Goal: Task Accomplishment & Management: Use online tool/utility

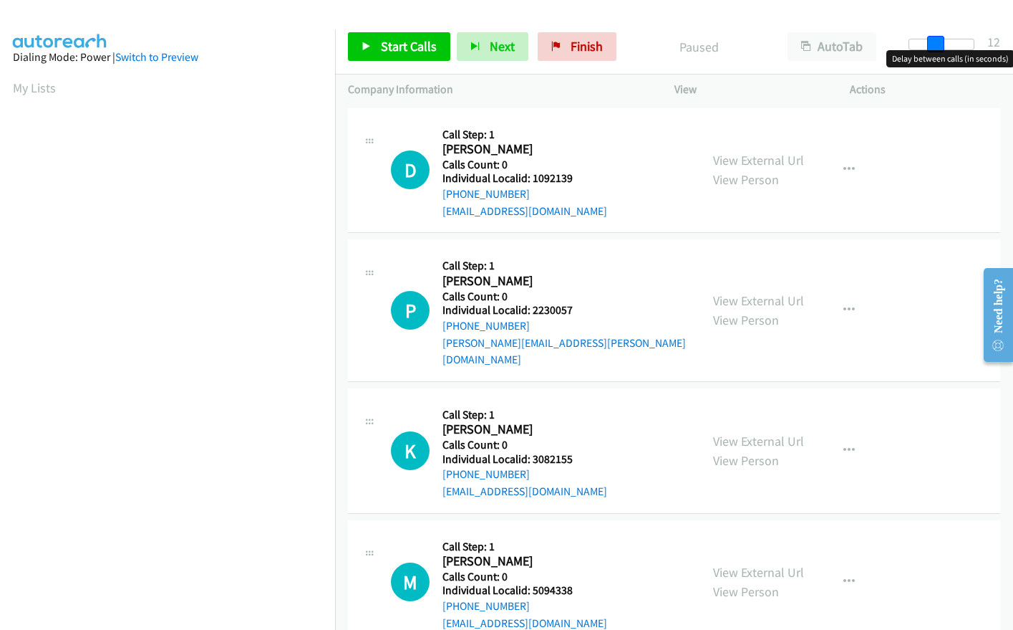
drag, startPoint x: 922, startPoint y: 41, endPoint x: 948, endPoint y: 41, distance: 26.5
click at [948, 41] on div at bounding box center [942, 44] width 66 height 11
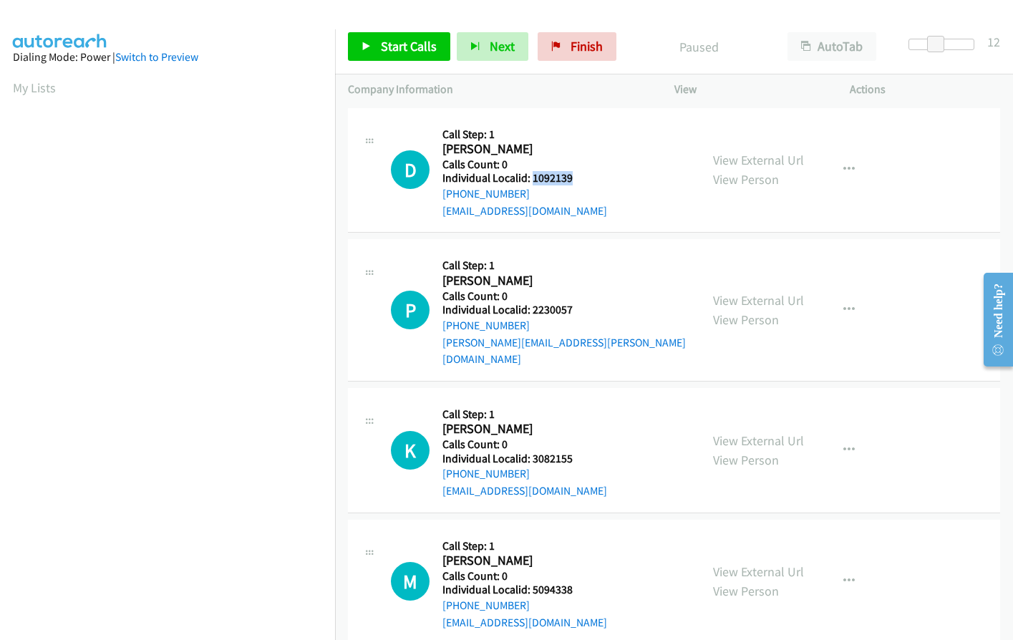
drag, startPoint x: 531, startPoint y: 180, endPoint x: 584, endPoint y: 179, distance: 53.0
click at [584, 179] on h5 "Individual Localid: 1092139" at bounding box center [525, 178] width 165 height 14
copy h5 "1092139"
drag, startPoint x: 530, startPoint y: 307, endPoint x: 577, endPoint y: 307, distance: 46.6
click at [577, 307] on h5 "Individual Localid: 2230057" at bounding box center [565, 310] width 245 height 14
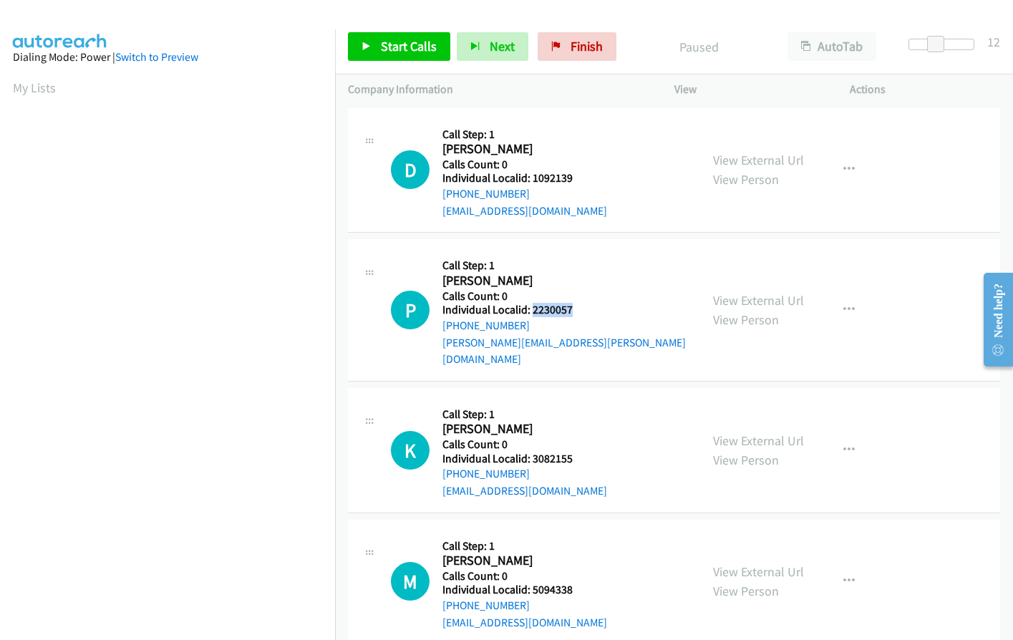
copy h5 "2230057"
drag, startPoint x: 533, startPoint y: 441, endPoint x: 574, endPoint y: 441, distance: 41.5
click at [574, 452] on h5 "Individual Localid: 3082155" at bounding box center [525, 459] width 165 height 14
copy h5 "3082155"
drag, startPoint x: 536, startPoint y: 572, endPoint x: 584, endPoint y: 572, distance: 48.0
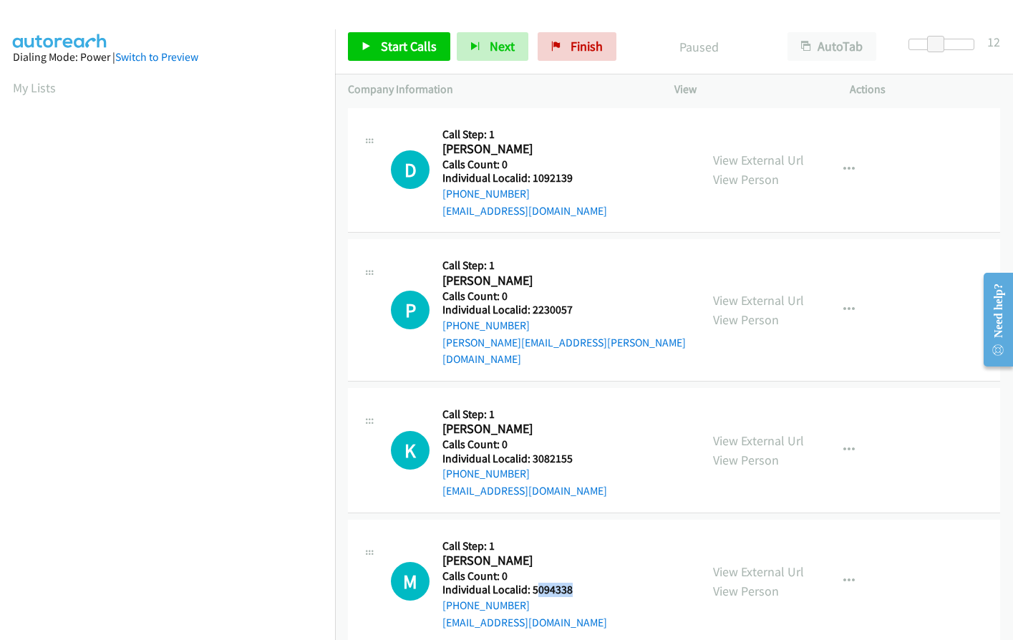
click at [584, 583] on h5 "Individual Localid: 5094338" at bounding box center [525, 590] width 165 height 14
drag, startPoint x: 564, startPoint y: 539, endPoint x: 563, endPoint y: 546, distance: 7.3
click at [565, 553] on h2 "Matthew Devine" at bounding box center [517, 561] width 148 height 16
drag, startPoint x: 531, startPoint y: 570, endPoint x: 580, endPoint y: 572, distance: 49.5
click at [581, 583] on h5 "Individual Localid: 5094338" at bounding box center [525, 590] width 165 height 14
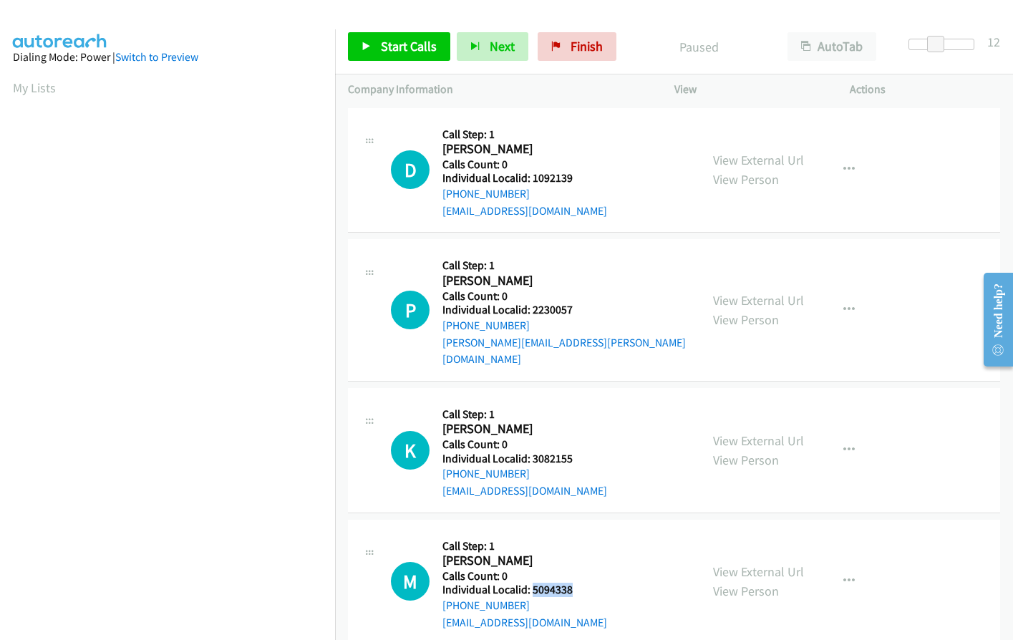
copy h5 "5094338"
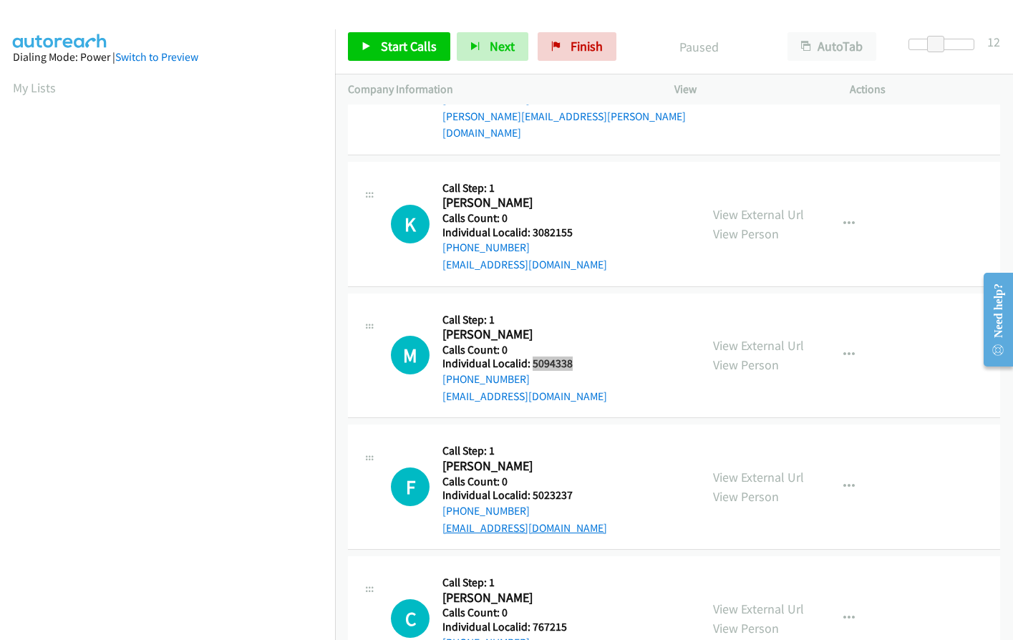
scroll to position [233, 0]
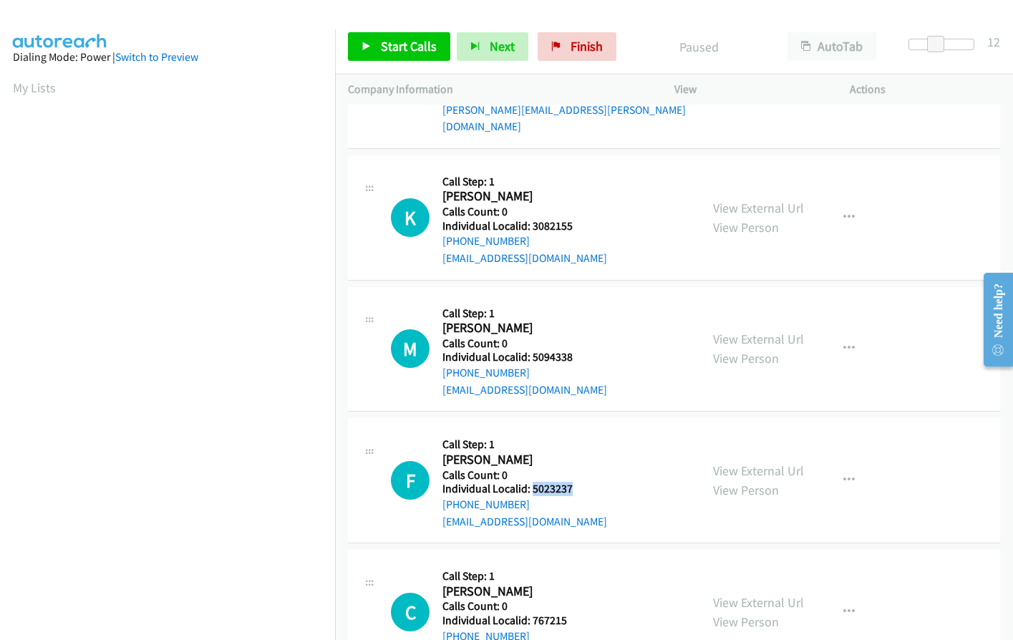
drag, startPoint x: 532, startPoint y: 475, endPoint x: 561, endPoint y: 475, distance: 28.6
click at [585, 482] on h5 "Individual Localid: 5023237" at bounding box center [525, 489] width 165 height 14
copy h5 "5023237"
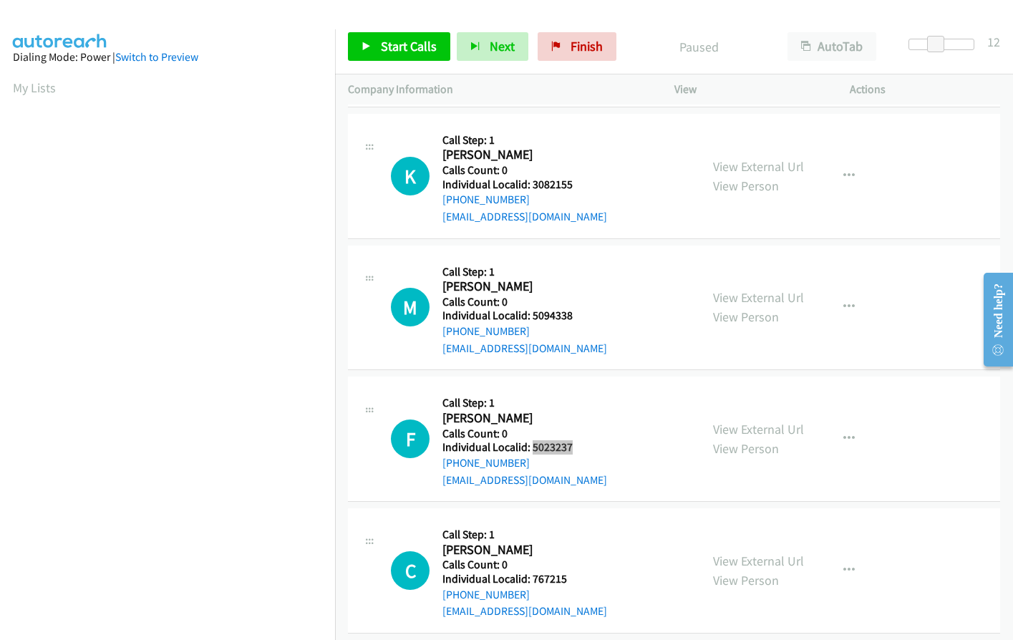
scroll to position [430, 0]
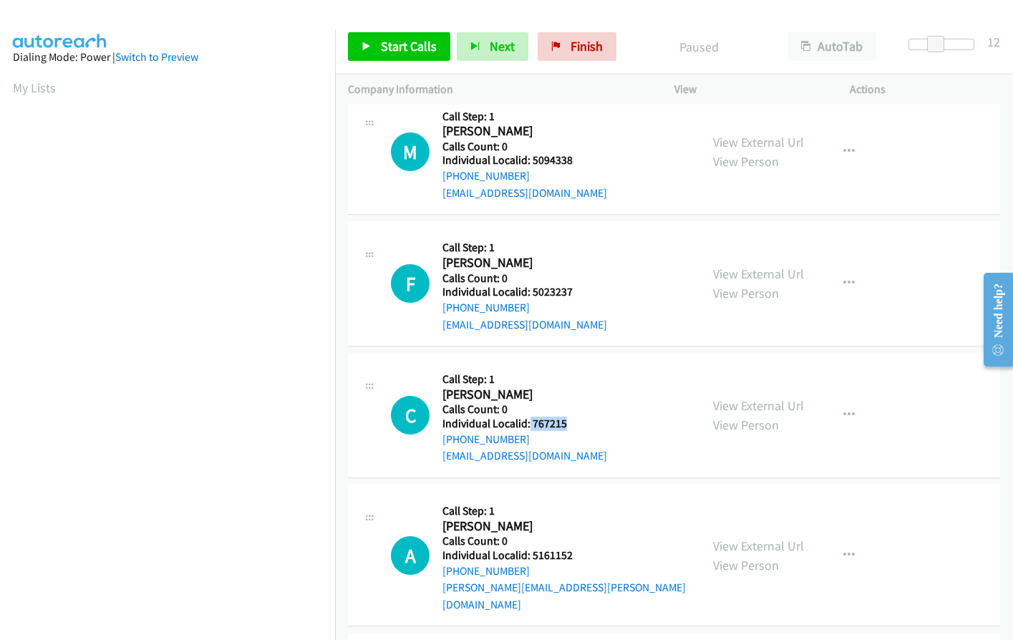
drag, startPoint x: 548, startPoint y: 407, endPoint x: 578, endPoint y: 406, distance: 30.1
click at [578, 417] on h5 "Individual Localid: 767215" at bounding box center [525, 424] width 165 height 14
copy h5 "767215"
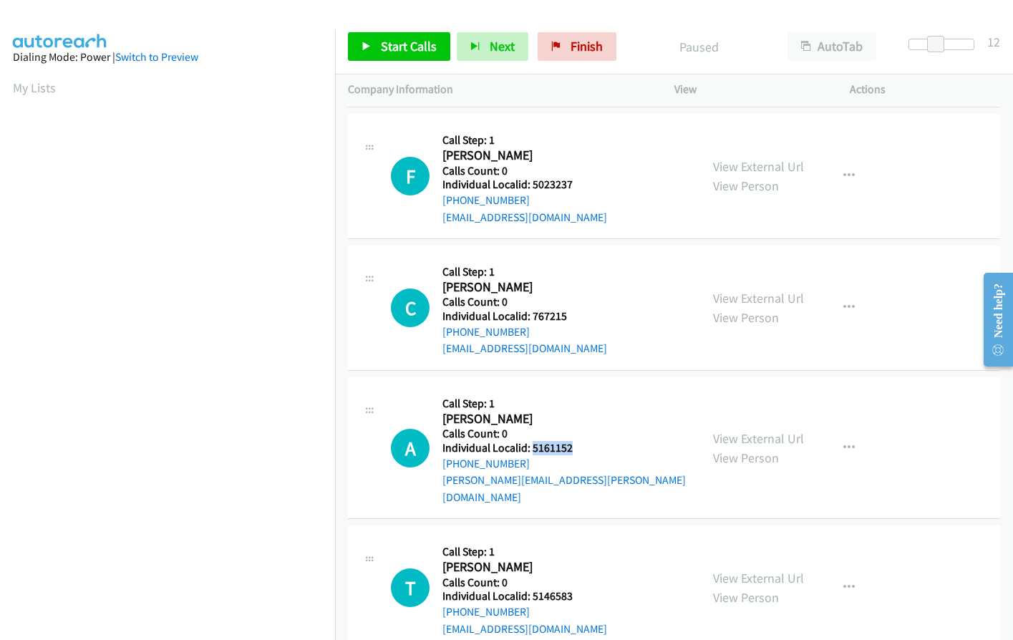
drag, startPoint x: 533, startPoint y: 430, endPoint x: 584, endPoint y: 433, distance: 51.0
click at [584, 441] on h5 "Individual Localid: 5161152" at bounding box center [565, 448] width 245 height 14
copy h5 "5161152"
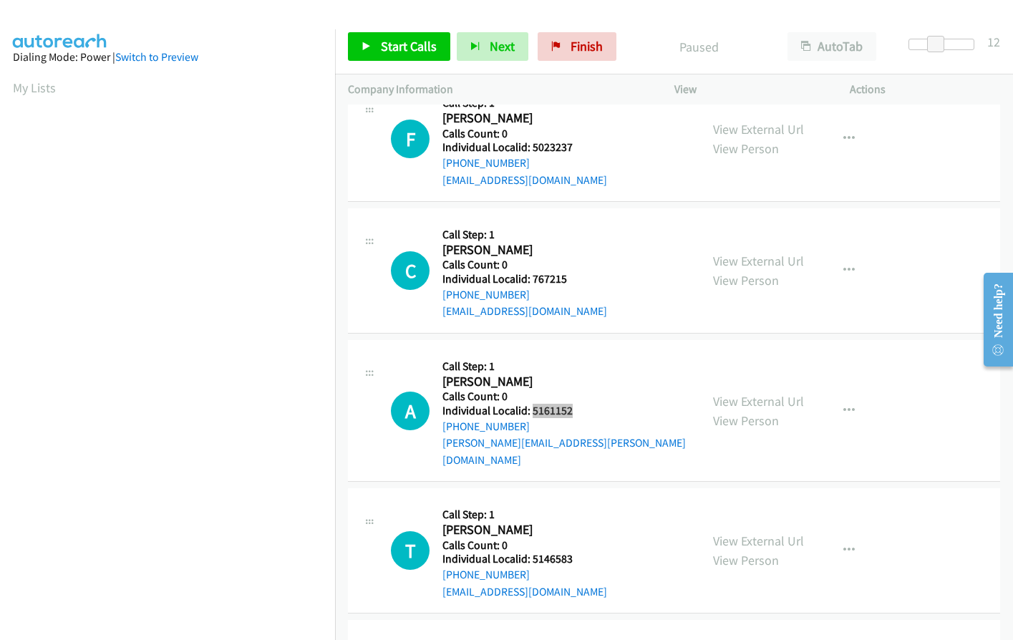
scroll to position [734, 0]
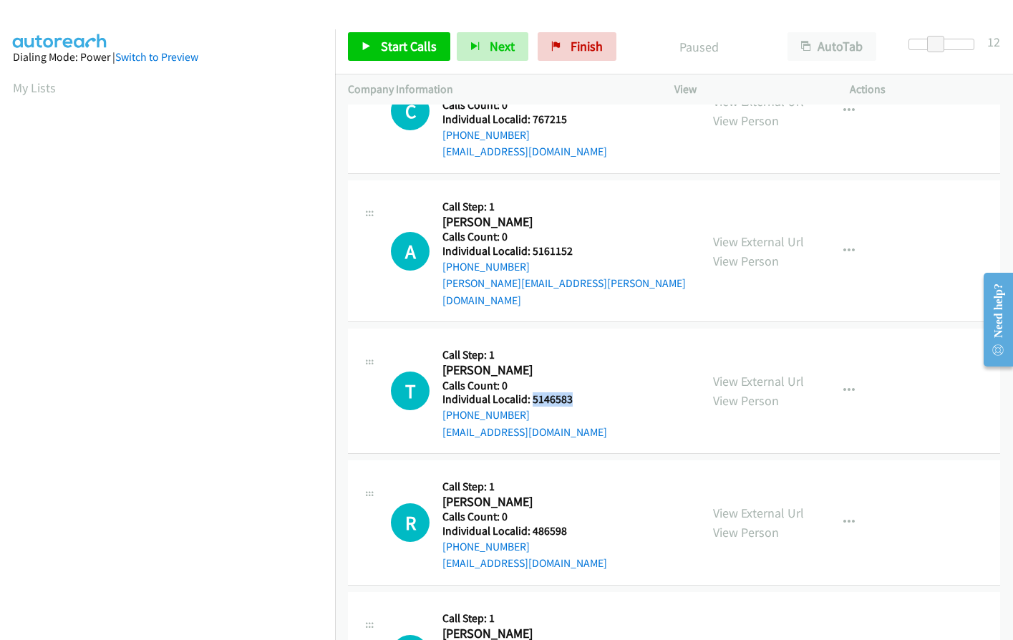
drag, startPoint x: 531, startPoint y: 367, endPoint x: 572, endPoint y: 365, distance: 40.9
click at [572, 393] on h5 "Individual Localid: 5146583" at bounding box center [525, 400] width 165 height 14
copy h5 "5146583"
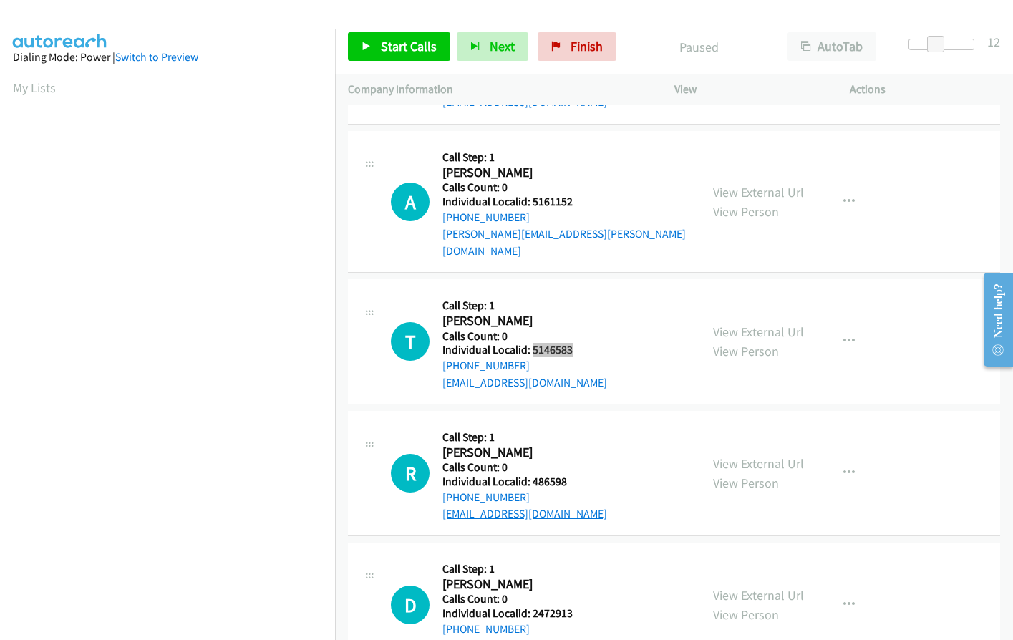
scroll to position [895, 0]
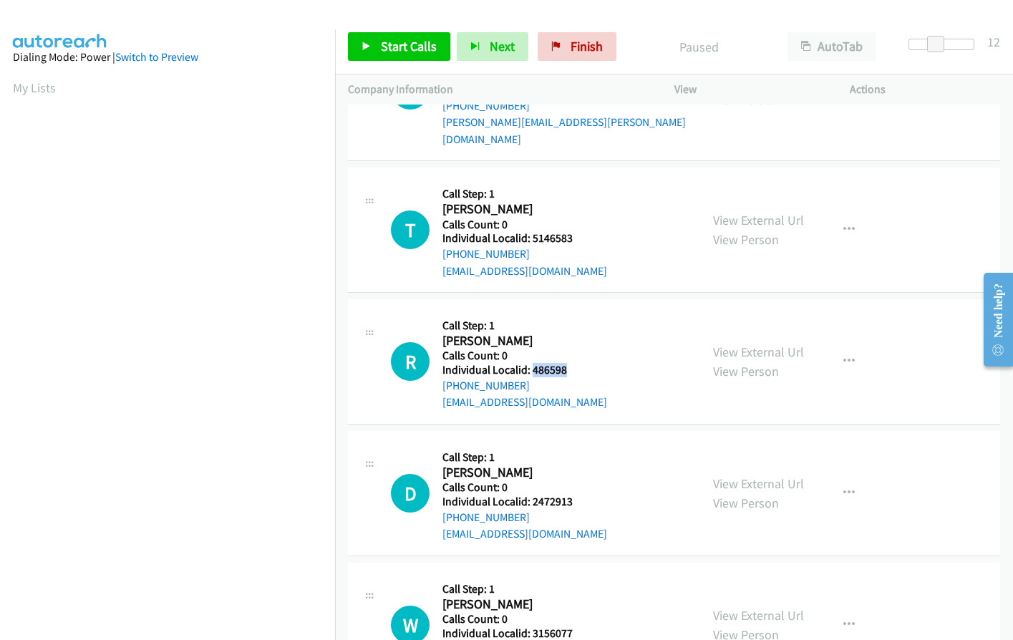
drag, startPoint x: 530, startPoint y: 336, endPoint x: 573, endPoint y: 336, distance: 43.0
click at [573, 363] on h5 "Individual Localid: 486598" at bounding box center [525, 370] width 165 height 14
copy h5 "486598"
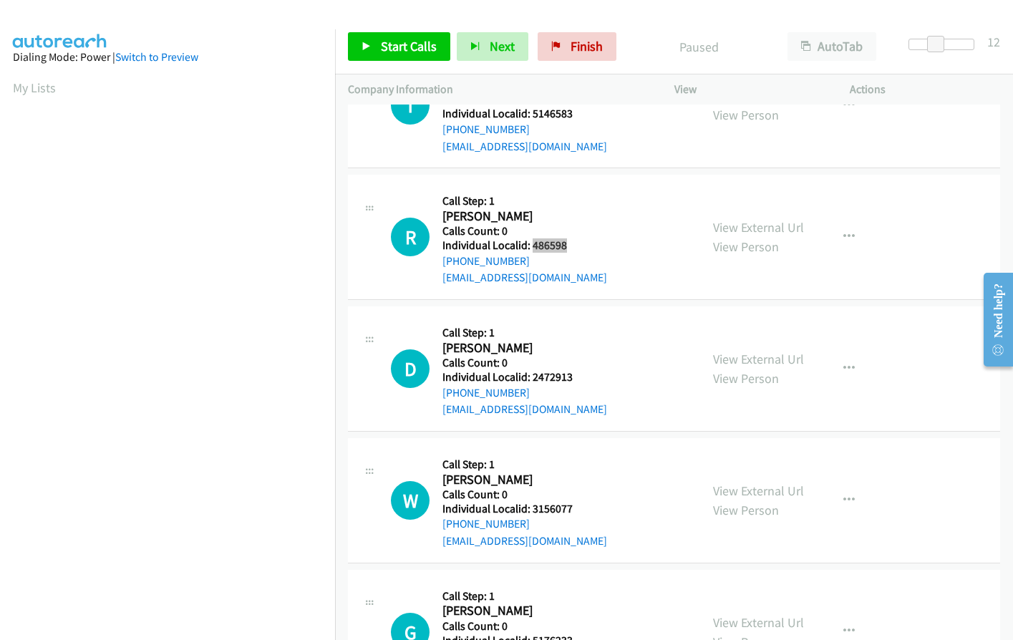
scroll to position [1021, 0]
drag, startPoint x: 531, startPoint y: 342, endPoint x: 575, endPoint y: 342, distance: 43.7
click at [575, 370] on h5 "Individual Localid: 2472913" at bounding box center [525, 377] width 165 height 14
copy h5 "2472913"
drag, startPoint x: 535, startPoint y: 473, endPoint x: 580, endPoint y: 475, distance: 45.1
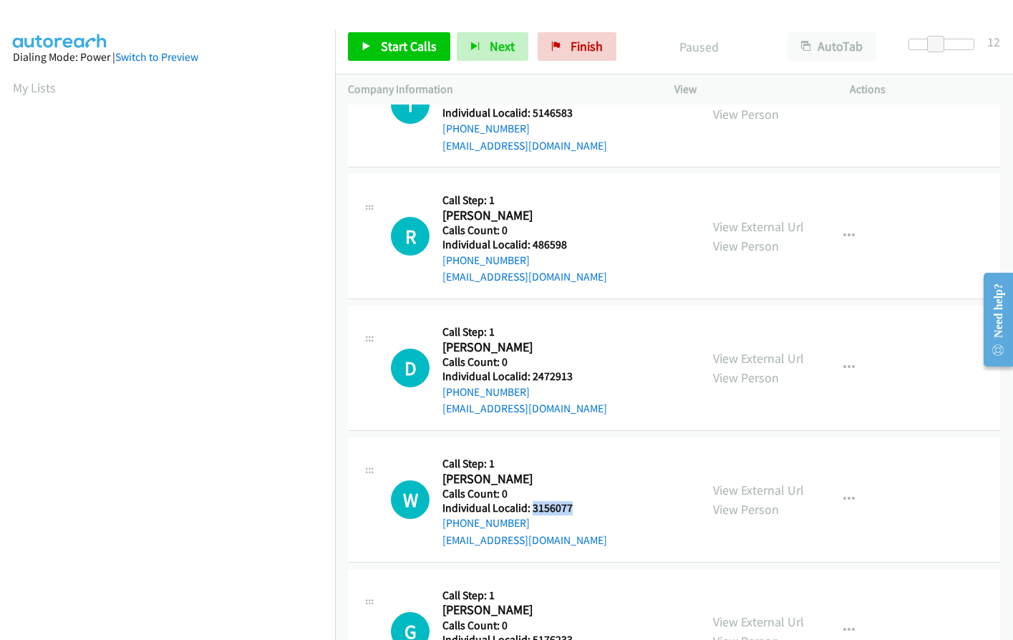
click at [580, 501] on h5 "Individual Localid: 3156077" at bounding box center [525, 508] width 165 height 14
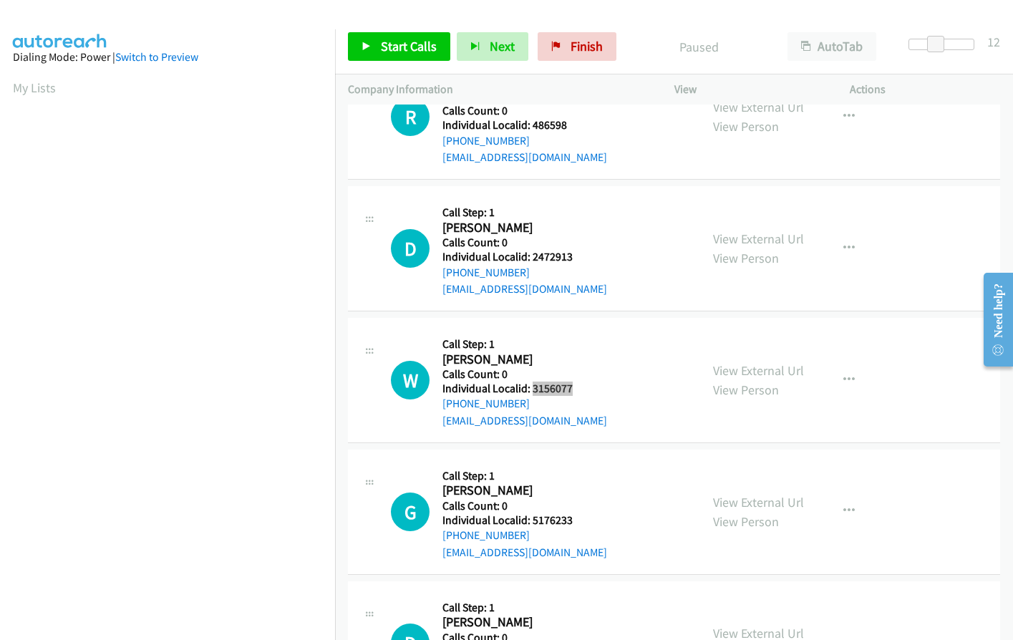
scroll to position [1164, 0]
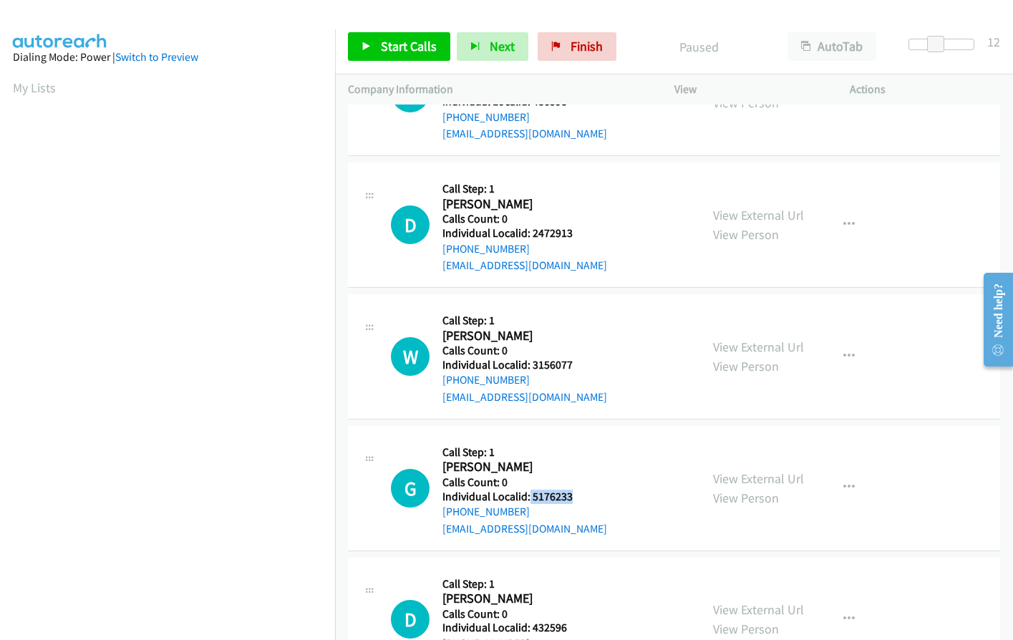
drag, startPoint x: 529, startPoint y: 468, endPoint x: 579, endPoint y: 463, distance: 50.5
click at [579, 490] on h5 "Individual Localid: 5176233" at bounding box center [525, 497] width 165 height 14
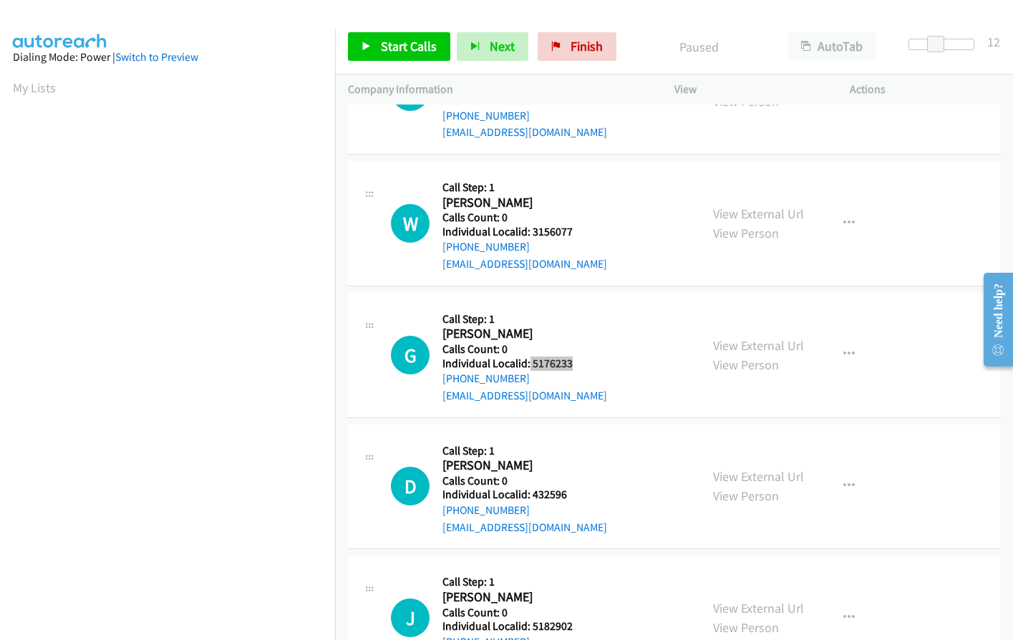
scroll to position [1325, 0]
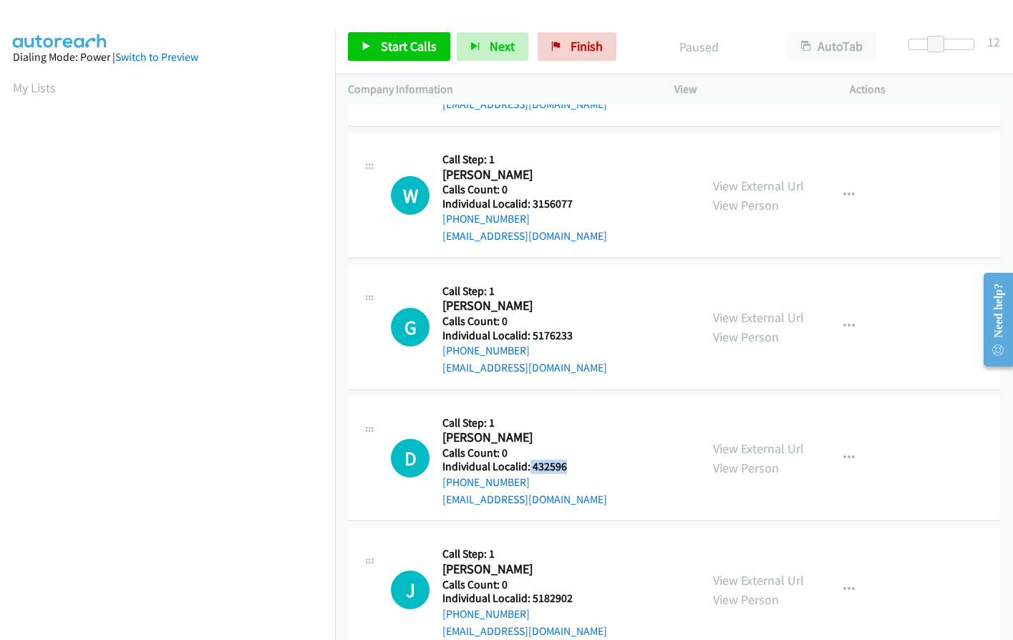
drag, startPoint x: 529, startPoint y: 434, endPoint x: 569, endPoint y: 434, distance: 40.1
click at [571, 460] on h5 "Individual Localid: 432596" at bounding box center [525, 467] width 165 height 14
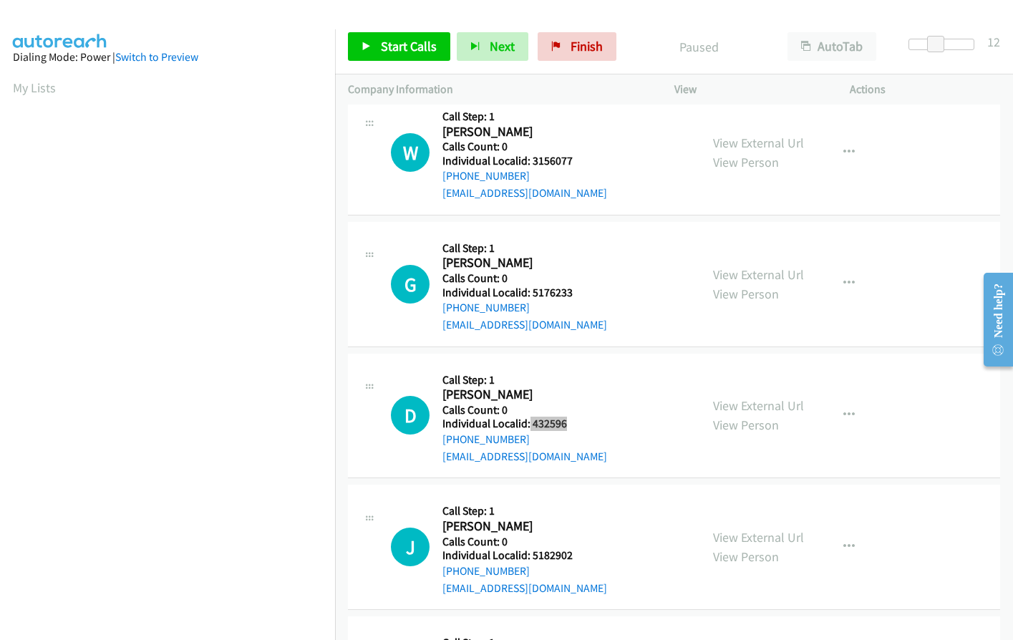
scroll to position [1522, 0]
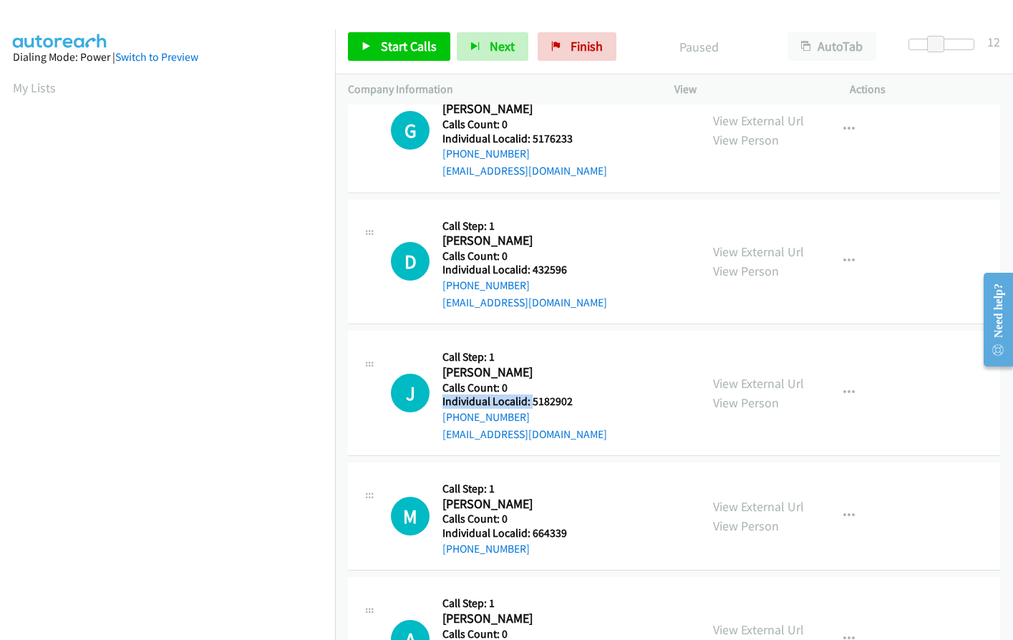
drag, startPoint x: 532, startPoint y: 366, endPoint x: 614, endPoint y: 360, distance: 81.9
click at [614, 360] on div "J Callback Scheduled Call Step: 1 Jack Lowenstein America/New_York Calls Count:…" at bounding box center [539, 393] width 297 height 99
click at [591, 363] on div "J Callback Scheduled Call Step: 1 Jack Lowenstein America/New_York Calls Count:…" at bounding box center [539, 393] width 297 height 99
drag, startPoint x: 536, startPoint y: 369, endPoint x: 561, endPoint y: 370, distance: 24.4
click at [592, 375] on div "J Callback Scheduled Call Step: 1 Jack Lowenstein America/New_York Calls Count:…" at bounding box center [539, 393] width 297 height 99
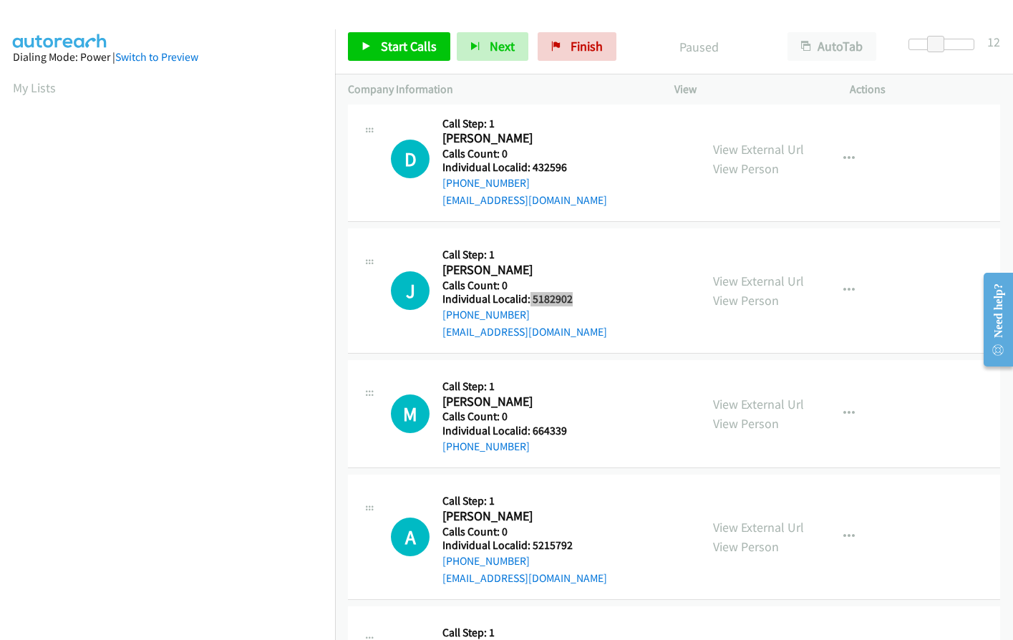
scroll to position [1629, 0]
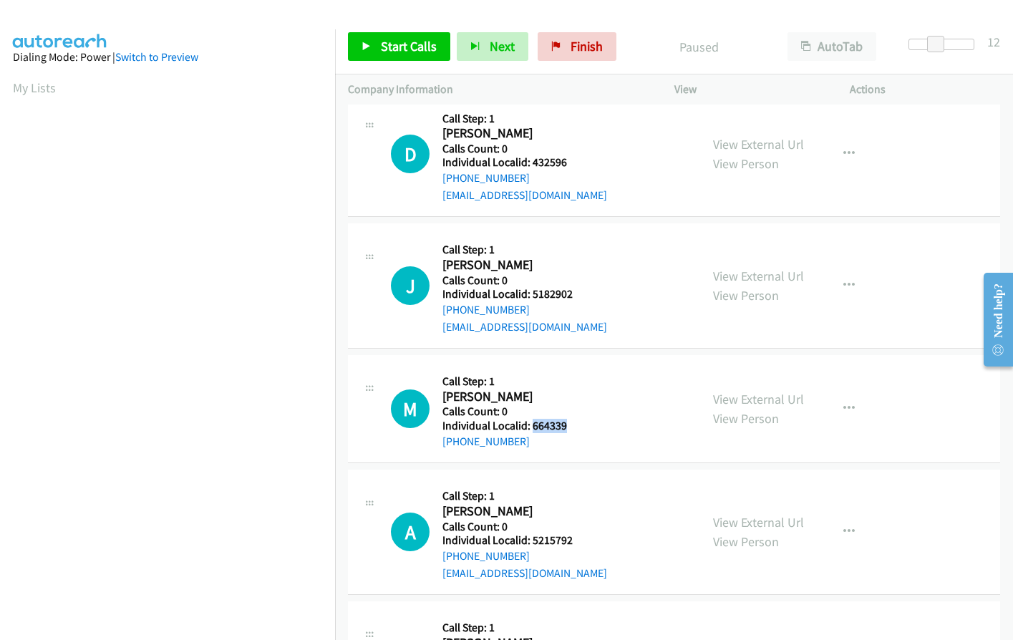
drag, startPoint x: 531, startPoint y: 393, endPoint x: 560, endPoint y: 391, distance: 29.4
click at [575, 419] on h5 "Individual Localid: 664339" at bounding box center [517, 426] width 148 height 14
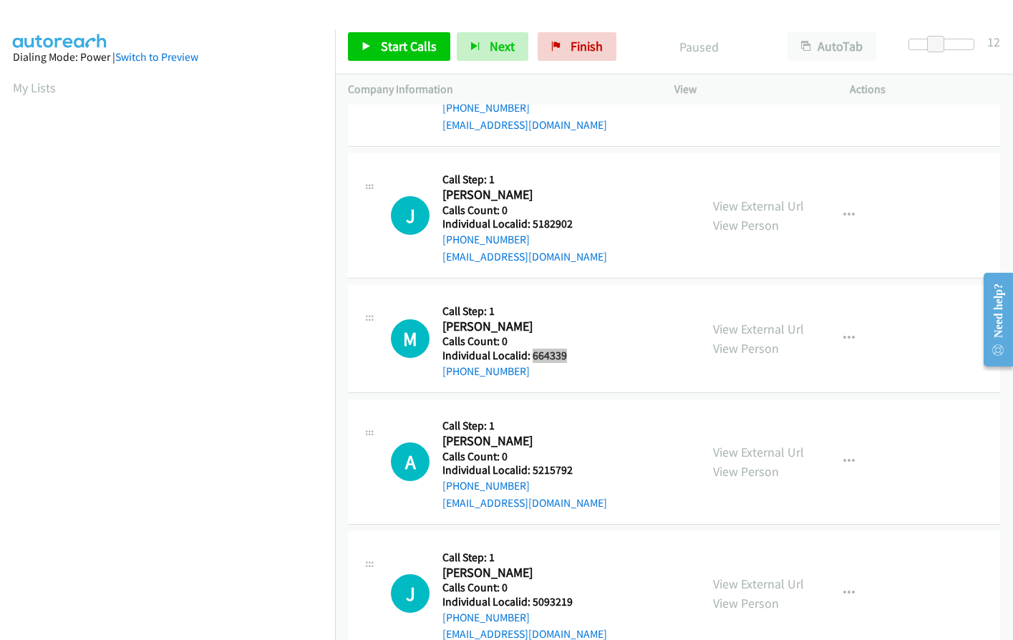
scroll to position [1701, 0]
drag, startPoint x: 532, startPoint y: 437, endPoint x: 572, endPoint y: 439, distance: 40.2
click at [573, 462] on h5 "Individual Localid: 5215792" at bounding box center [525, 469] width 165 height 14
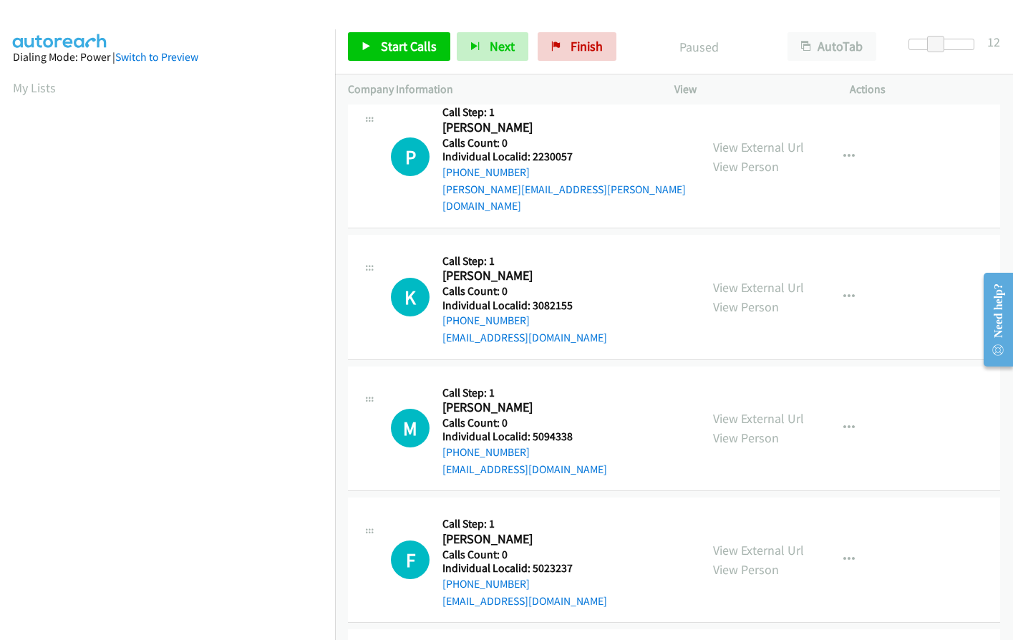
scroll to position [0, 0]
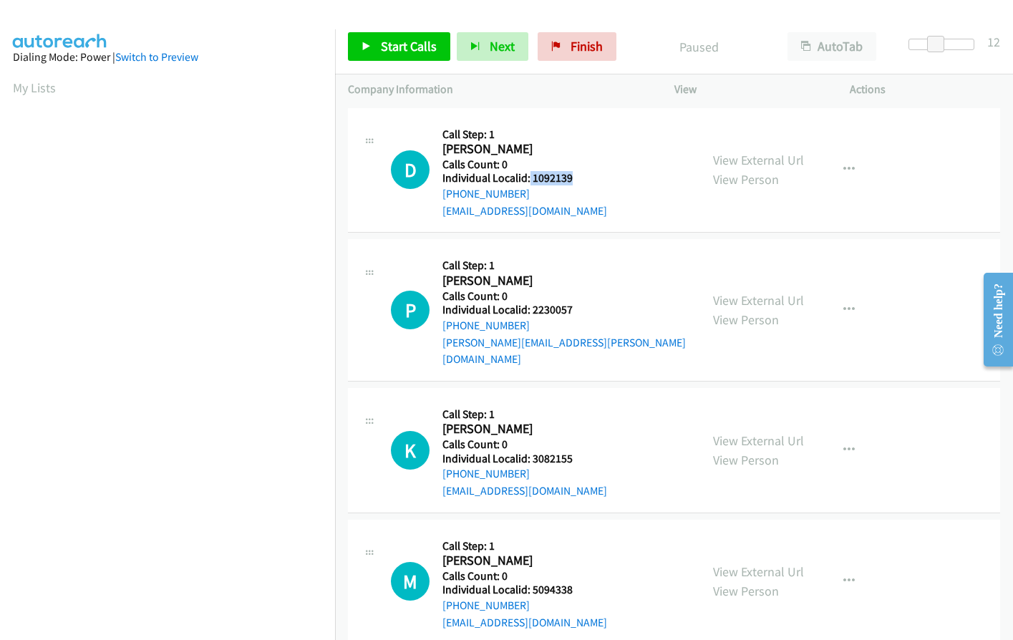
drag, startPoint x: 534, startPoint y: 180, endPoint x: 585, endPoint y: 179, distance: 50.9
click at [585, 179] on h5 "Individual Localid: 1092139" at bounding box center [525, 178] width 165 height 14
click at [425, 56] on link "Start Calls" at bounding box center [399, 46] width 102 height 29
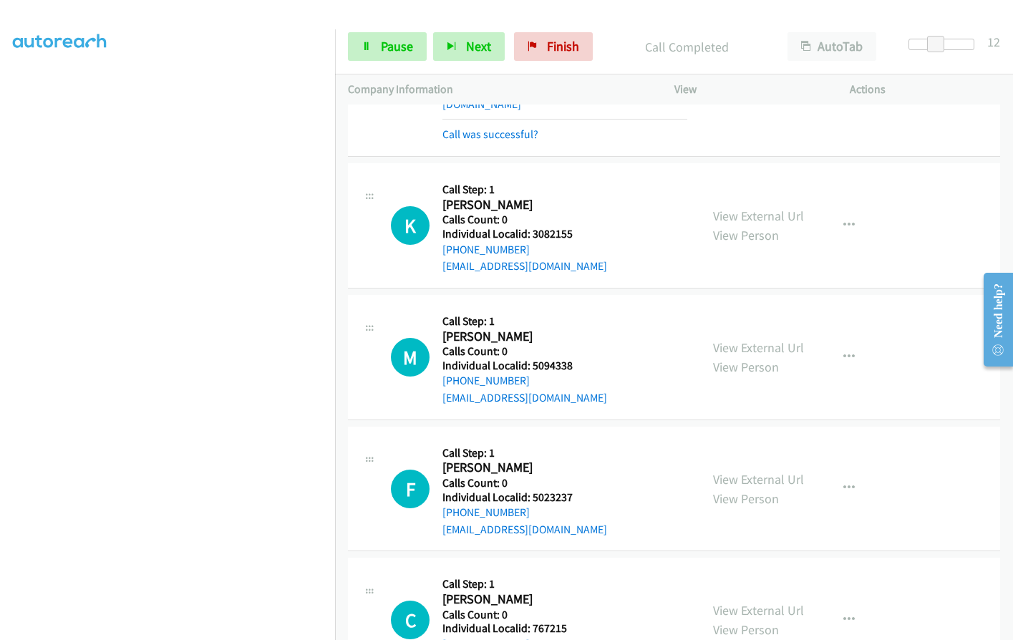
scroll to position [286, 0]
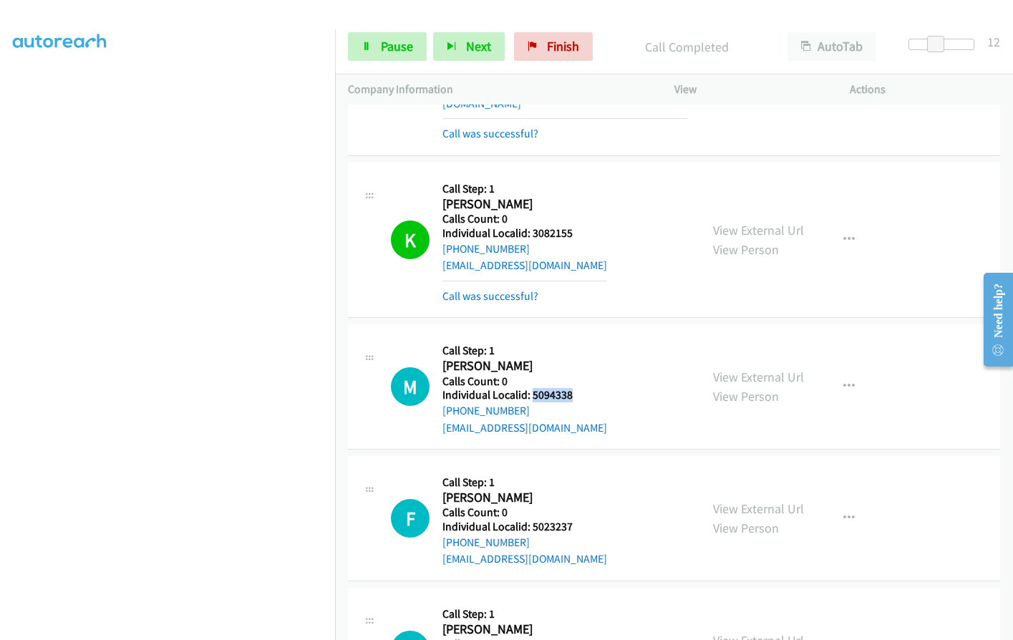
drag, startPoint x: 532, startPoint y: 375, endPoint x: 582, endPoint y: 377, distance: 49.5
click at [582, 388] on h5 "Individual Localid: 5094338" at bounding box center [525, 395] width 165 height 14
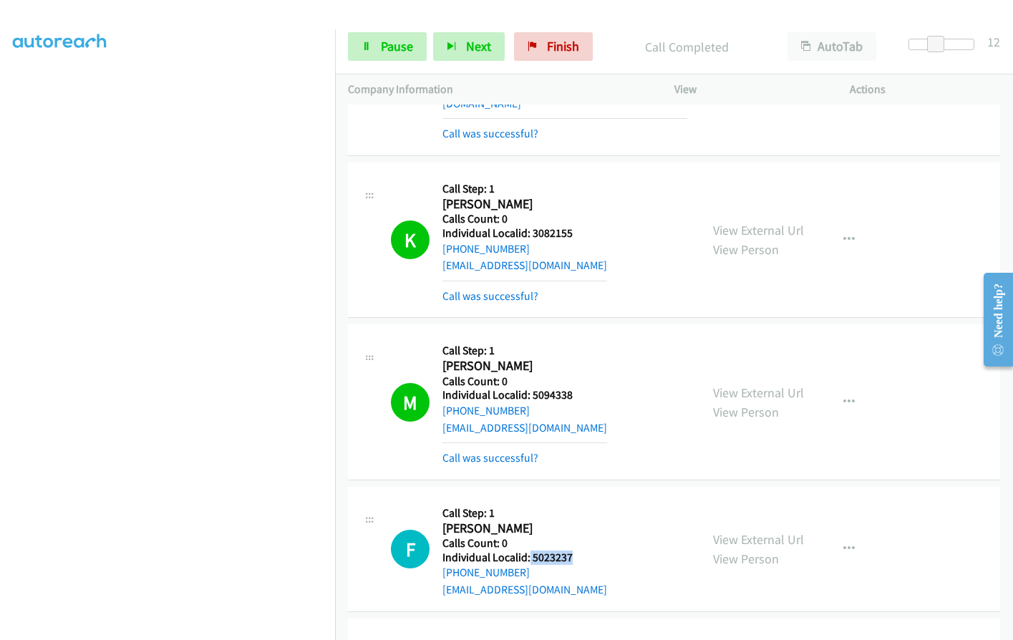
drag, startPoint x: 529, startPoint y: 539, endPoint x: 586, endPoint y: 541, distance: 57.4
click at [586, 551] on h5 "Individual Localid: 5023237" at bounding box center [525, 558] width 165 height 14
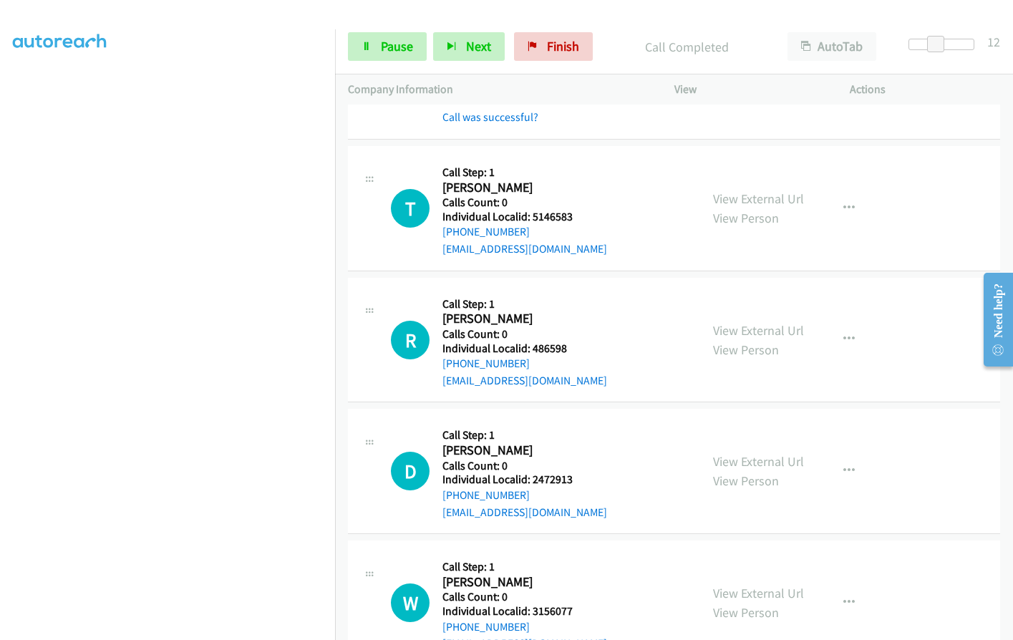
scroll to position [1128, 0]
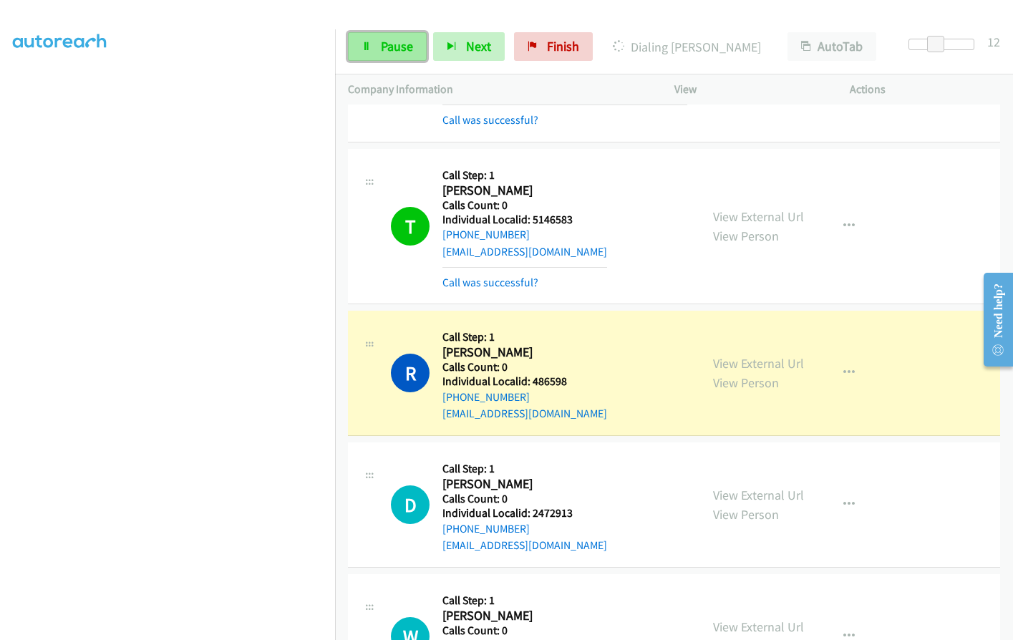
click at [375, 49] on link "Pause" at bounding box center [387, 46] width 79 height 29
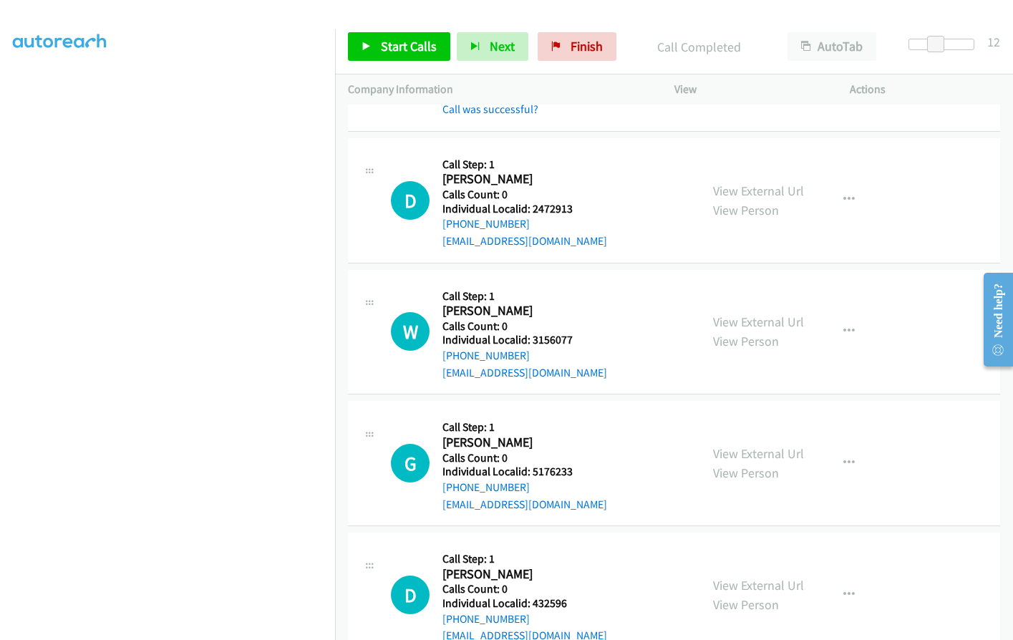
scroll to position [1468, 0]
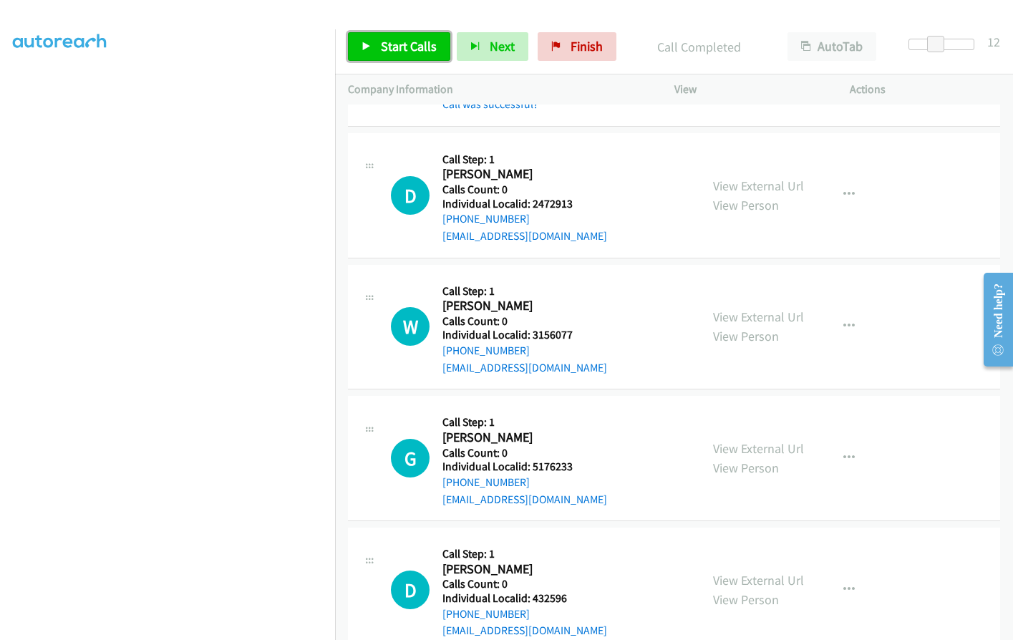
click at [400, 47] on span "Start Calls" at bounding box center [409, 46] width 56 height 16
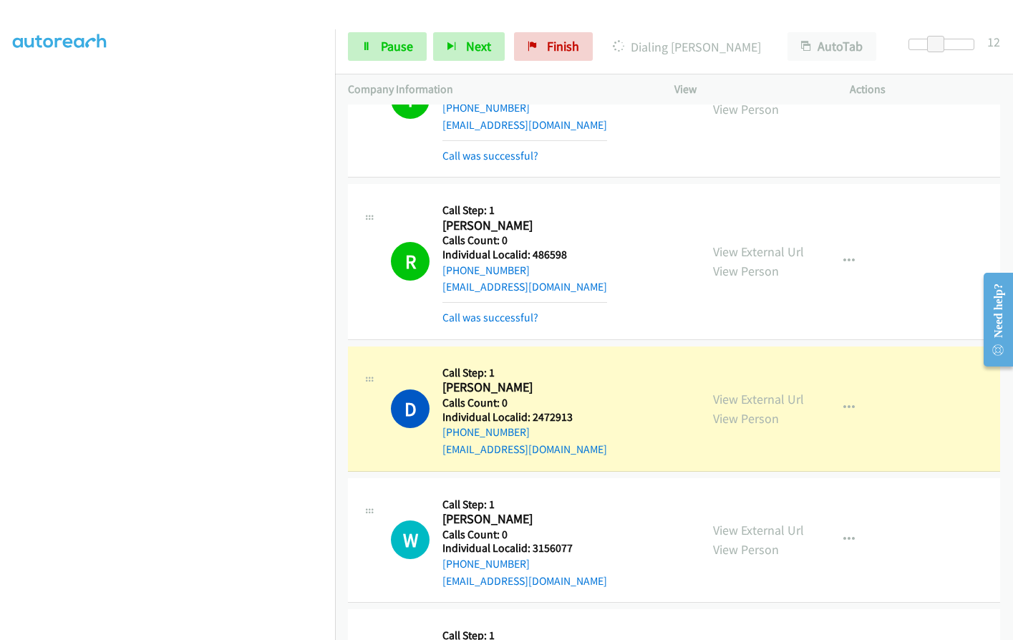
scroll to position [1253, 0]
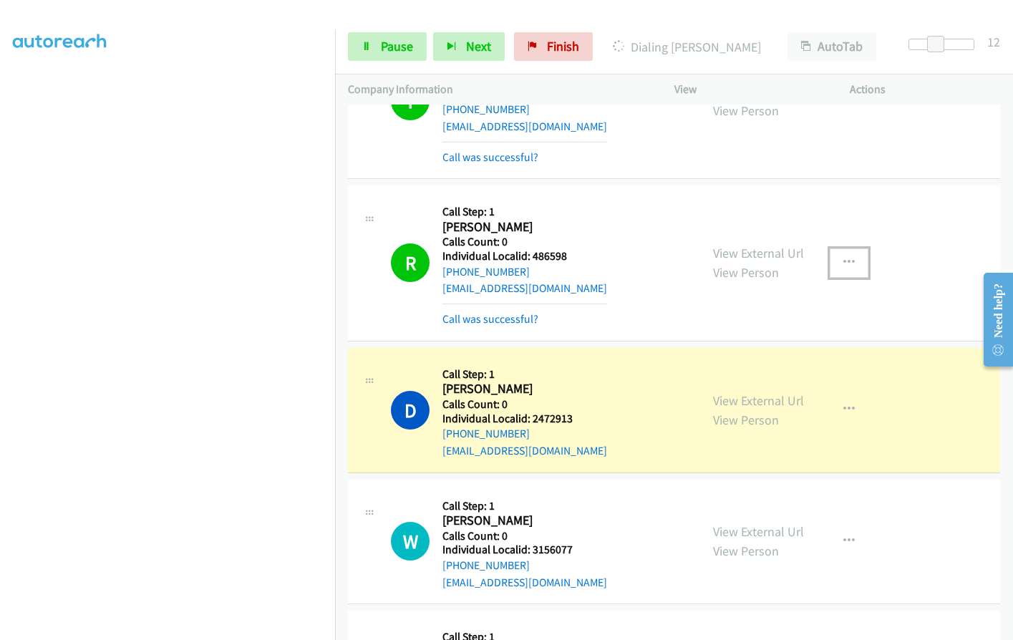
click at [847, 257] on icon "button" at bounding box center [849, 262] width 11 height 11
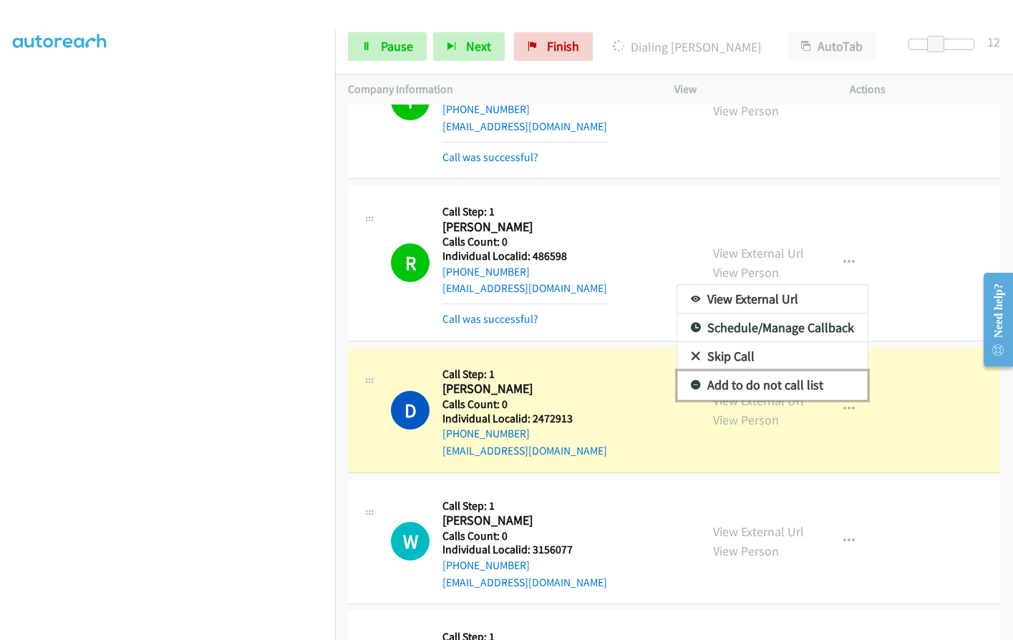
click at [691, 381] on icon at bounding box center [696, 386] width 10 height 10
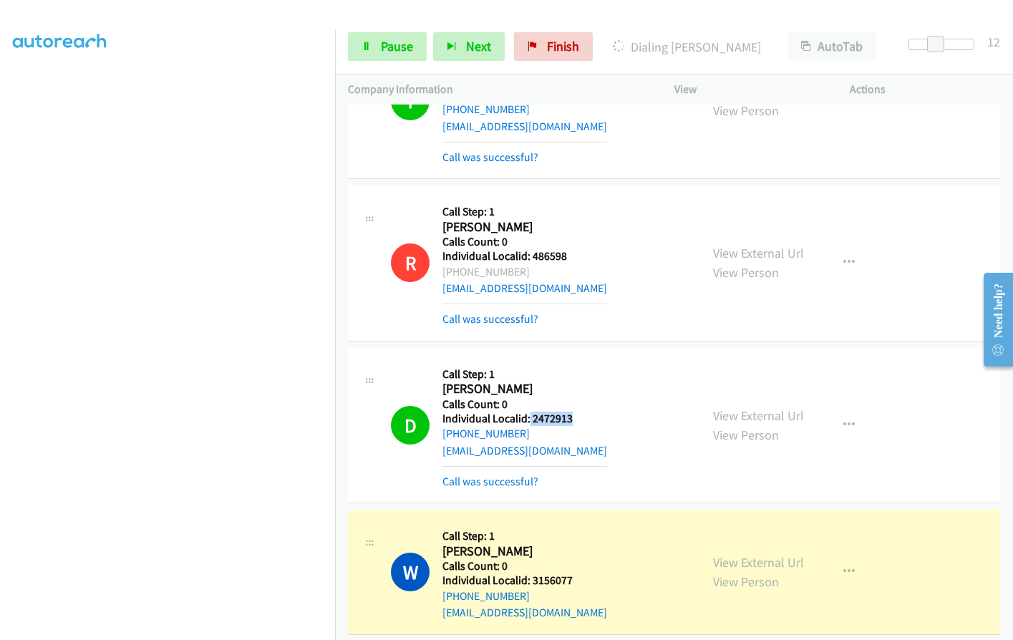
drag, startPoint x: 529, startPoint y: 382, endPoint x: 579, endPoint y: 385, distance: 50.2
click at [579, 412] on h5 "Individual Localid: 2472913" at bounding box center [525, 419] width 165 height 14
drag, startPoint x: 552, startPoint y: 387, endPoint x: 566, endPoint y: 349, distance: 40.3
click at [566, 381] on h2 "David Richard" at bounding box center [517, 389] width 148 height 16
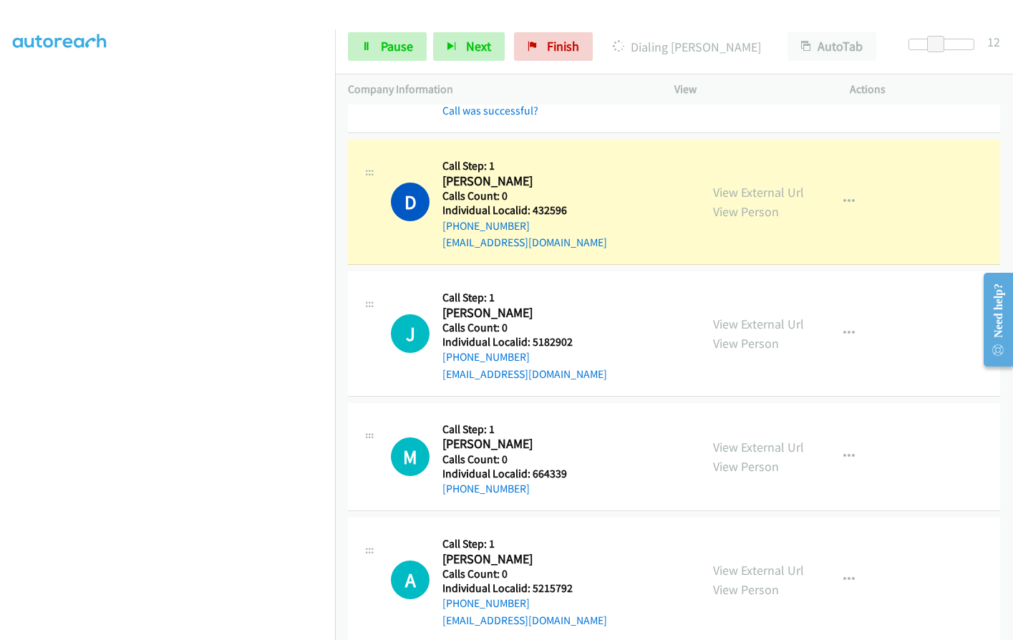
scroll to position [1952, 0]
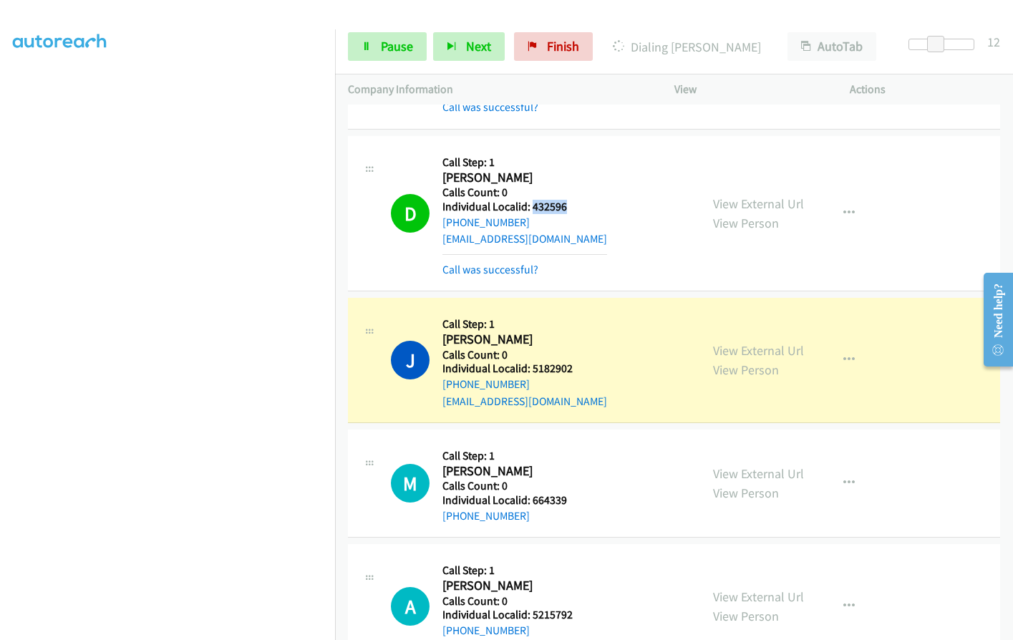
drag, startPoint x: 531, startPoint y: 169, endPoint x: 561, endPoint y: 173, distance: 30.4
click at [577, 200] on h5 "Individual Localid: 432596" at bounding box center [525, 207] width 165 height 14
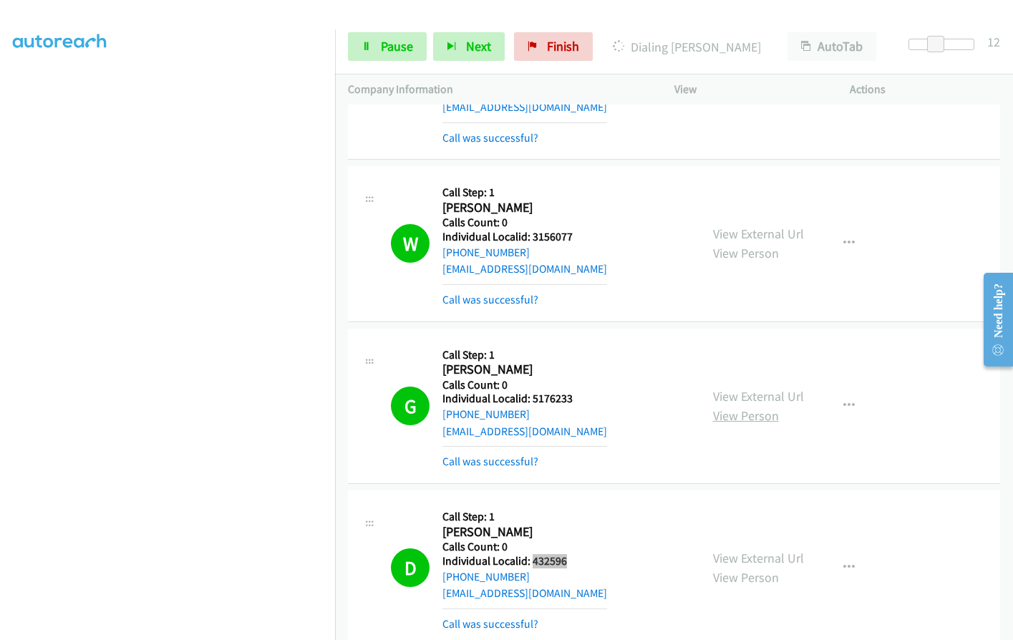
scroll to position [1594, 0]
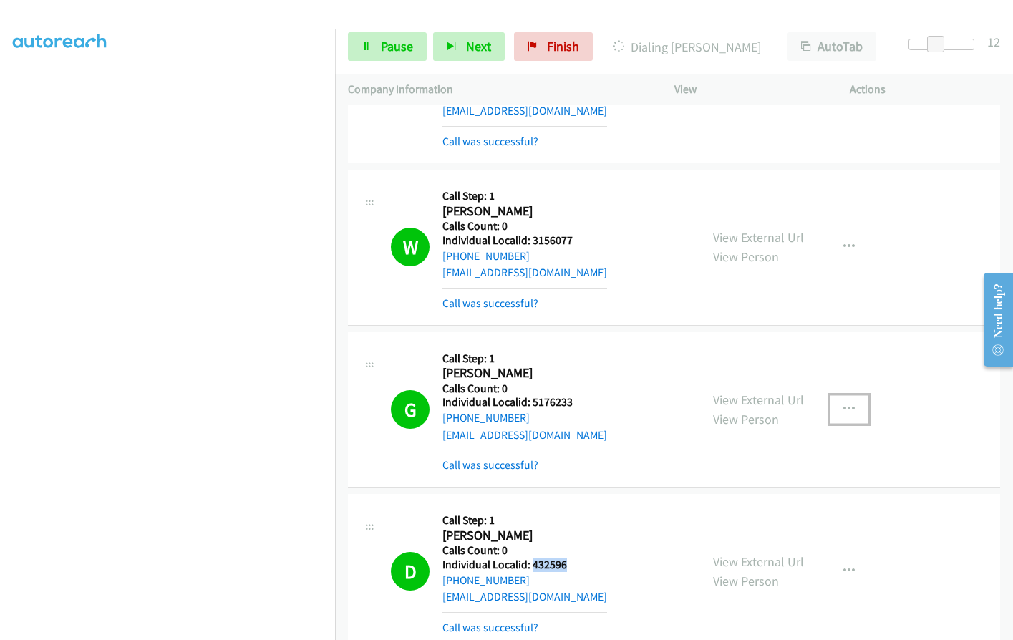
click at [844, 404] on icon "button" at bounding box center [849, 409] width 11 height 11
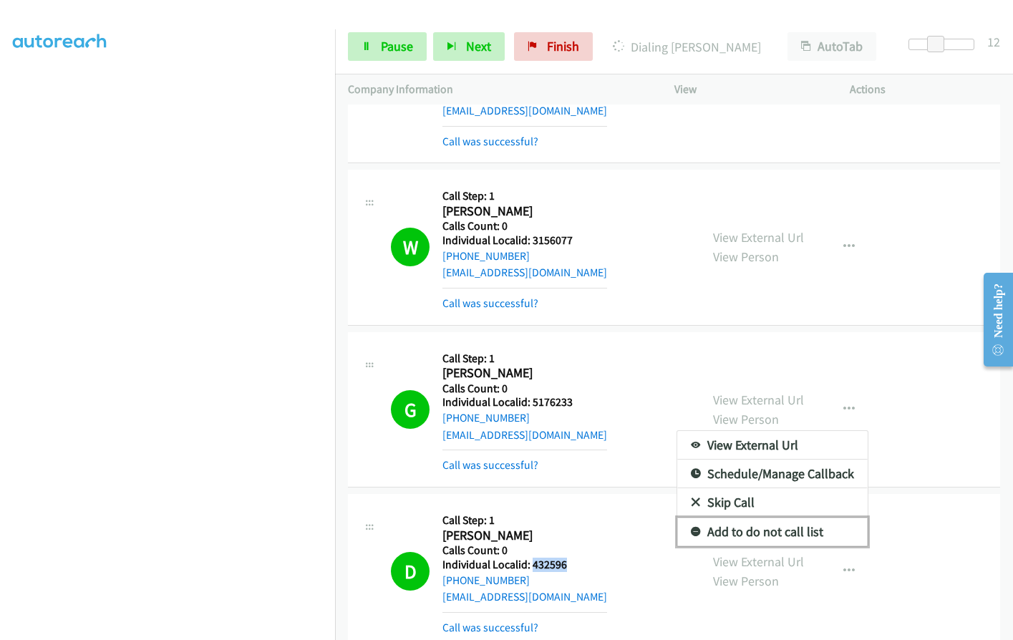
click at [691, 528] on icon at bounding box center [696, 533] width 10 height 10
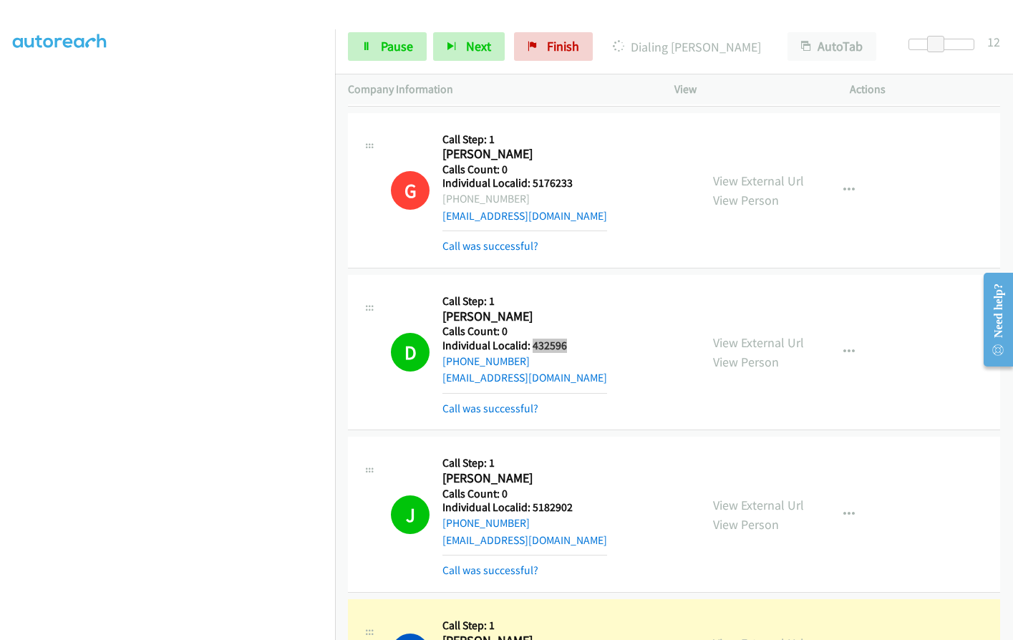
scroll to position [1809, 0]
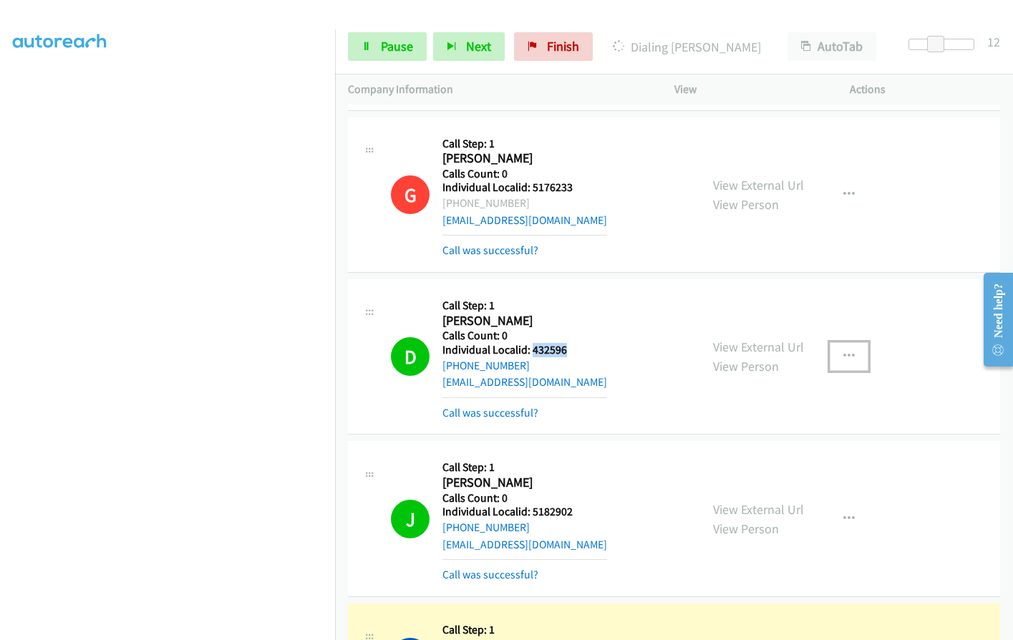
click at [842, 342] on button "button" at bounding box center [849, 356] width 39 height 29
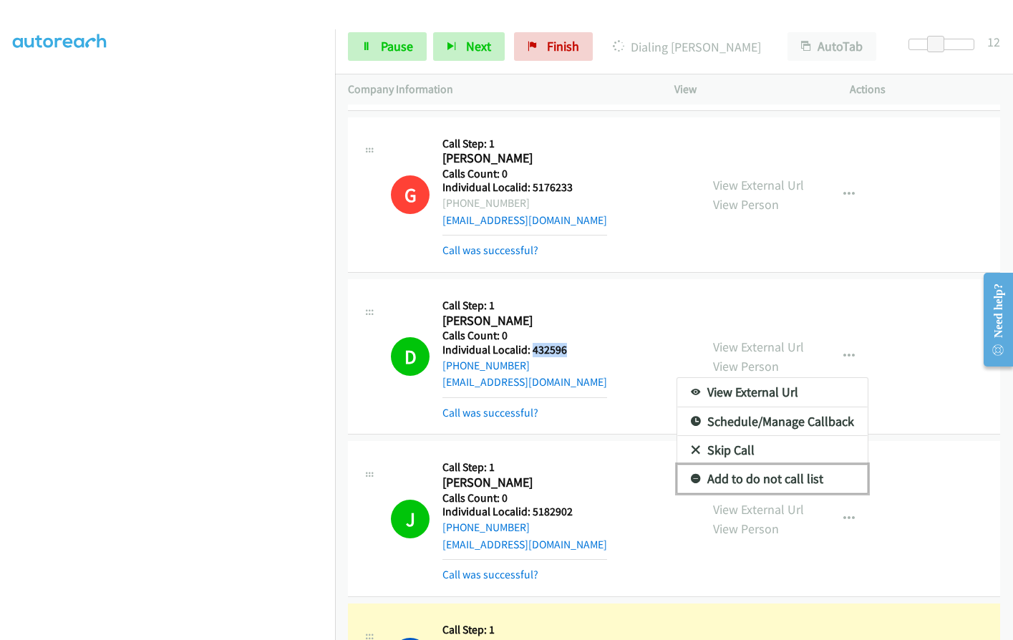
click at [691, 475] on icon at bounding box center [696, 480] width 10 height 10
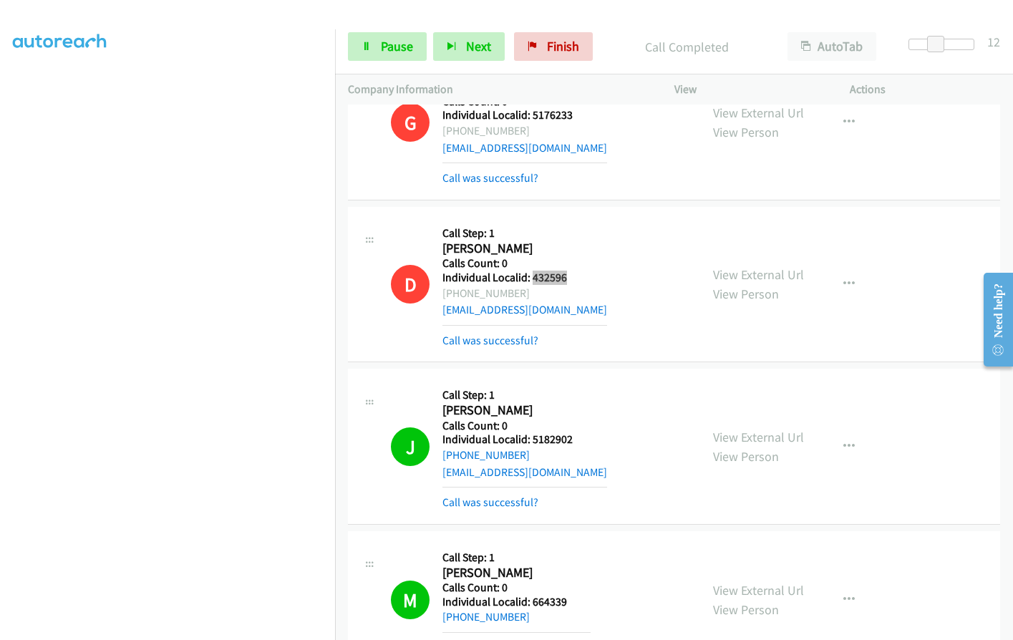
scroll to position [1916, 0]
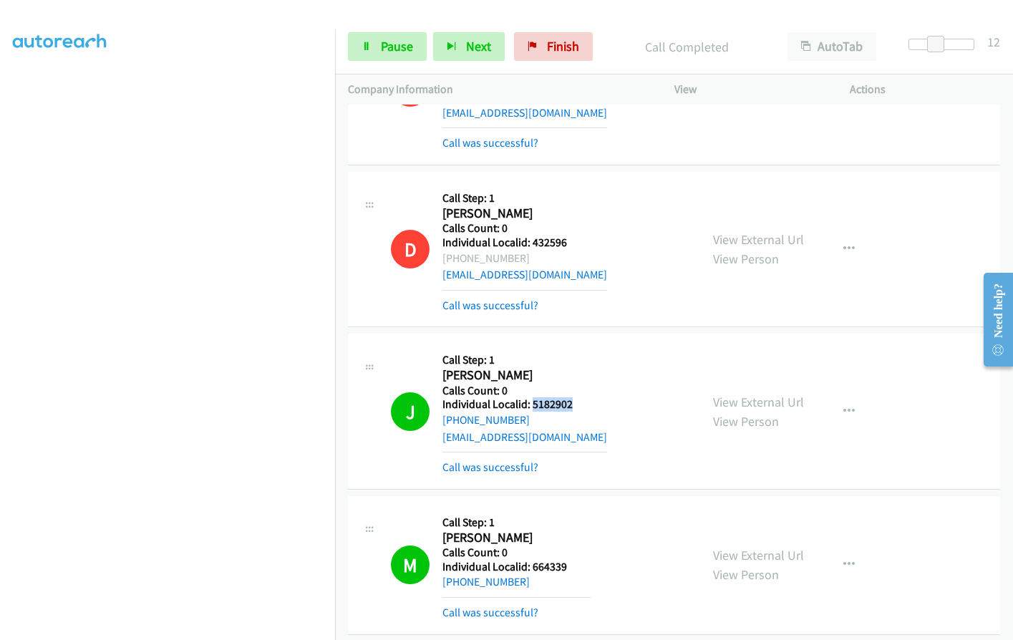
drag, startPoint x: 533, startPoint y: 368, endPoint x: 579, endPoint y: 368, distance: 46.6
click at [579, 398] on h5 "Individual Localid: 5182902" at bounding box center [525, 405] width 165 height 14
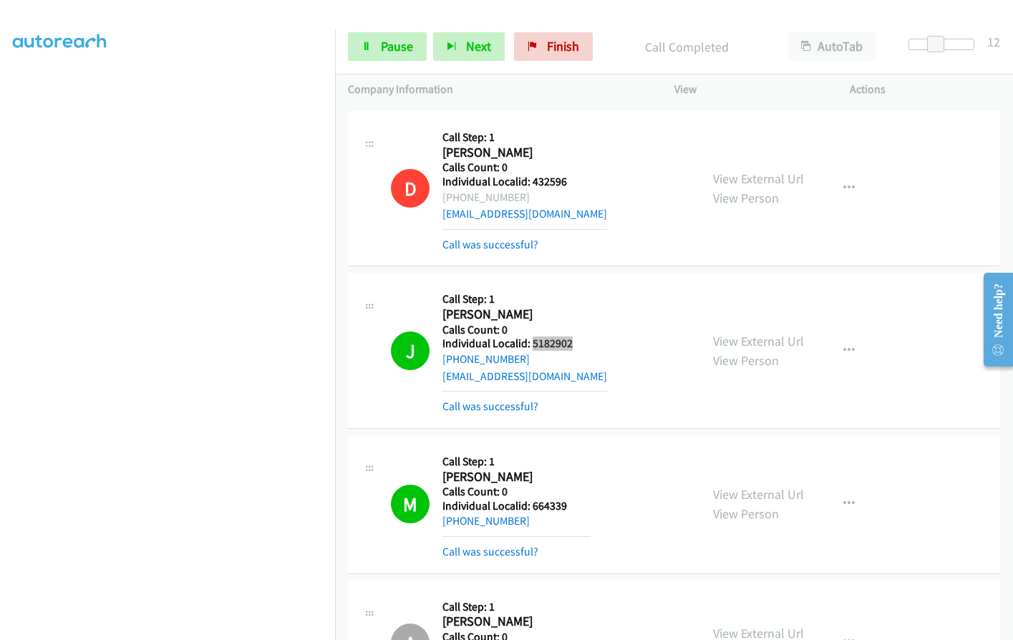
scroll to position [2185, 0]
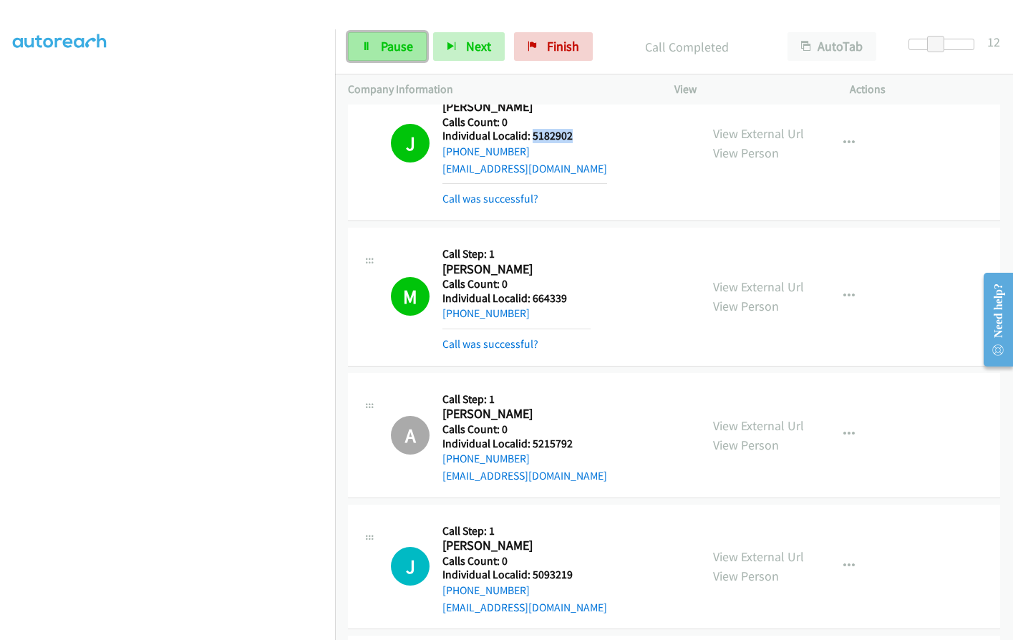
click at [374, 45] on link "Pause" at bounding box center [387, 46] width 79 height 29
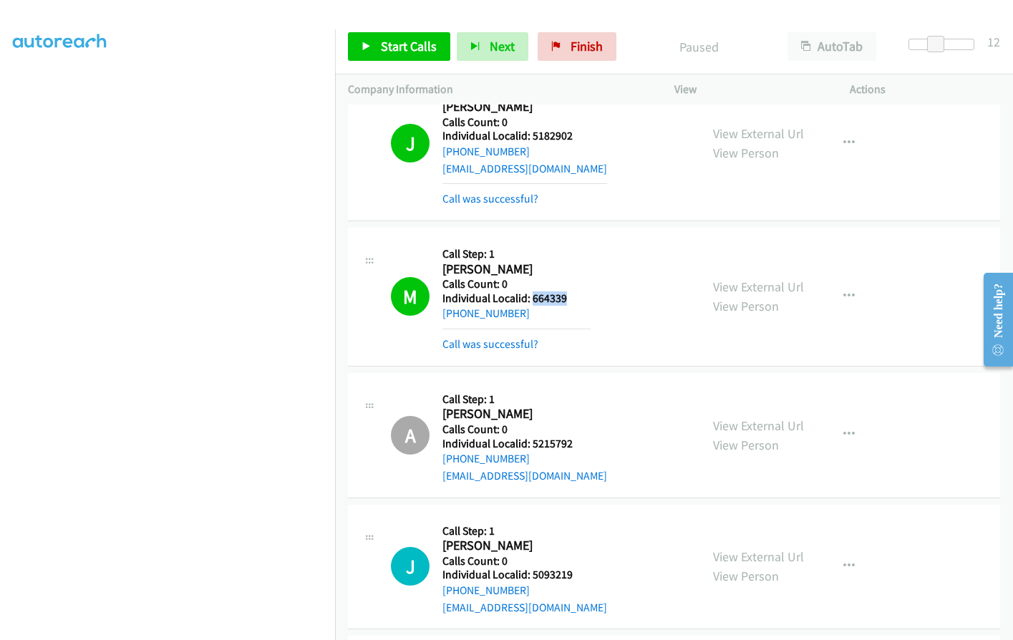
drag, startPoint x: 530, startPoint y: 263, endPoint x: 572, endPoint y: 262, distance: 42.3
click at [573, 292] on h5 "Individual Localid: 664339" at bounding box center [517, 299] width 148 height 14
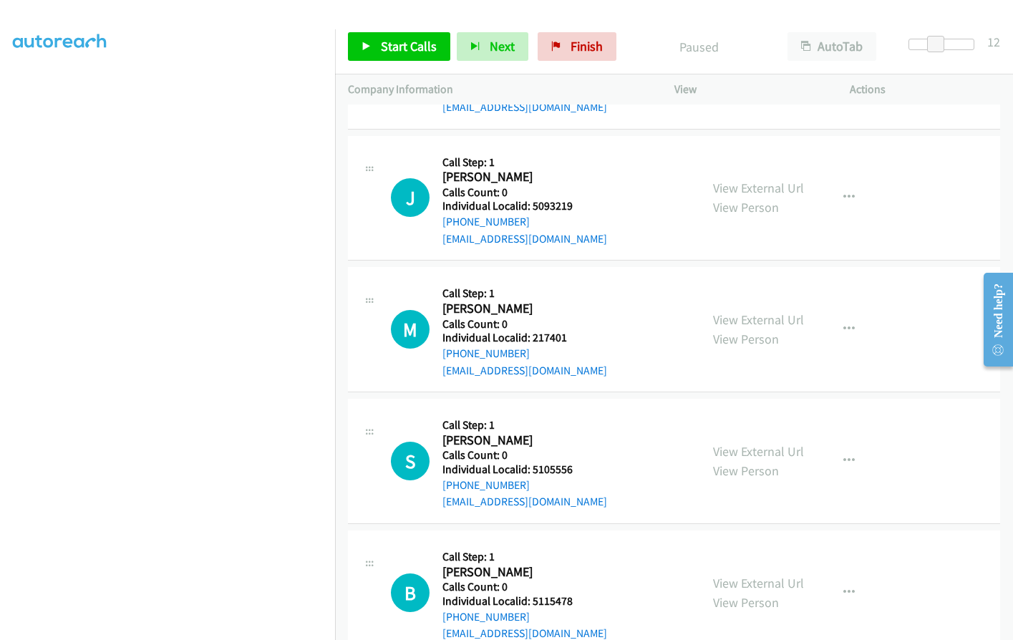
scroll to position [2561, 0]
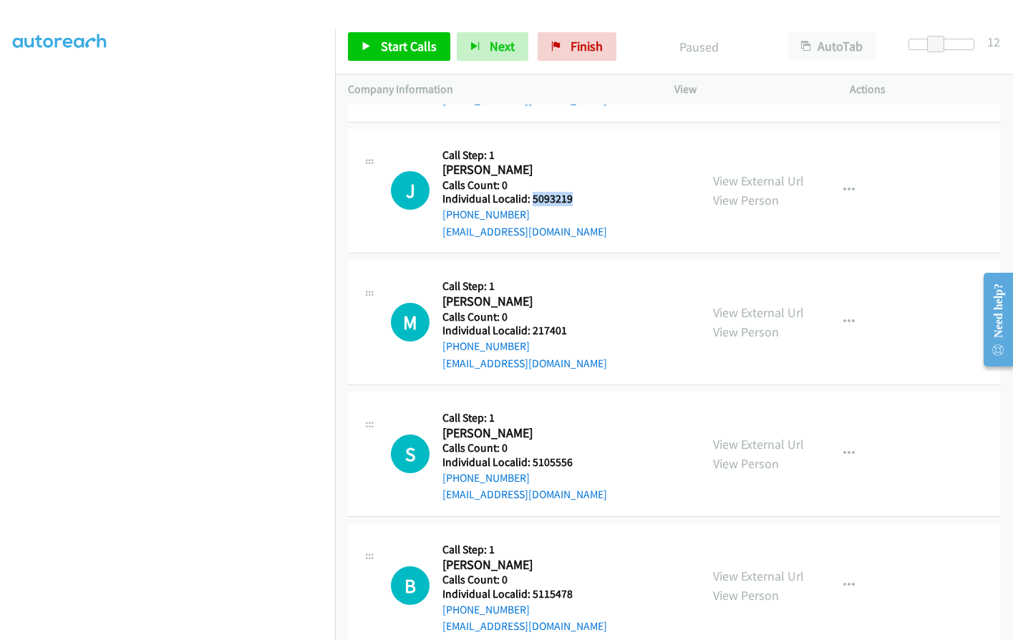
drag, startPoint x: 530, startPoint y: 166, endPoint x: 571, endPoint y: 165, distance: 40.8
click at [577, 192] on h5 "Individual Localid: 5093219" at bounding box center [525, 199] width 165 height 14
drag, startPoint x: 531, startPoint y: 294, endPoint x: 567, endPoint y: 295, distance: 35.8
click at [567, 324] on h5 "Individual Localid: 217401" at bounding box center [525, 331] width 165 height 14
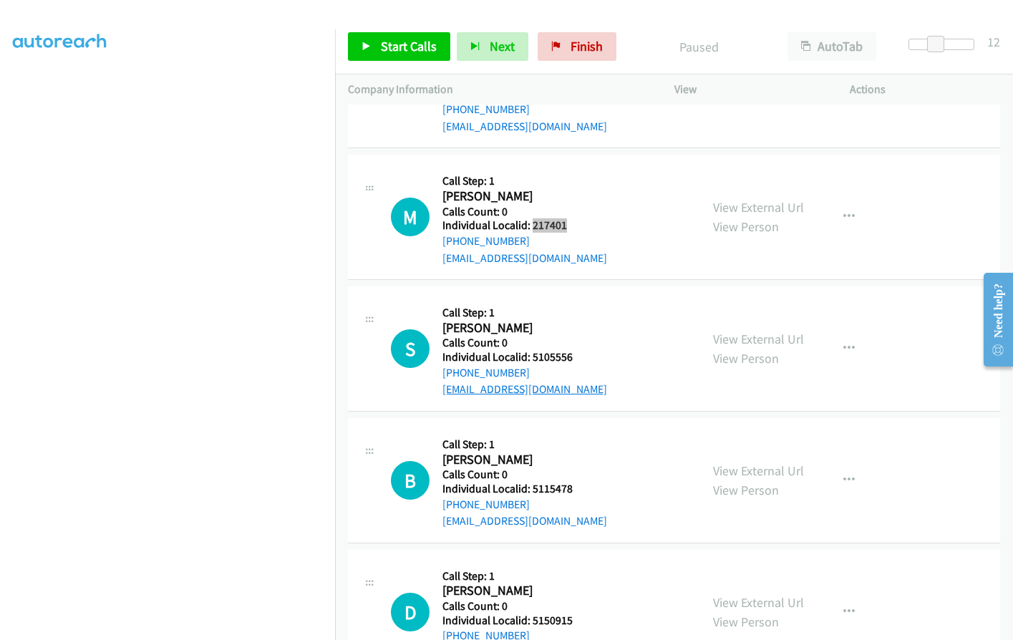
scroll to position [2686, 0]
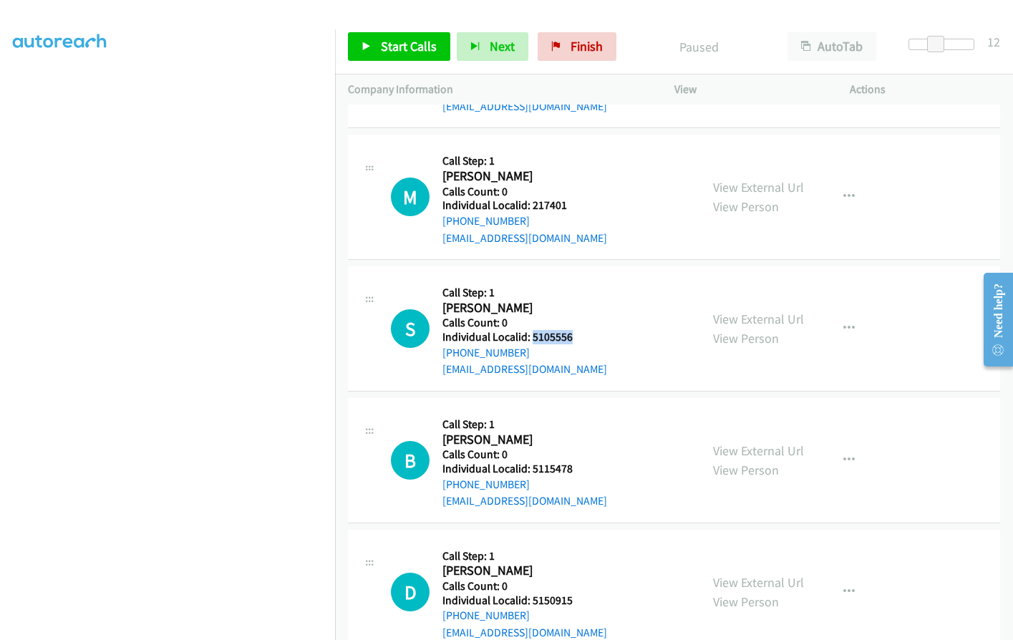
drag, startPoint x: 531, startPoint y: 302, endPoint x: 575, endPoint y: 302, distance: 44.4
click at [575, 330] on h5 "Individual Localid: 5105556" at bounding box center [525, 337] width 165 height 14
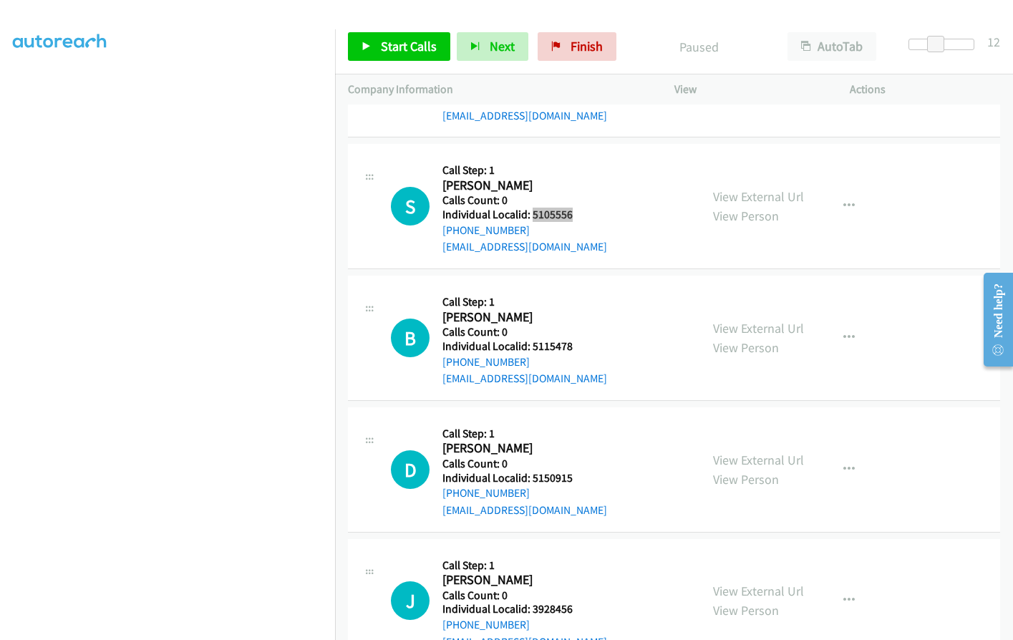
scroll to position [2829, 0]
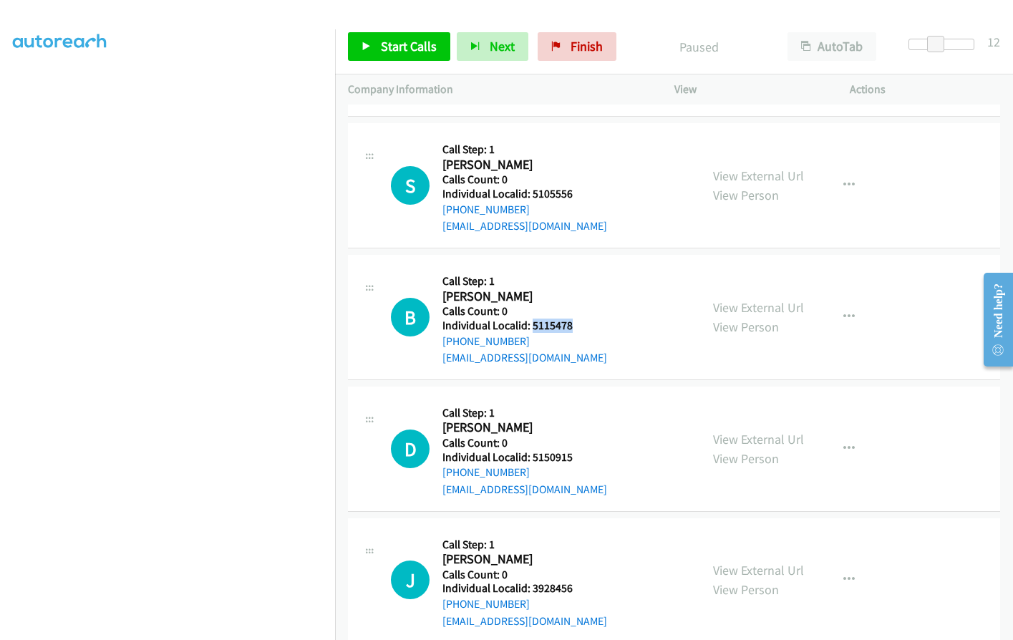
drag, startPoint x: 532, startPoint y: 290, endPoint x: 574, endPoint y: 290, distance: 42.3
click at [574, 319] on h5 "Individual Localid: 5115478" at bounding box center [525, 326] width 165 height 14
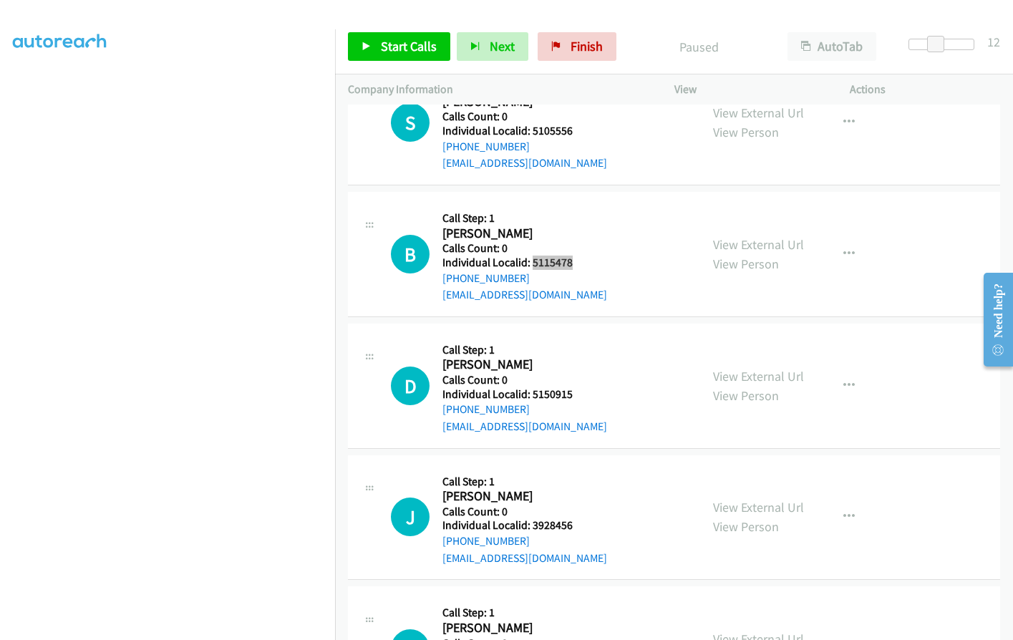
scroll to position [2919, 0]
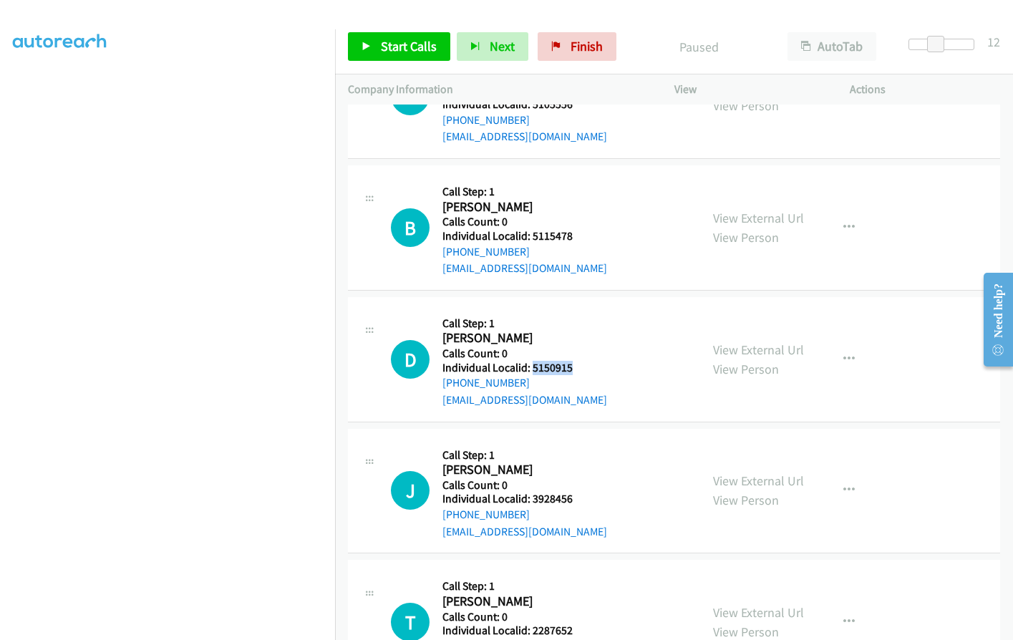
drag, startPoint x: 532, startPoint y: 332, endPoint x: 574, endPoint y: 332, distance: 41.5
click at [574, 361] on h5 "Individual Localid: 5150915" at bounding box center [525, 368] width 165 height 14
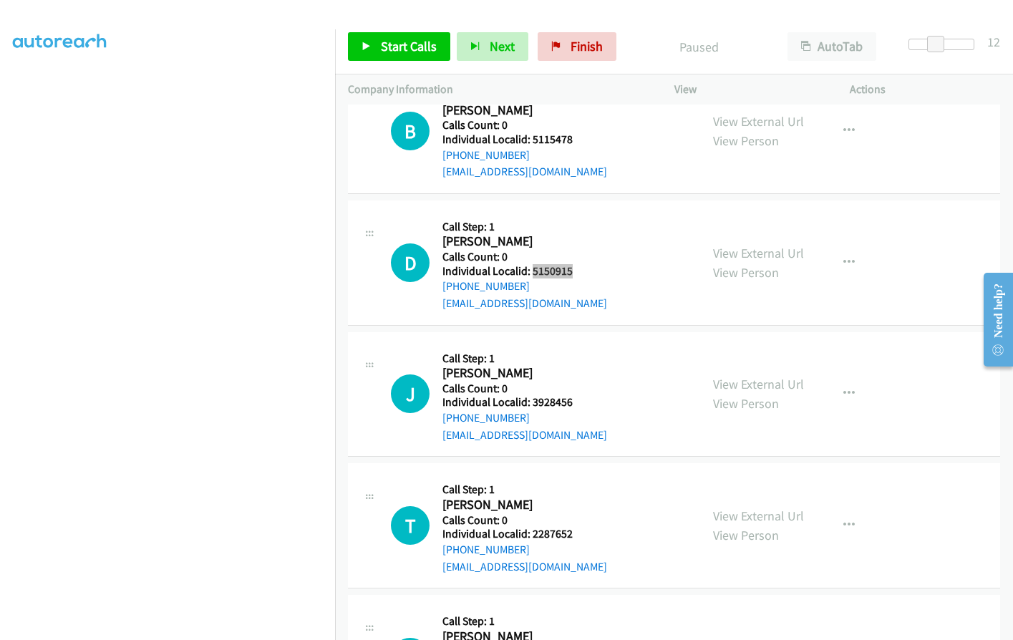
scroll to position [3044, 0]
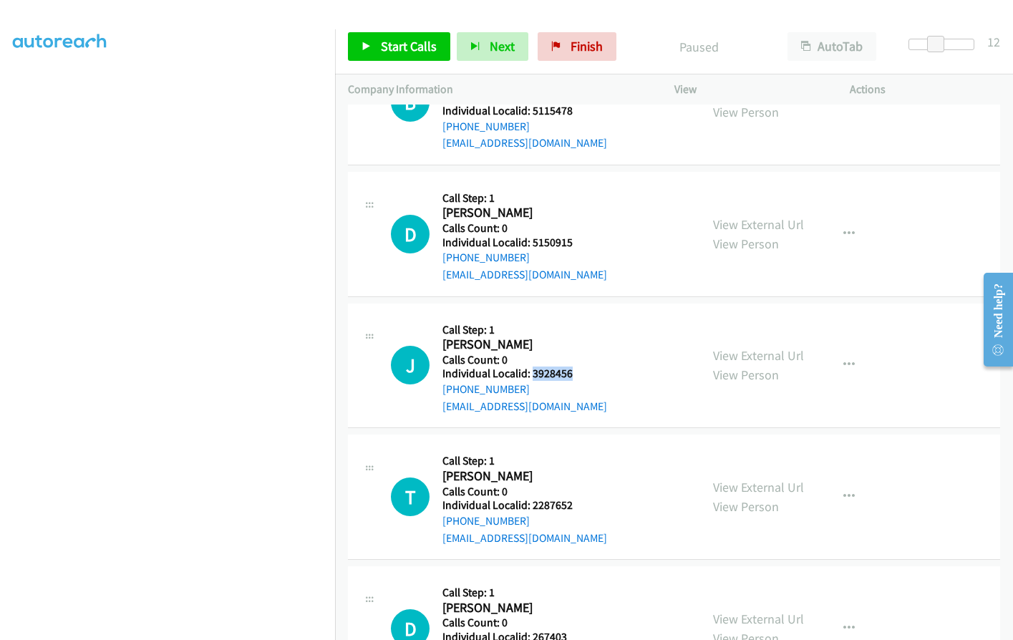
drag, startPoint x: 531, startPoint y: 337, endPoint x: 572, endPoint y: 338, distance: 40.1
click at [572, 367] on h5 "Individual Localid: 3928456" at bounding box center [525, 374] width 165 height 14
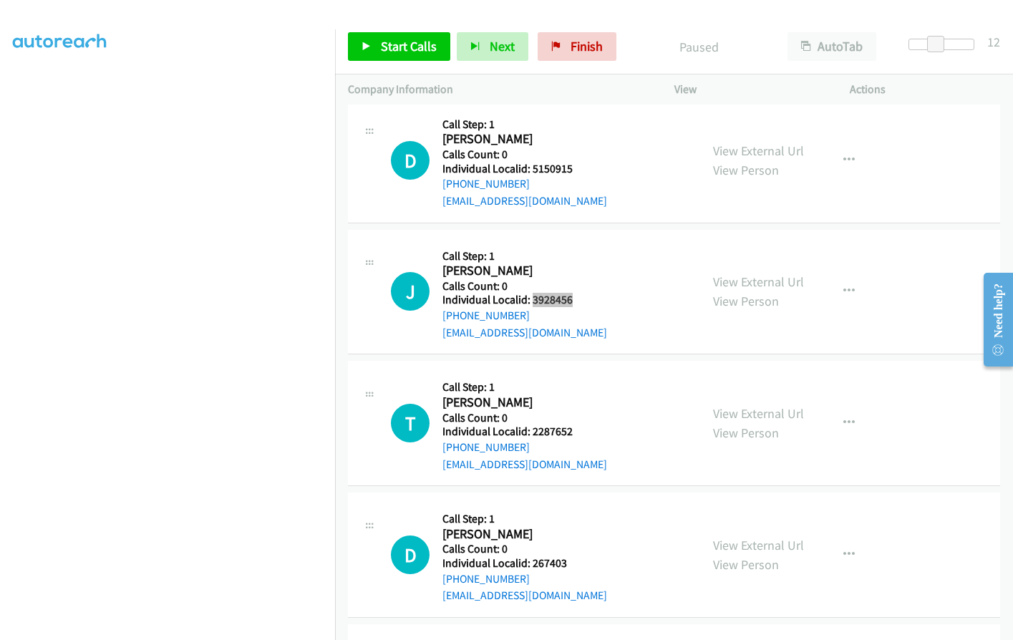
scroll to position [3134, 0]
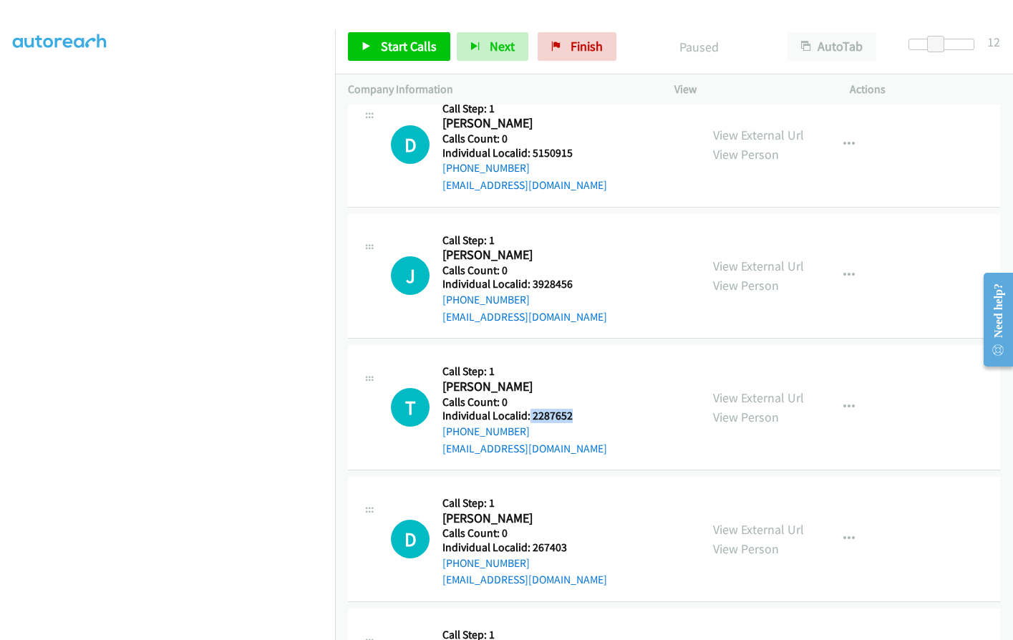
drag, startPoint x: 529, startPoint y: 382, endPoint x: 572, endPoint y: 382, distance: 43.0
click at [572, 409] on h5 "Individual Localid: 2287652" at bounding box center [525, 416] width 165 height 14
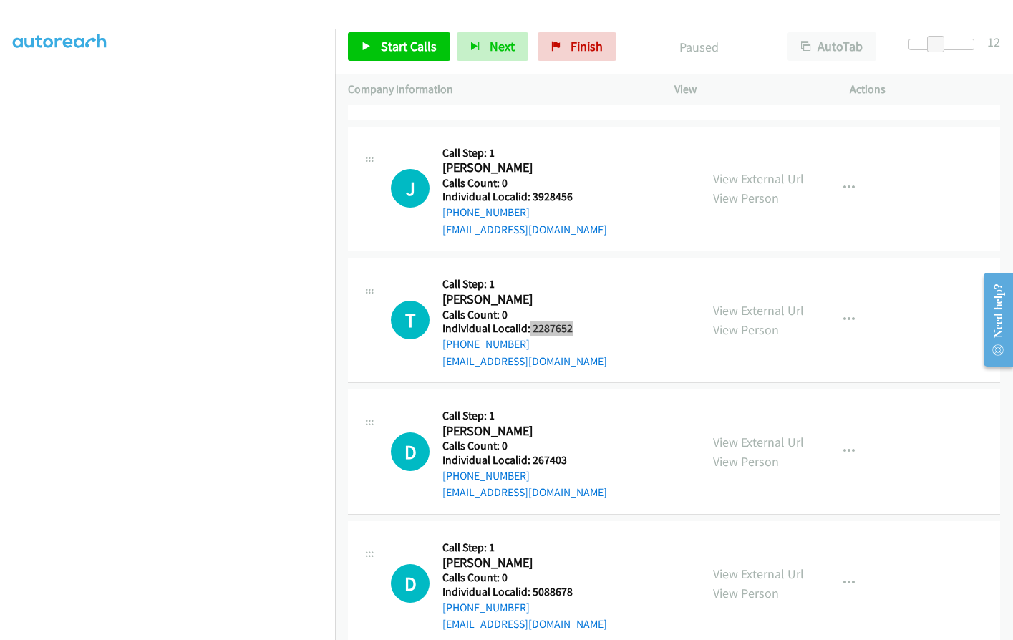
scroll to position [3223, 0]
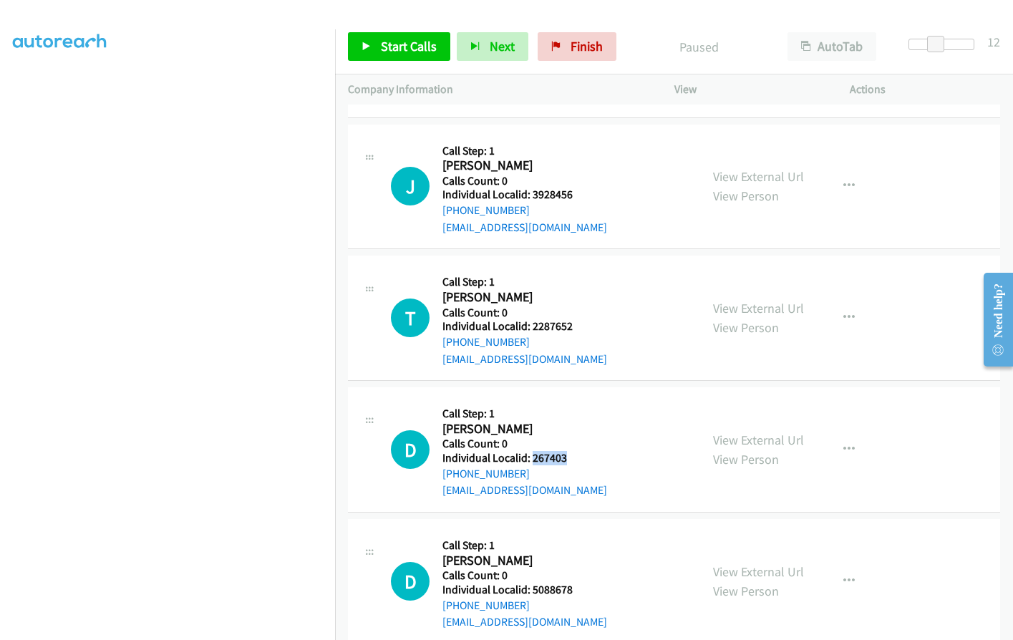
drag, startPoint x: 532, startPoint y: 425, endPoint x: 572, endPoint y: 423, distance: 39.5
click at [572, 451] on h5 "Individual Localid: 267403" at bounding box center [525, 458] width 165 height 14
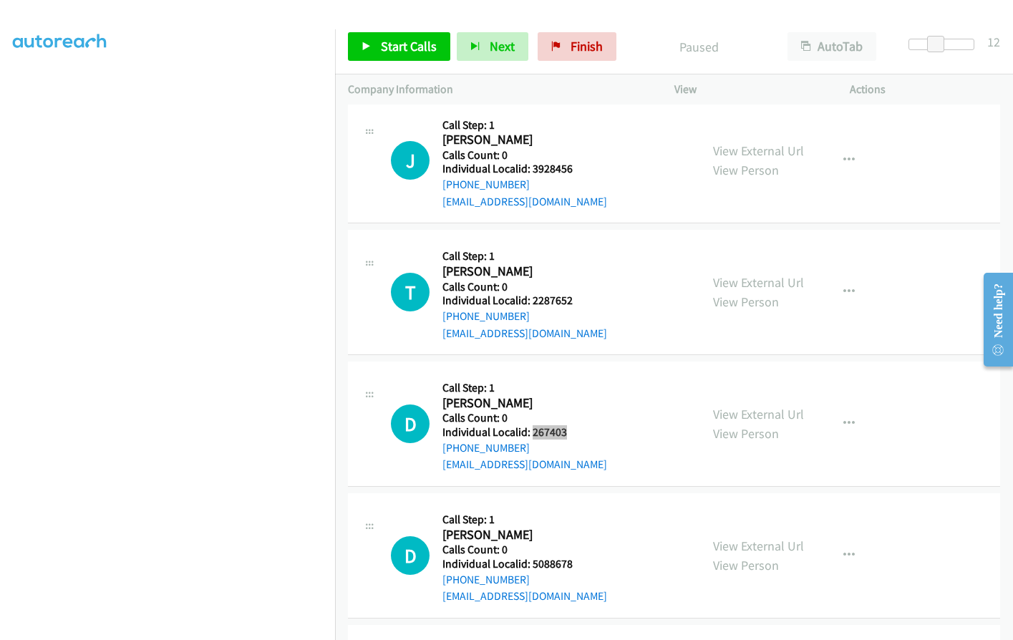
scroll to position [3295, 0]
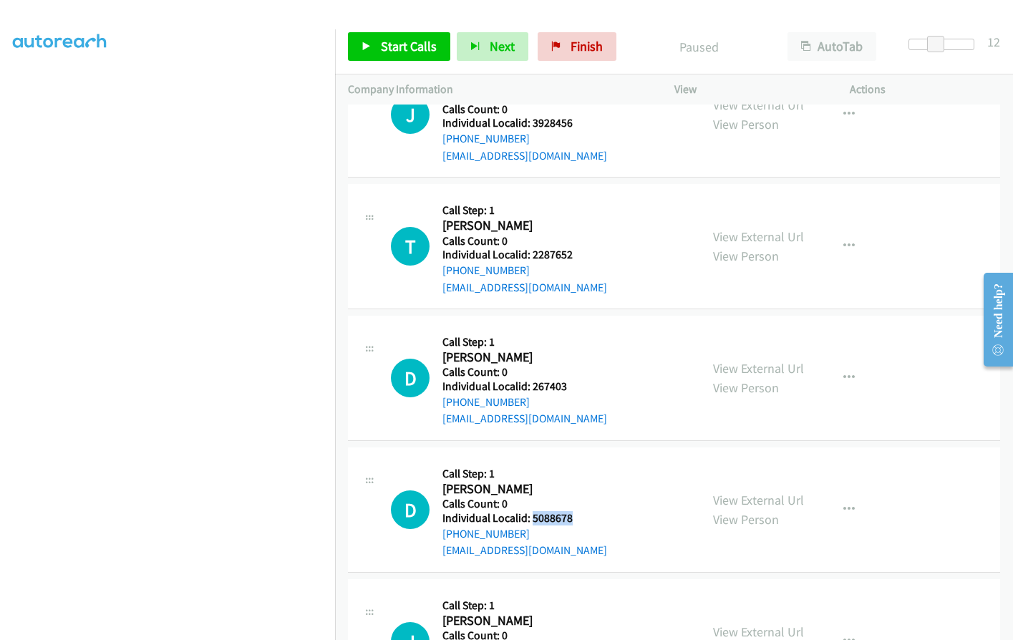
drag, startPoint x: 539, startPoint y: 486, endPoint x: 574, endPoint y: 485, distance: 35.8
click at [574, 511] on h5 "Individual Localid: 5088678" at bounding box center [525, 518] width 165 height 14
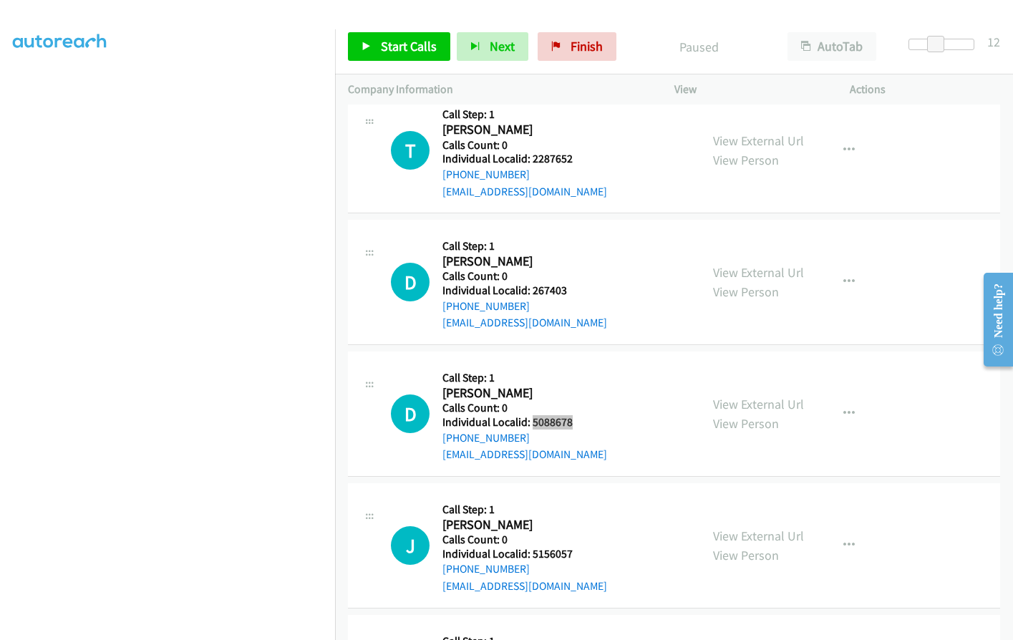
scroll to position [3420, 0]
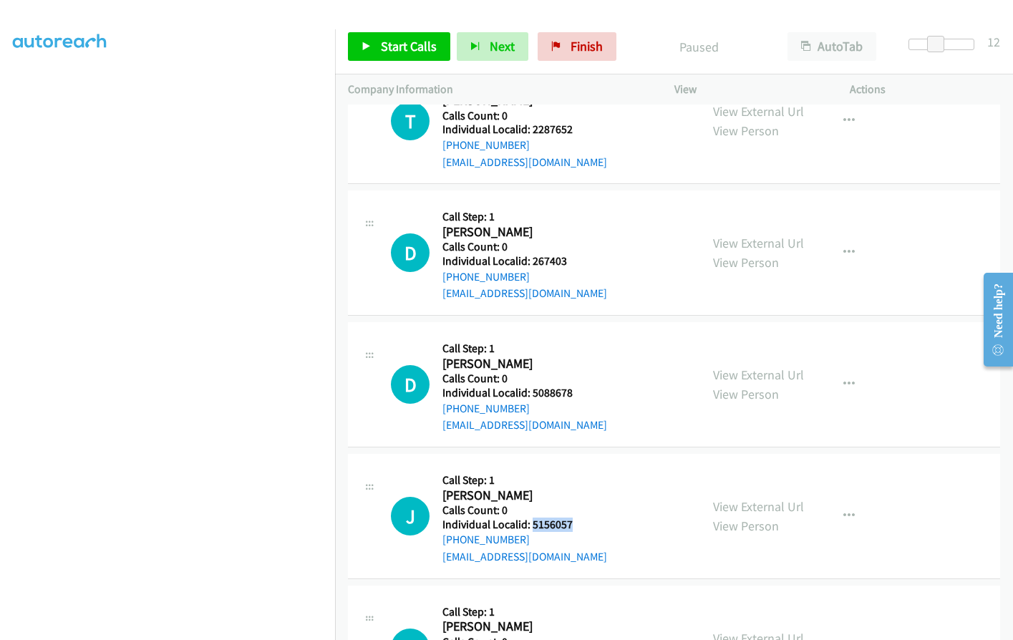
drag, startPoint x: 534, startPoint y: 491, endPoint x: 575, endPoint y: 491, distance: 41.5
click at [575, 518] on h5 "Individual Localid: 5156057" at bounding box center [525, 525] width 165 height 14
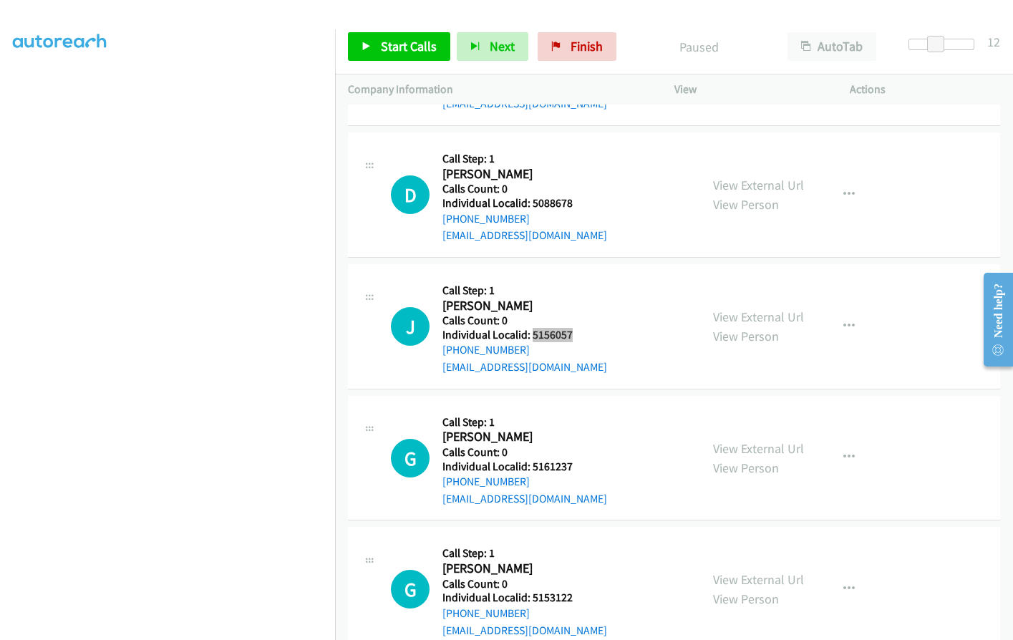
scroll to position [3617, 0]
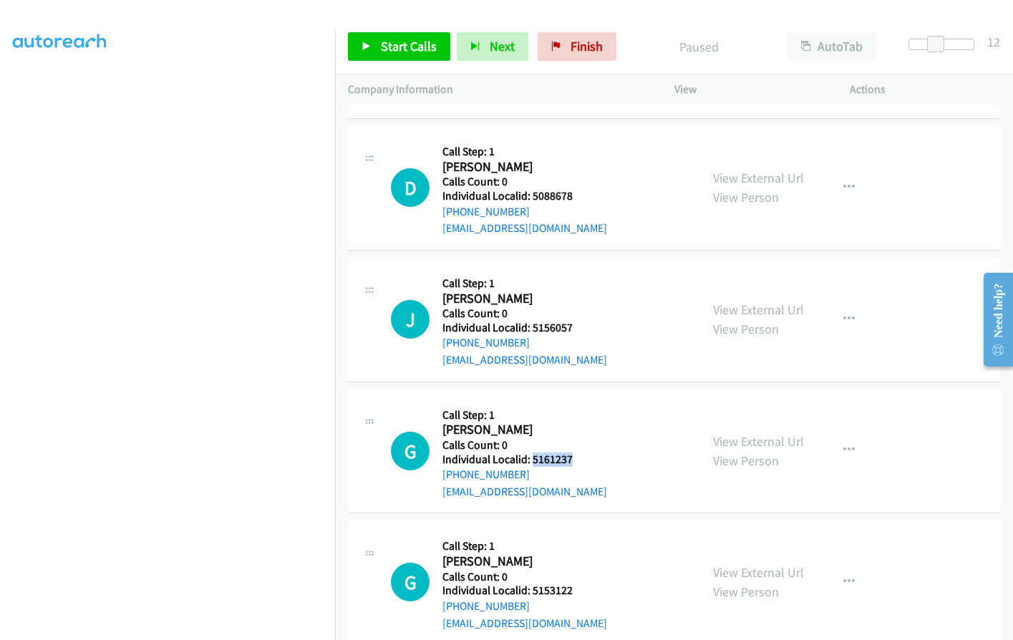
drag, startPoint x: 536, startPoint y: 425, endPoint x: 568, endPoint y: 425, distance: 31.5
click at [572, 453] on h5 "Individual Localid: 5161237" at bounding box center [525, 460] width 165 height 14
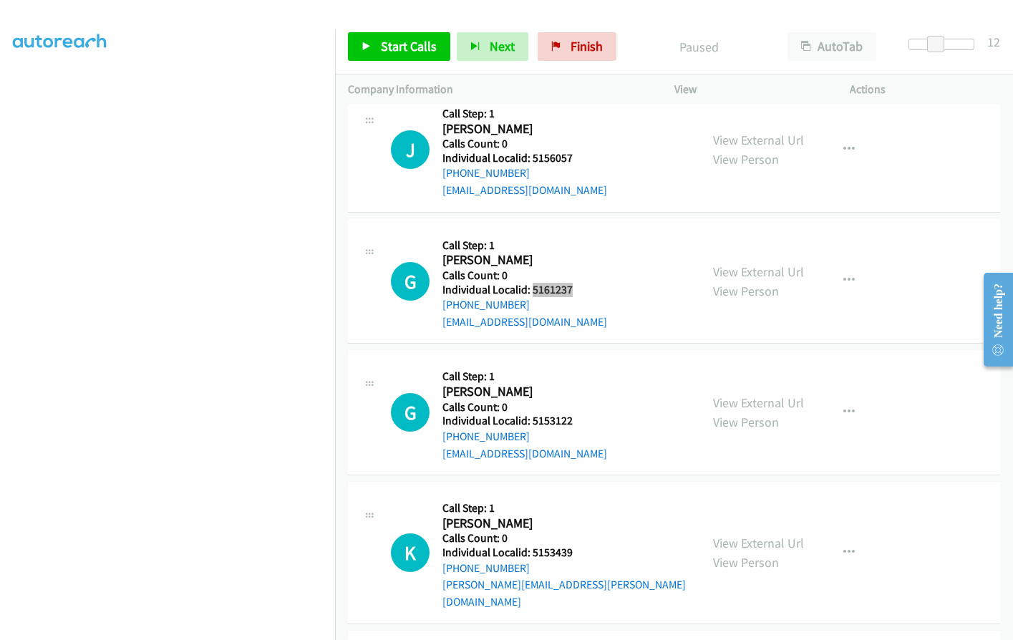
scroll to position [3796, 0]
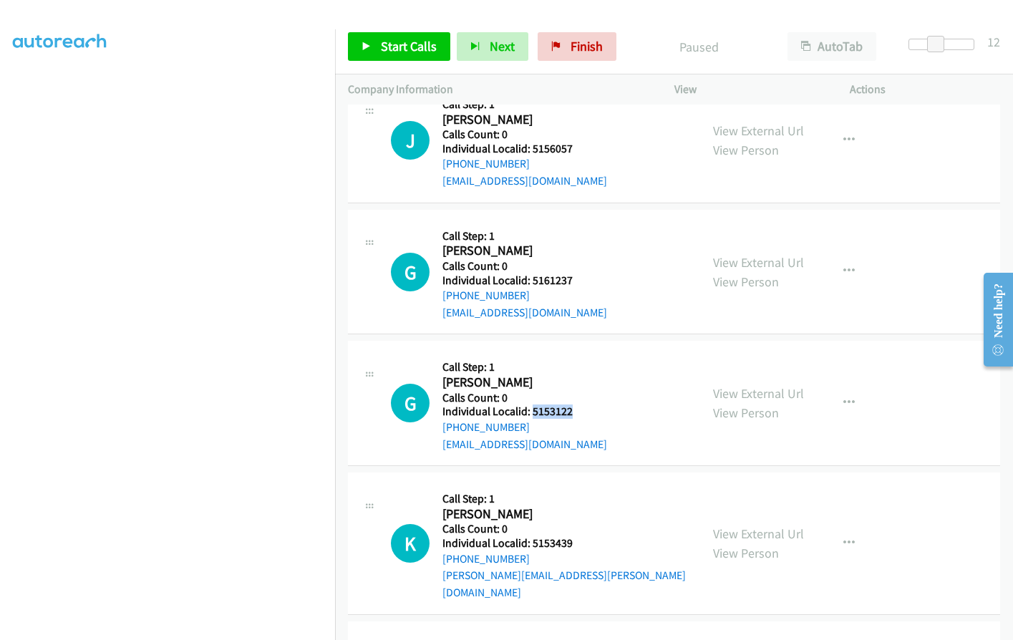
drag, startPoint x: 530, startPoint y: 380, endPoint x: 554, endPoint y: 378, distance: 24.4
click at [577, 405] on h5 "Individual Localid: 5153122" at bounding box center [525, 412] width 165 height 14
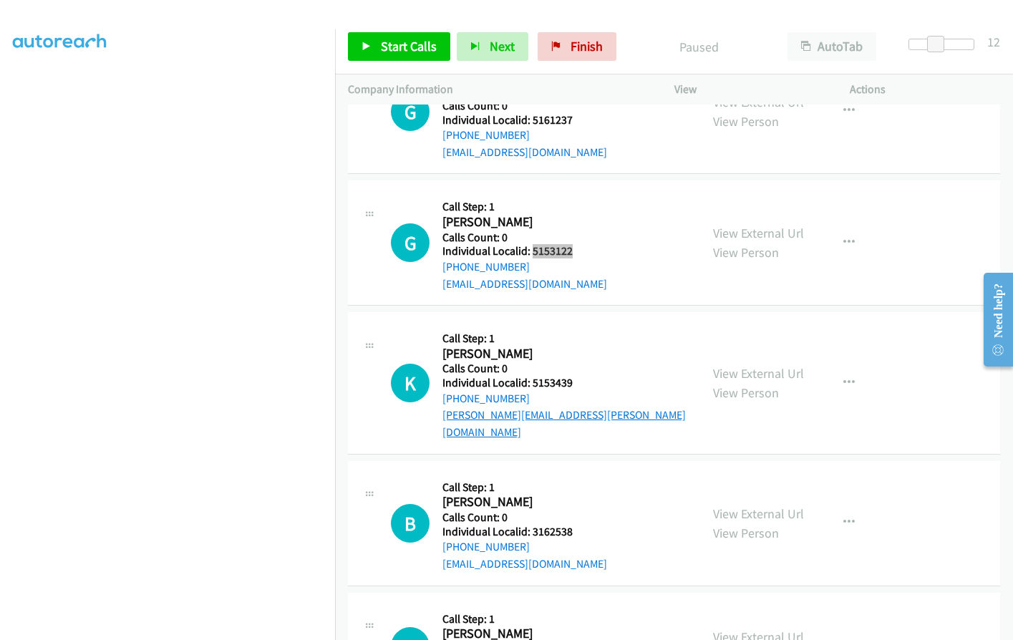
scroll to position [3975, 0]
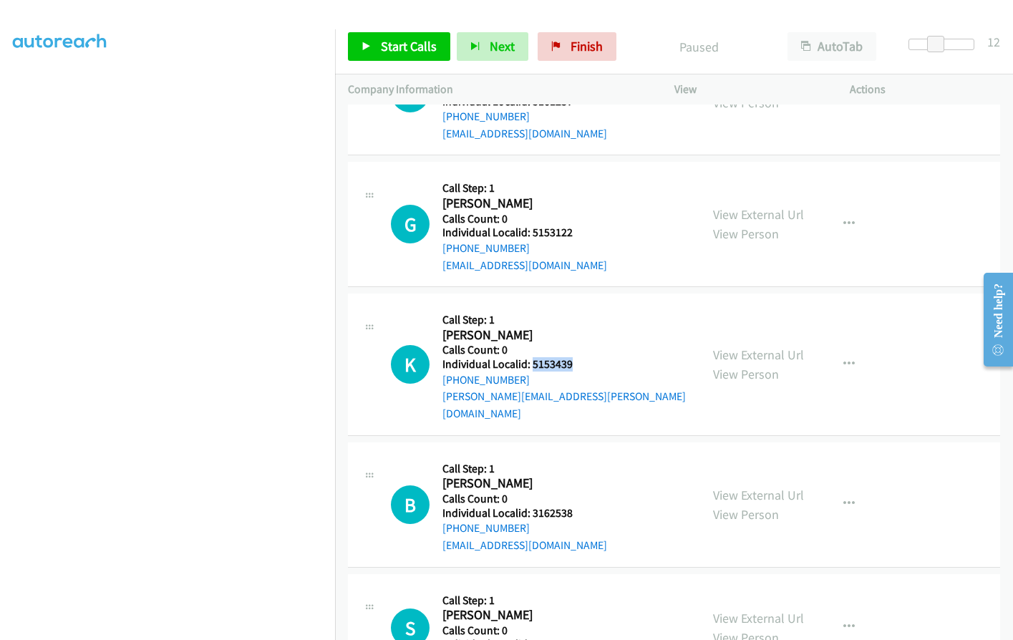
drag, startPoint x: 532, startPoint y: 332, endPoint x: 577, endPoint y: 330, distance: 44.4
click at [577, 357] on h5 "Individual Localid: 5153439" at bounding box center [565, 364] width 245 height 14
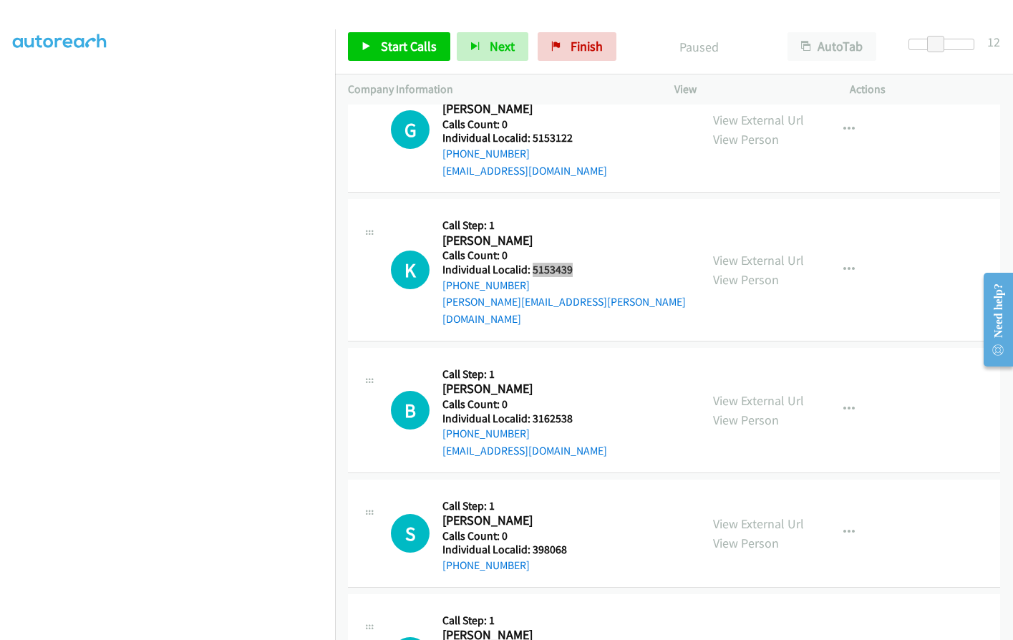
scroll to position [4083, 0]
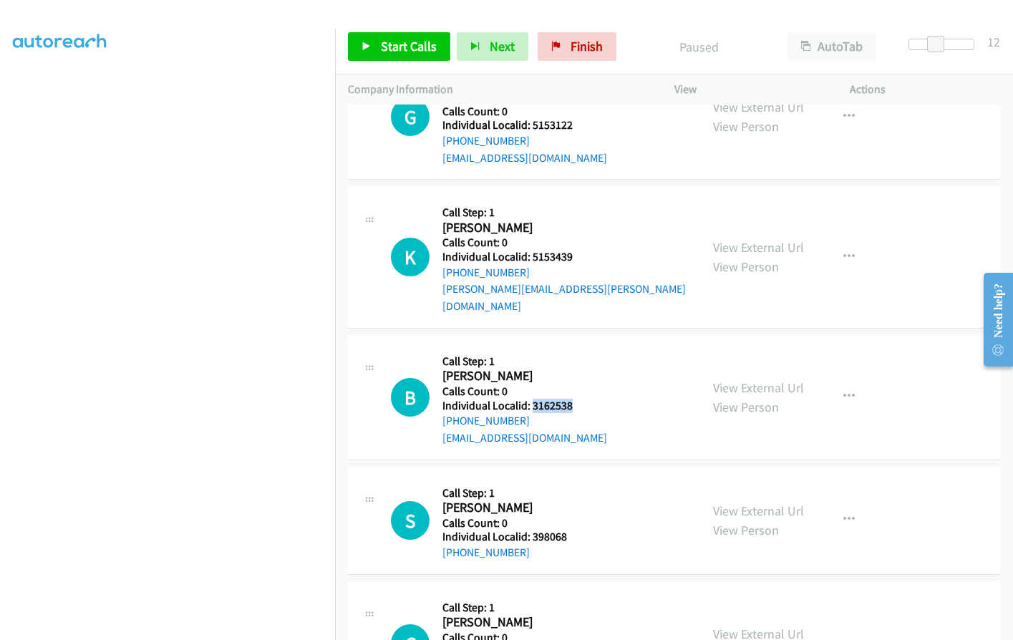
drag, startPoint x: 531, startPoint y: 355, endPoint x: 575, endPoint y: 355, distance: 44.4
click at [575, 399] on h5 "Individual Localid: 3162538" at bounding box center [525, 406] width 165 height 14
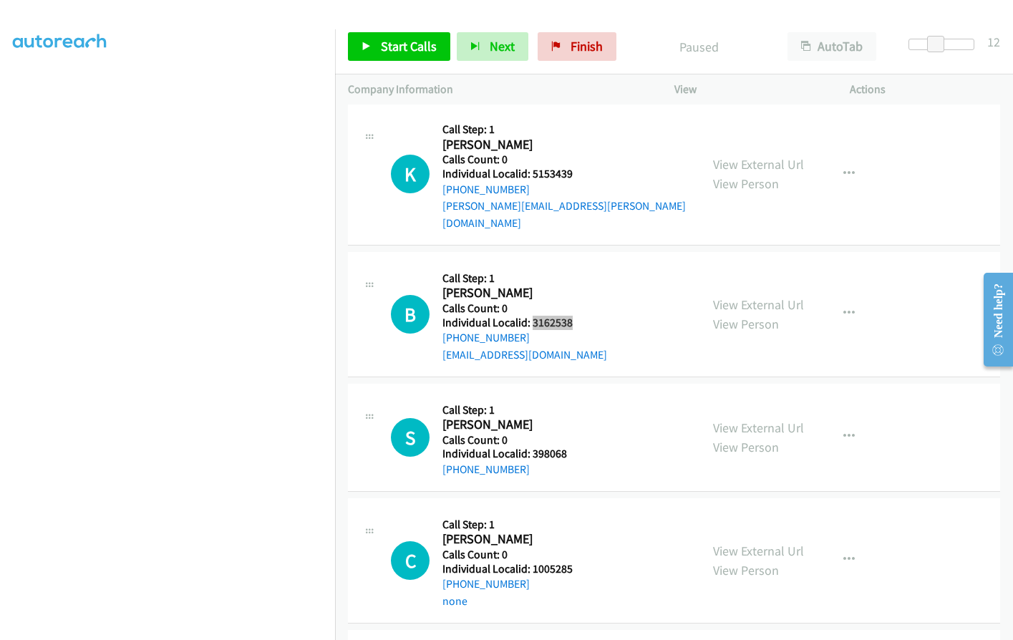
scroll to position [4172, 0]
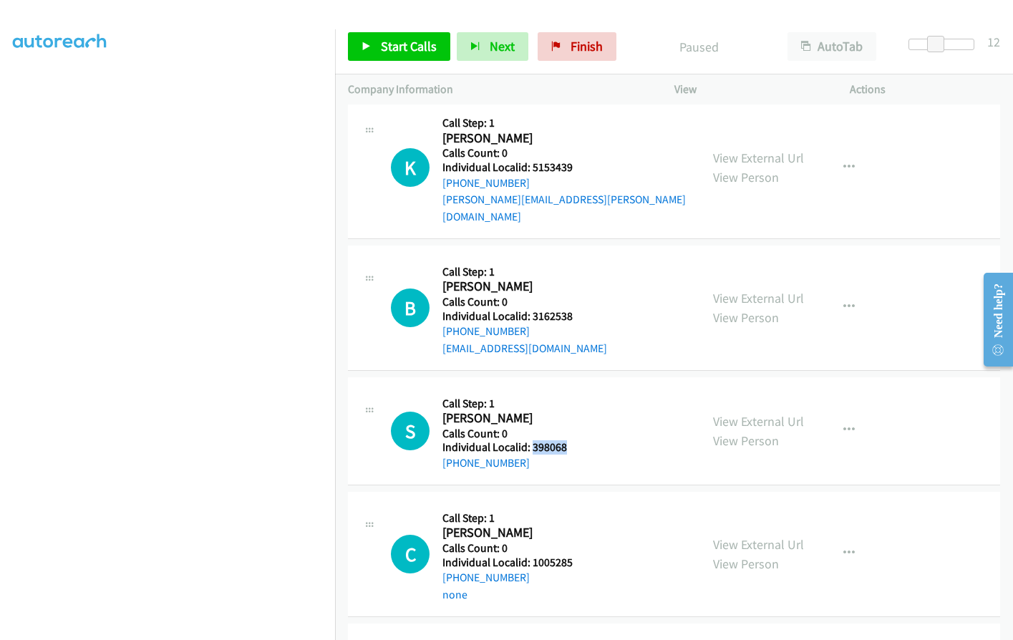
drag, startPoint x: 531, startPoint y: 398, endPoint x: 577, endPoint y: 397, distance: 45.8
click at [577, 397] on div "S Callback Scheduled Call Step: 1 Scott Sutton America/New_York Calls Count: 0 …" at bounding box center [539, 431] width 297 height 82
click at [390, 54] on span "Start Calls" at bounding box center [409, 46] width 56 height 16
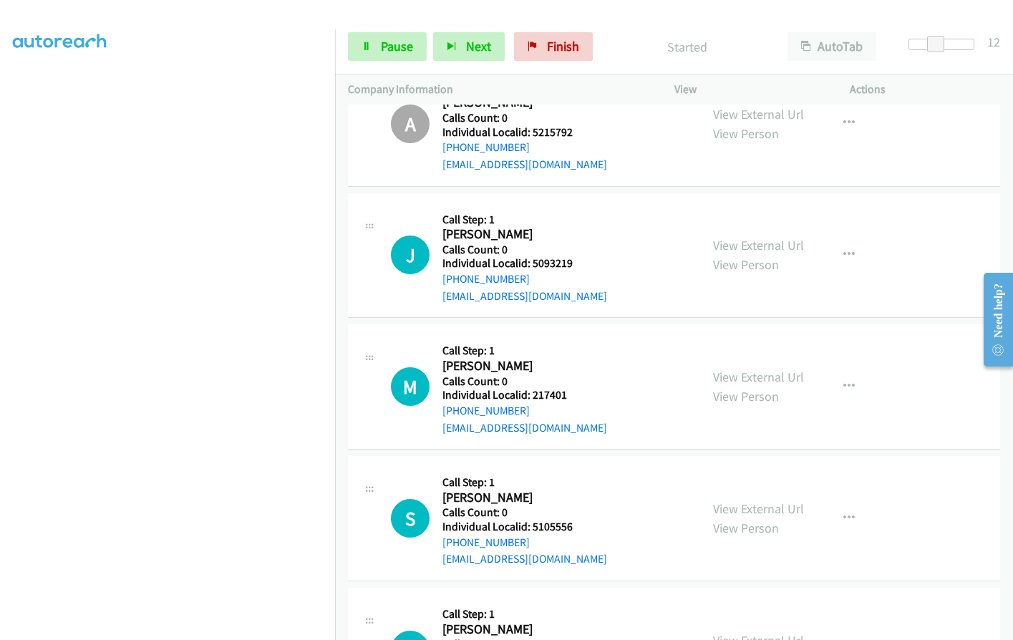
scroll to position [2543, 0]
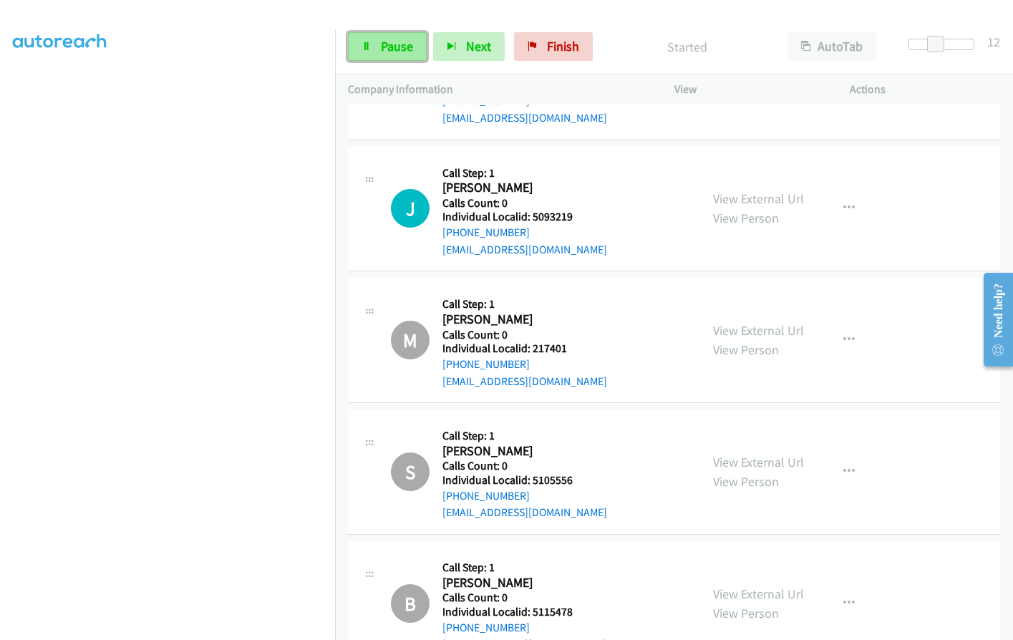
click at [380, 35] on link "Pause" at bounding box center [387, 46] width 79 height 29
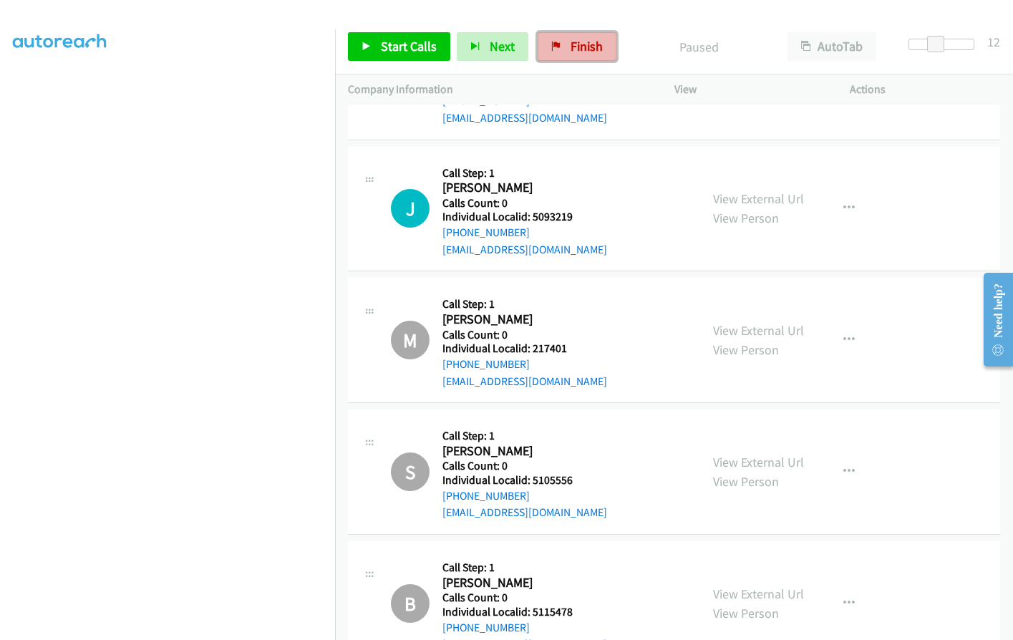
click at [579, 39] on span "Finish" at bounding box center [587, 46] width 32 height 16
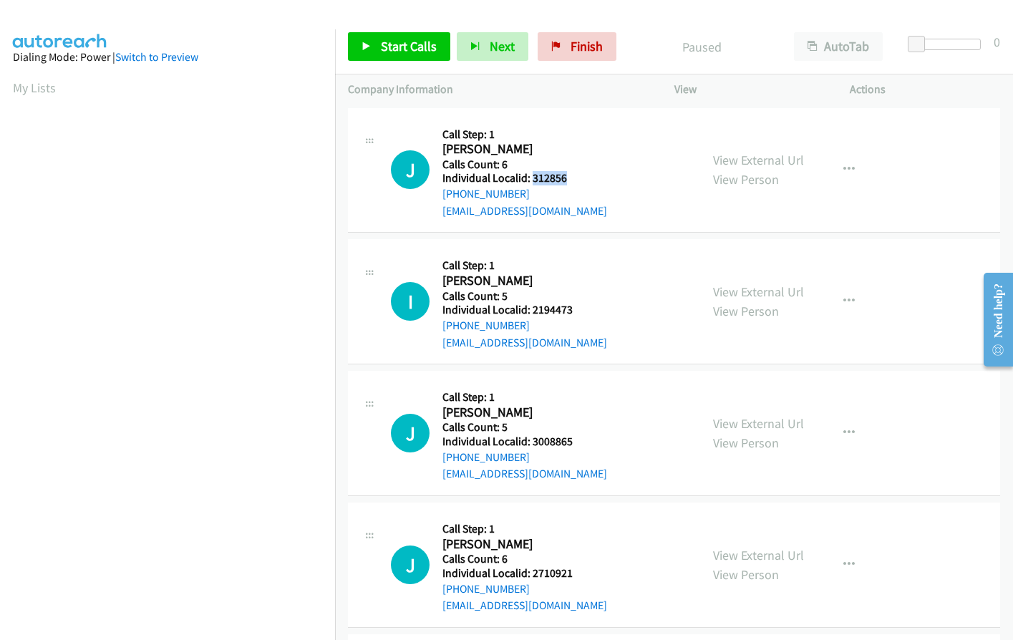
drag, startPoint x: 533, startPoint y: 180, endPoint x: 580, endPoint y: 180, distance: 47.3
click at [580, 180] on h5 "Individual Localid: 312856" at bounding box center [525, 178] width 165 height 14
copy h5 "312856"
drag, startPoint x: 530, startPoint y: 312, endPoint x: 585, endPoint y: 312, distance: 55.2
click at [585, 312] on h5 "Individual Localid: 2194473" at bounding box center [525, 310] width 165 height 14
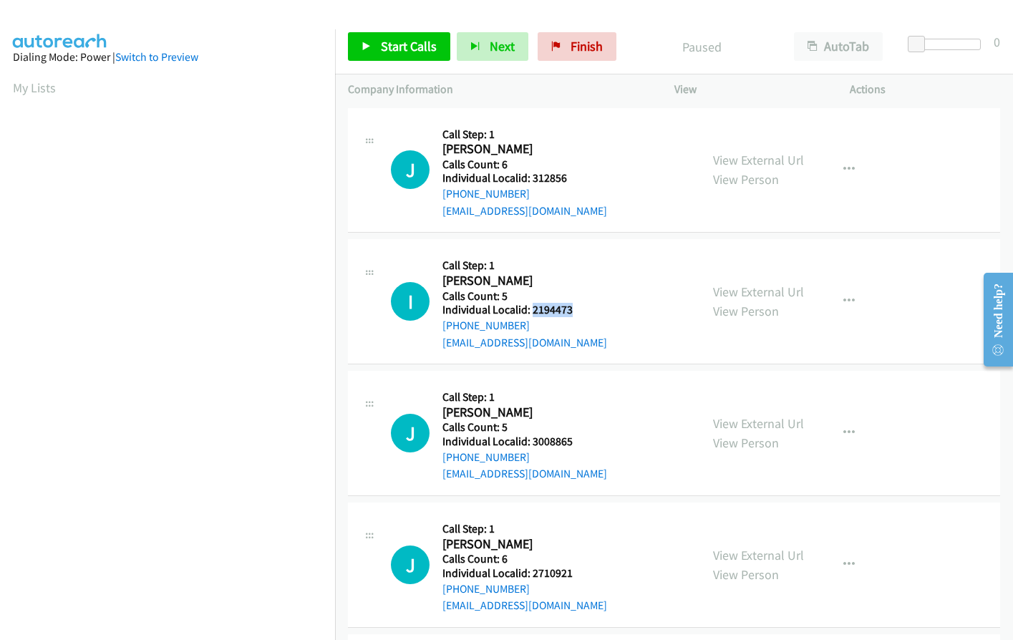
copy h5 "2194473"
drag, startPoint x: 532, startPoint y: 440, endPoint x: 576, endPoint y: 441, distance: 43.7
click at [576, 441] on h5 "Individual Localid: 3008865" at bounding box center [525, 442] width 165 height 14
copy h5 "3008865"
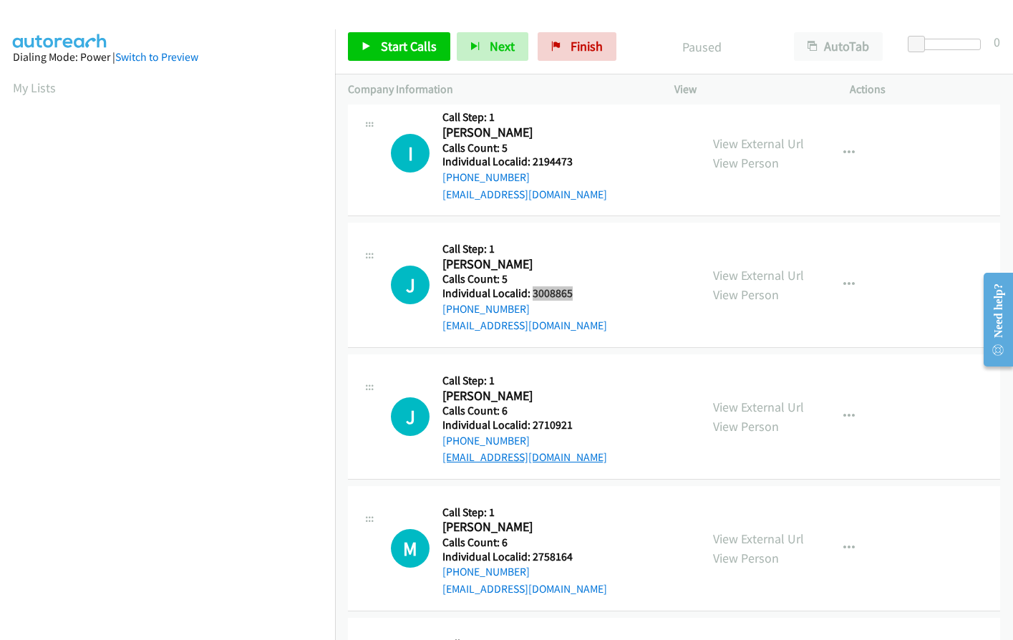
scroll to position [179, 0]
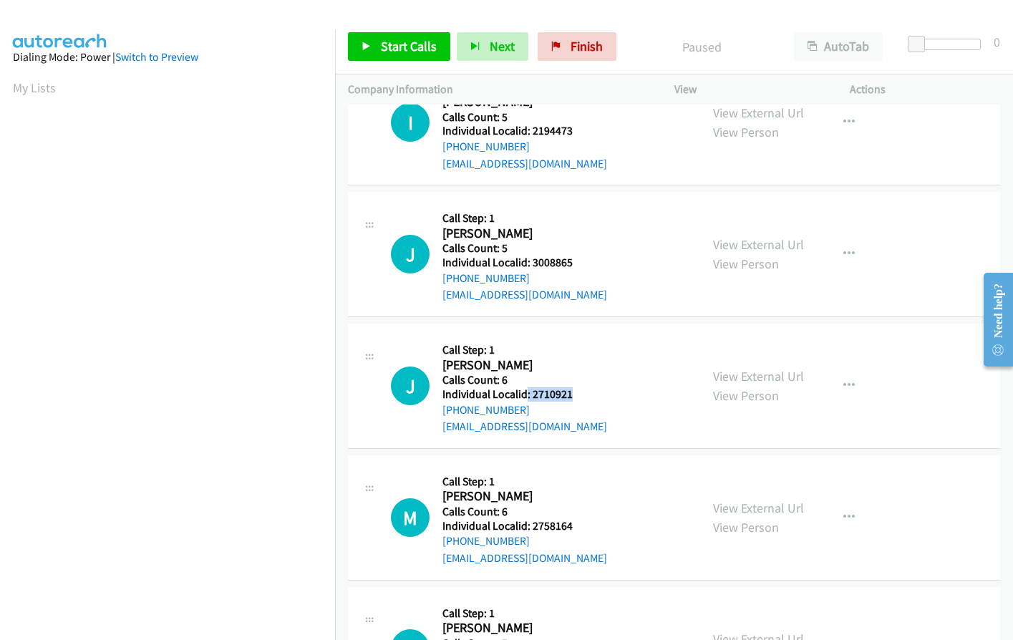
drag, startPoint x: 527, startPoint y: 395, endPoint x: 573, endPoint y: 395, distance: 45.8
click at [573, 395] on h5 "Individual Localid: 2710921" at bounding box center [525, 394] width 165 height 14
copy h5 ": 2710921"
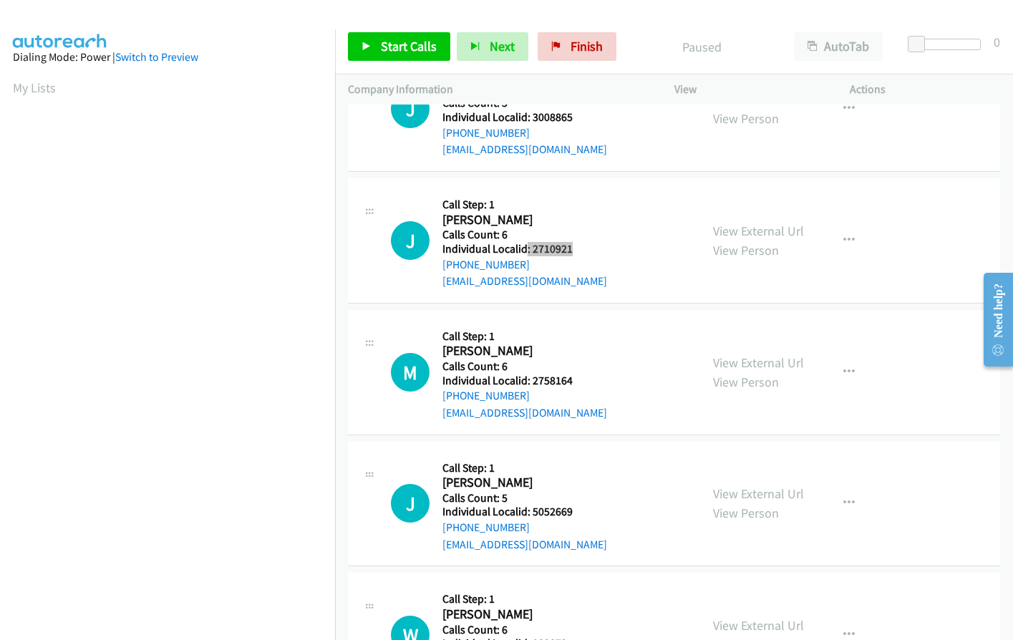
scroll to position [358, 0]
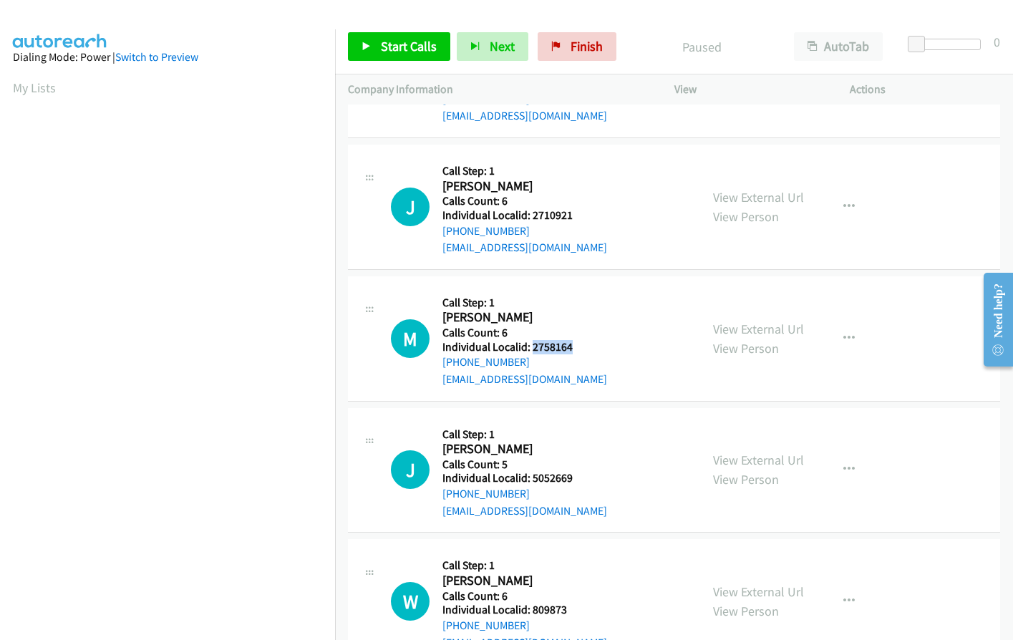
drag, startPoint x: 531, startPoint y: 344, endPoint x: 579, endPoint y: 347, distance: 48.1
click at [579, 347] on h5 "Individual Localid: 2758164" at bounding box center [525, 347] width 165 height 14
copy h5 "2758164"
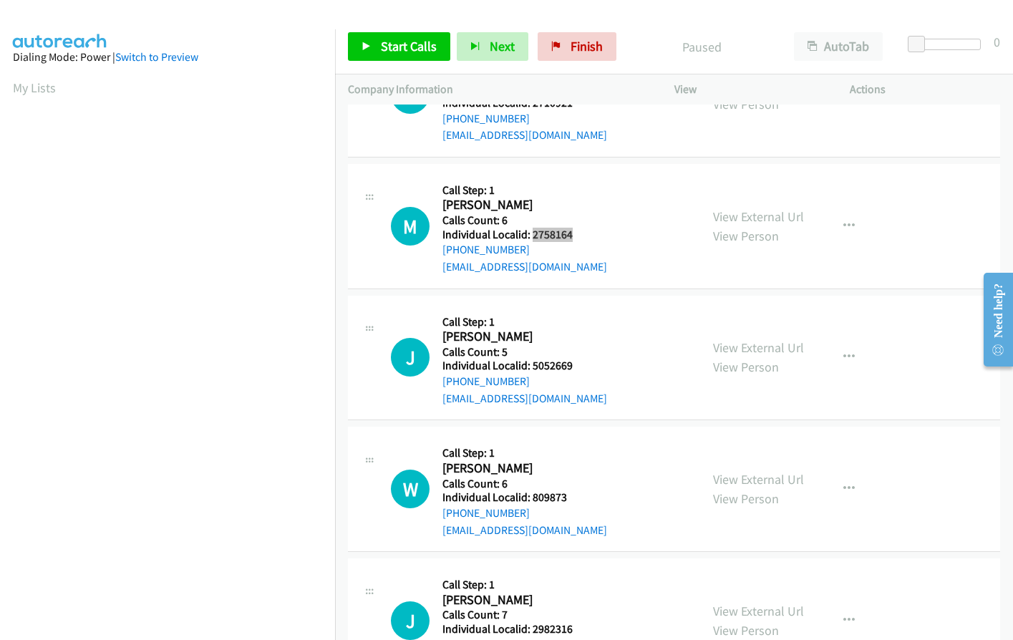
scroll to position [501, 0]
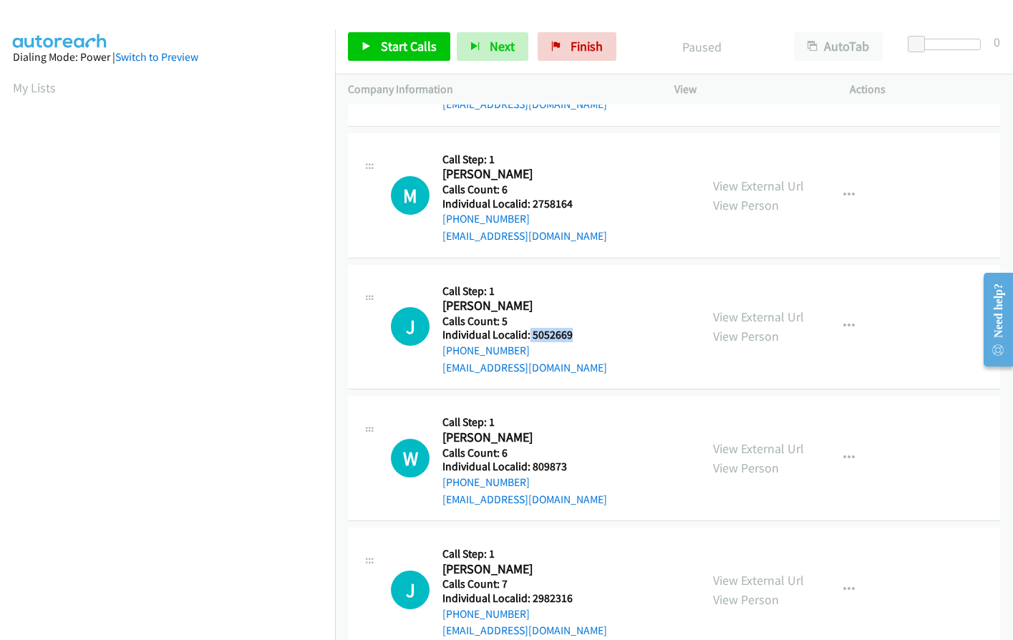
drag, startPoint x: 529, startPoint y: 335, endPoint x: 572, endPoint y: 335, distance: 43.7
click at [572, 335] on h5 "Individual Localid: 5052669" at bounding box center [525, 335] width 165 height 14
copy h5 "5052669"
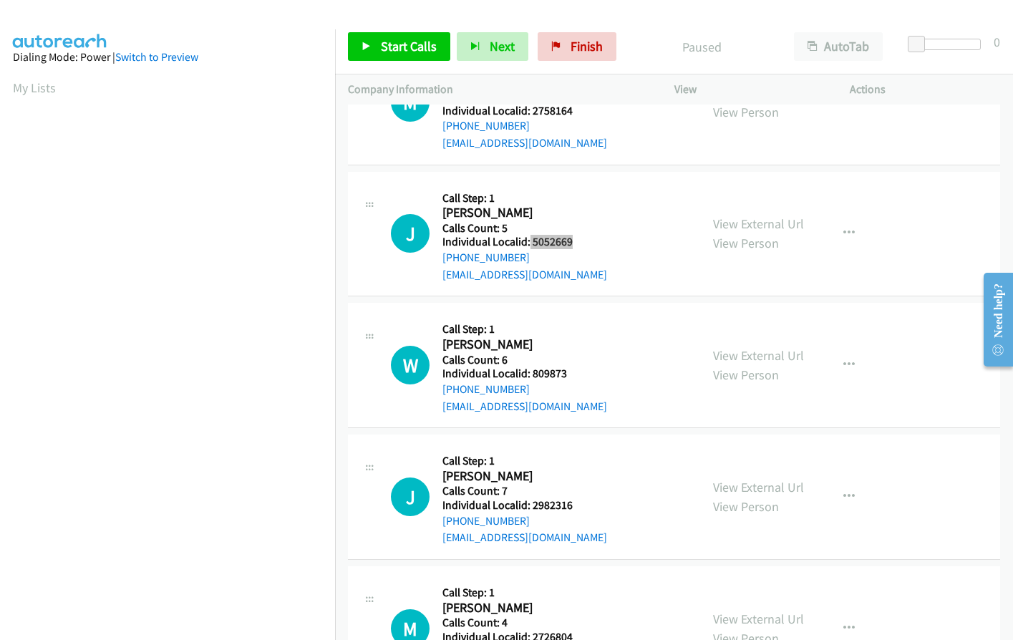
scroll to position [627, 0]
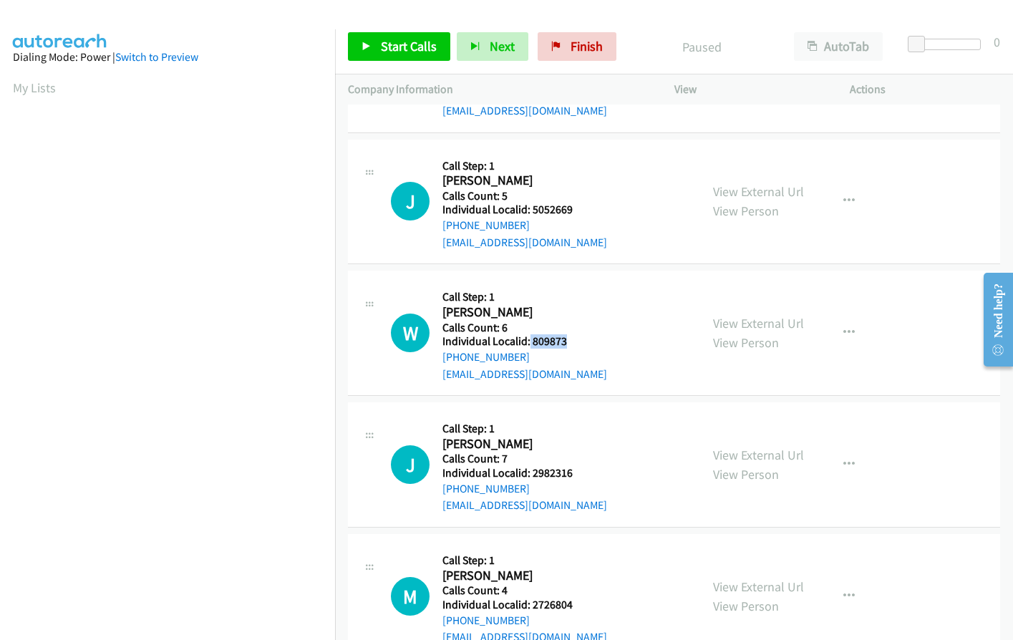
drag, startPoint x: 531, startPoint y: 340, endPoint x: 574, endPoint y: 340, distance: 43.0
click at [574, 340] on h5 "Individual Localid: 809873" at bounding box center [525, 341] width 165 height 14
copy h5 "809873"
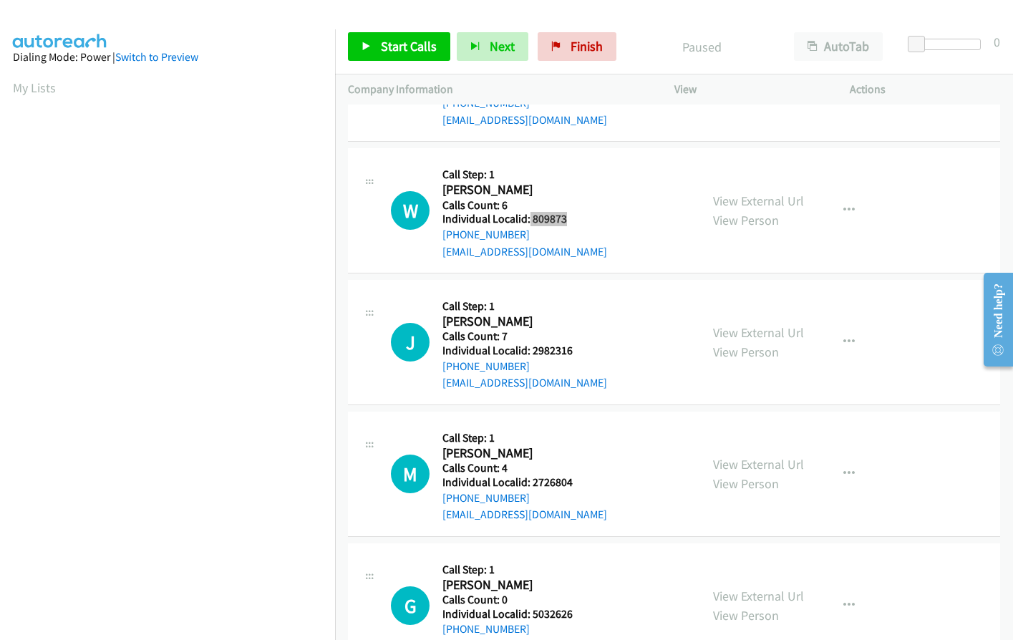
scroll to position [770, 0]
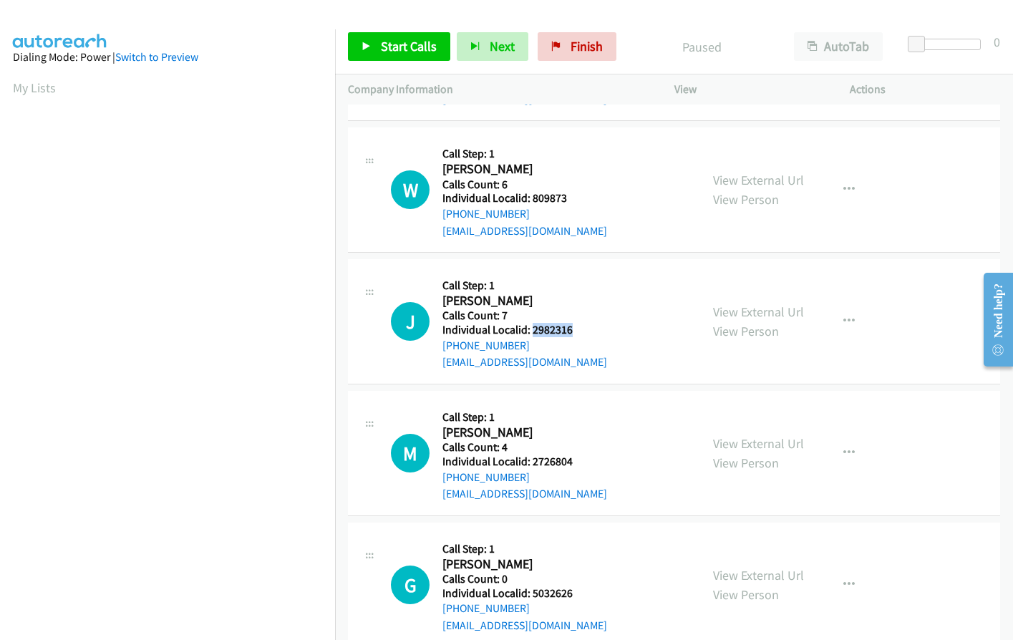
drag, startPoint x: 530, startPoint y: 328, endPoint x: 576, endPoint y: 327, distance: 45.8
click at [576, 327] on h5 "Individual Localid: 2982316" at bounding box center [525, 330] width 165 height 14
copy h5 "2982316"
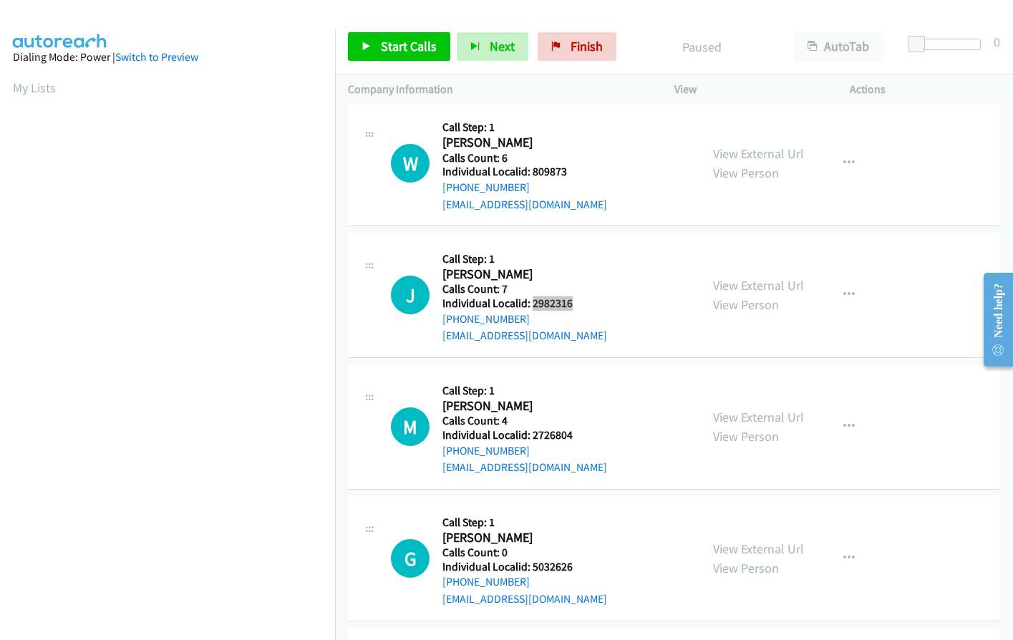
scroll to position [877, 0]
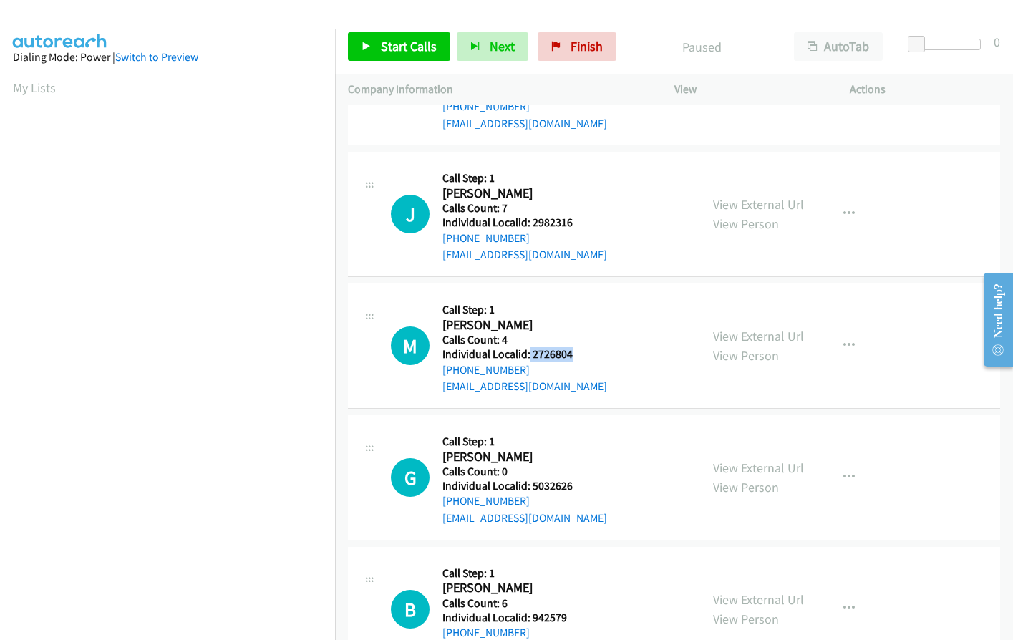
drag, startPoint x: 539, startPoint y: 357, endPoint x: 577, endPoint y: 357, distance: 38.0
click at [577, 357] on h5 "Individual Localid: 2726804" at bounding box center [525, 354] width 165 height 14
copy h5 "2726804"
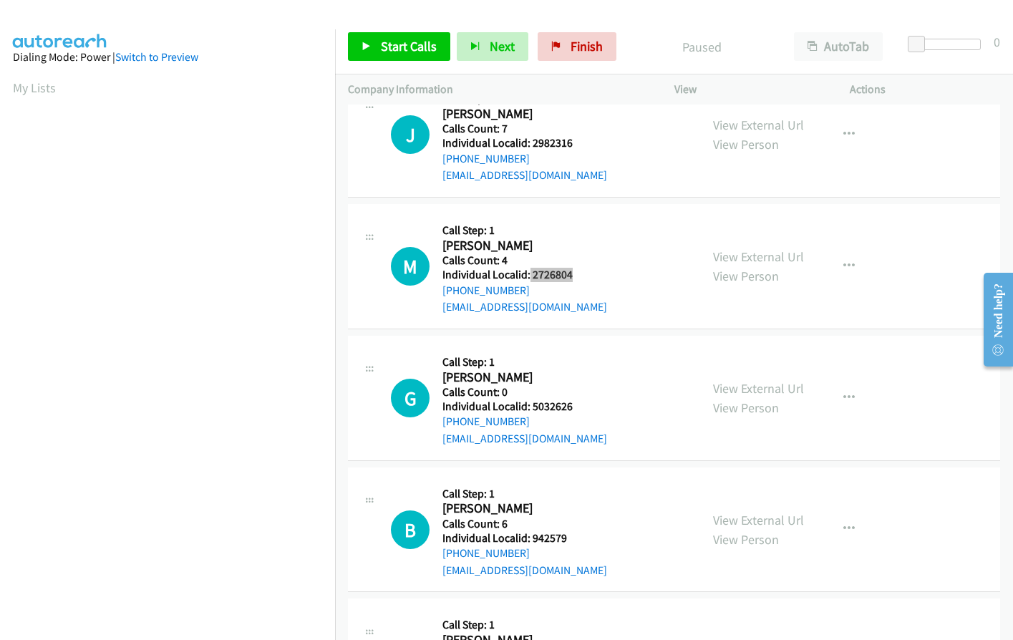
scroll to position [967, 0]
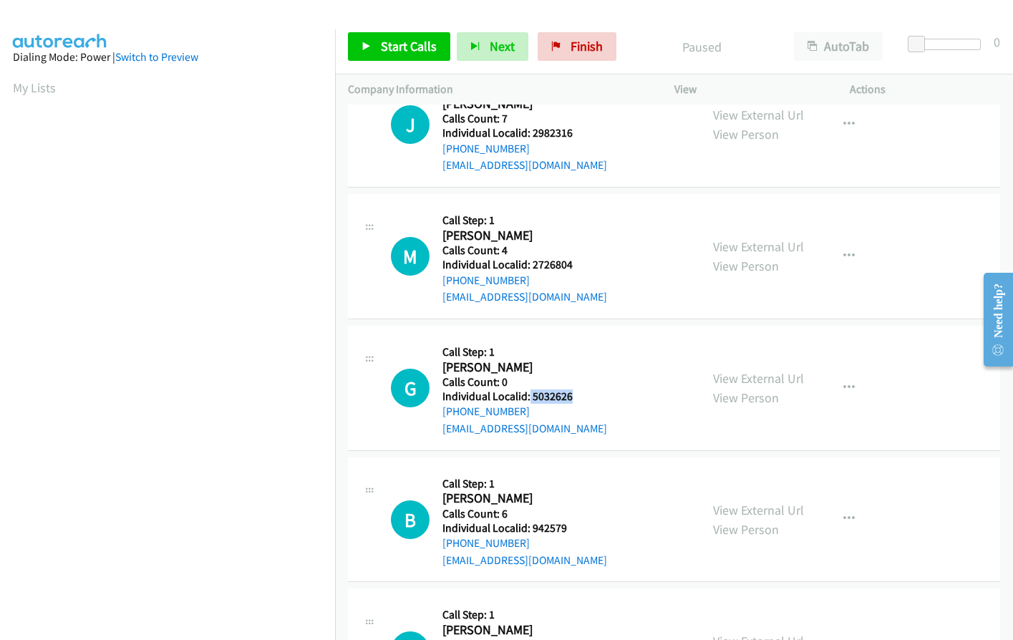
drag, startPoint x: 529, startPoint y: 393, endPoint x: 573, endPoint y: 398, distance: 43.9
click at [573, 398] on h5 "Individual Localid: 5032626" at bounding box center [525, 397] width 165 height 14
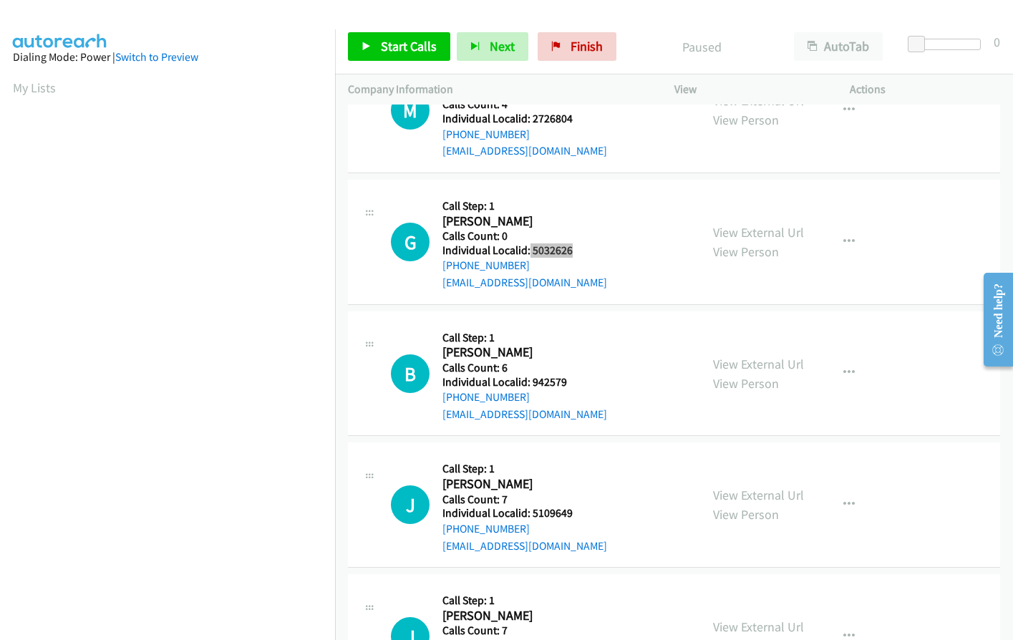
scroll to position [1128, 0]
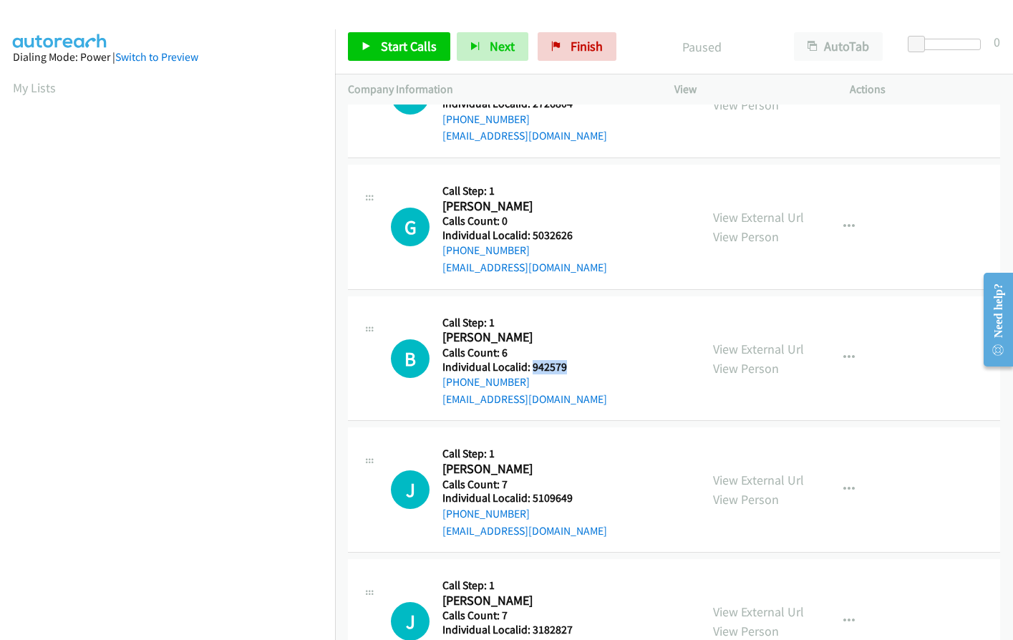
drag, startPoint x: 531, startPoint y: 367, endPoint x: 572, endPoint y: 367, distance: 41.5
click at [572, 367] on h5 "Individual Localid: 942579" at bounding box center [525, 367] width 165 height 14
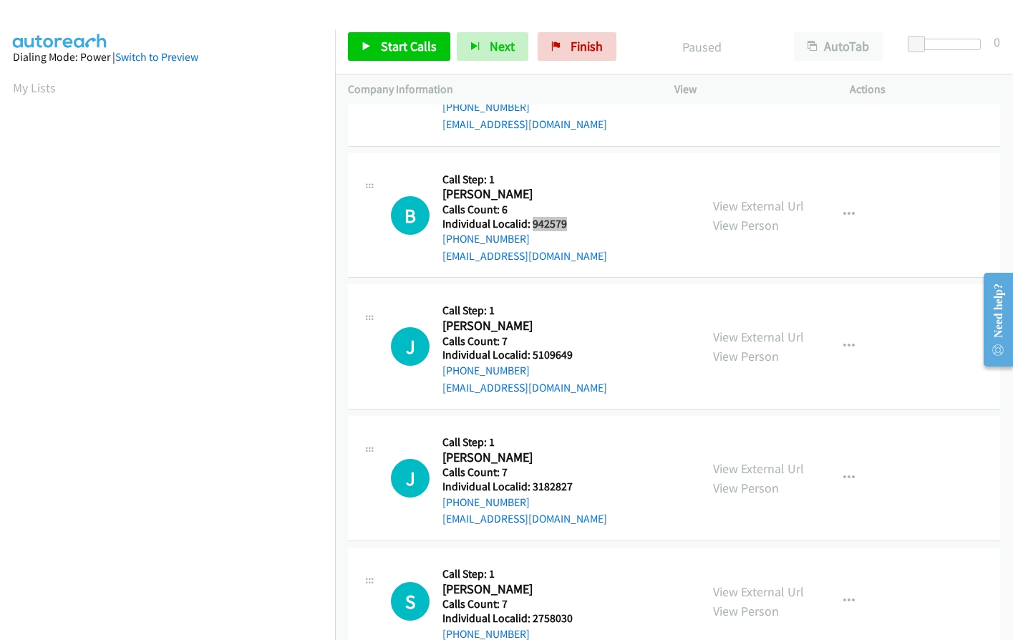
scroll to position [1343, 0]
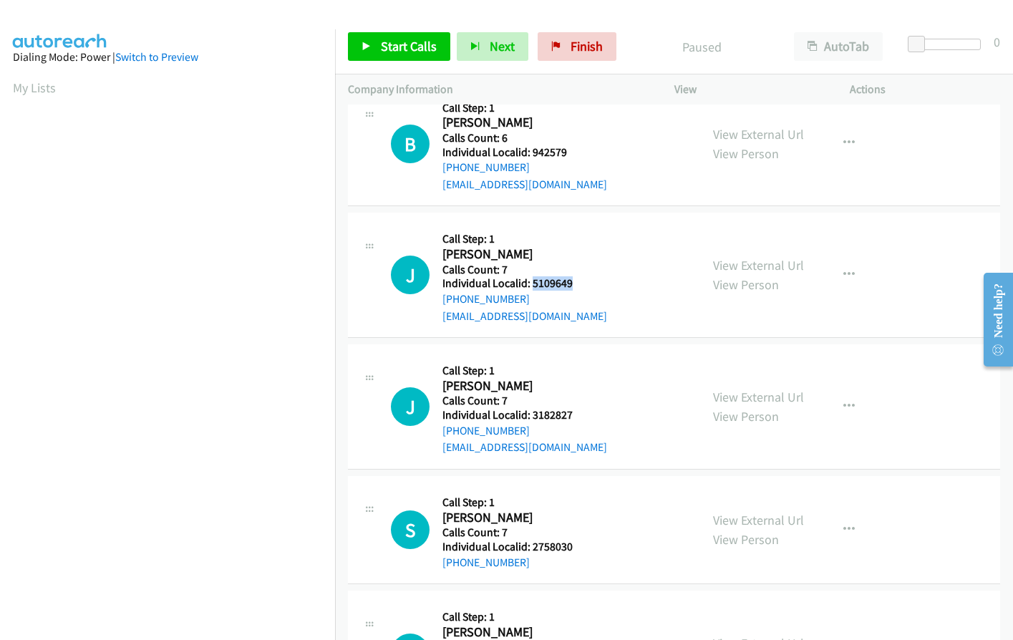
drag, startPoint x: 532, startPoint y: 282, endPoint x: 578, endPoint y: 282, distance: 45.8
click at [578, 282] on h5 "Individual Localid: 5109649" at bounding box center [525, 283] width 165 height 14
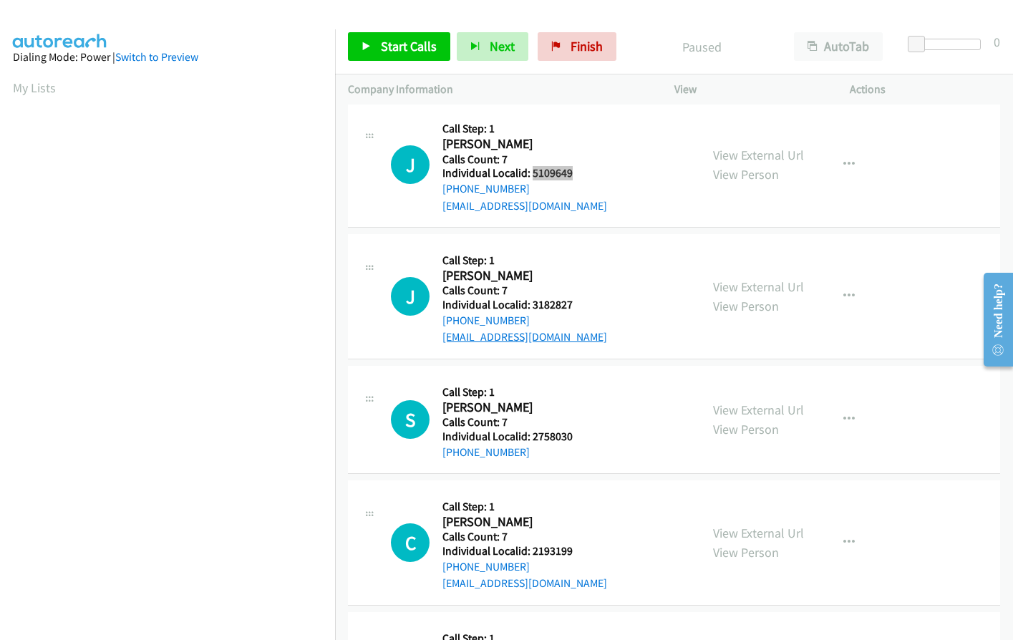
scroll to position [1468, 0]
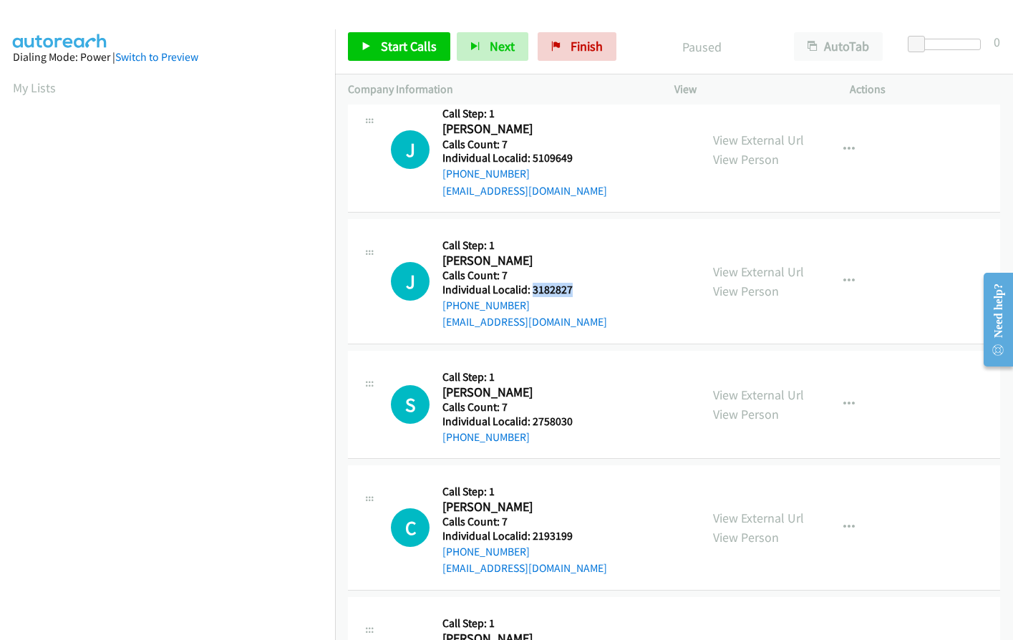
drag, startPoint x: 539, startPoint y: 290, endPoint x: 579, endPoint y: 290, distance: 40.1
click at [579, 290] on h5 "Individual Localid: 3182827" at bounding box center [525, 290] width 165 height 14
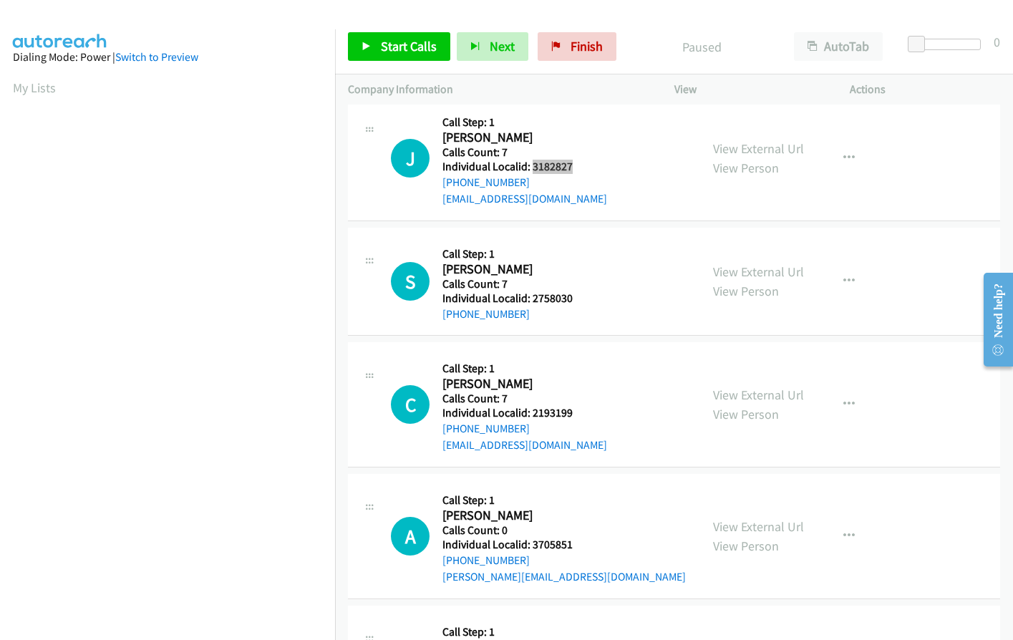
scroll to position [1594, 0]
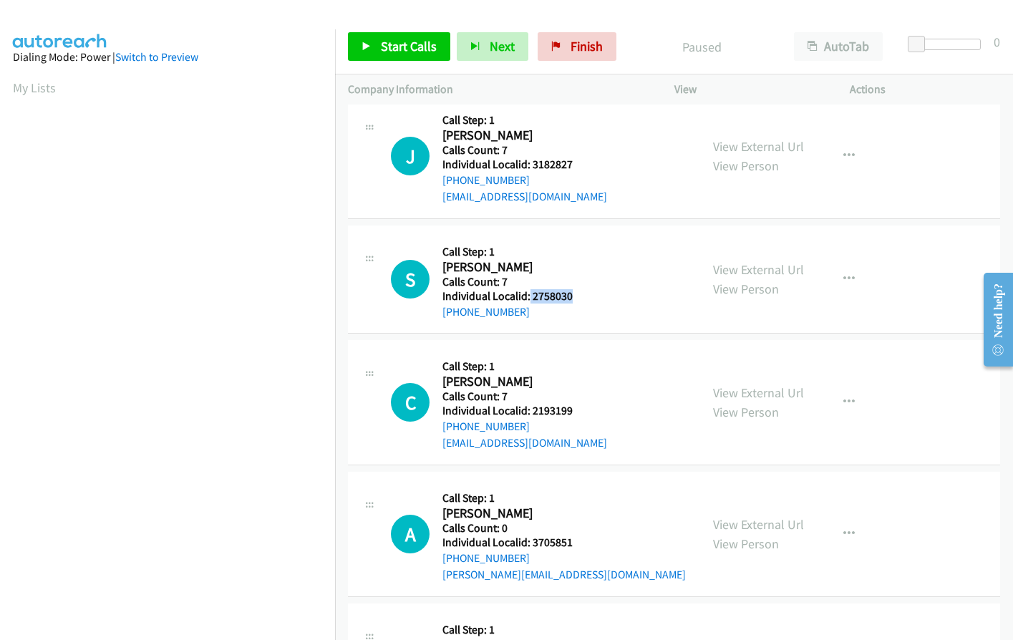
drag, startPoint x: 529, startPoint y: 296, endPoint x: 573, endPoint y: 294, distance: 43.7
click at [573, 294] on h5 "Individual Localid: 2758030" at bounding box center [517, 296] width 149 height 14
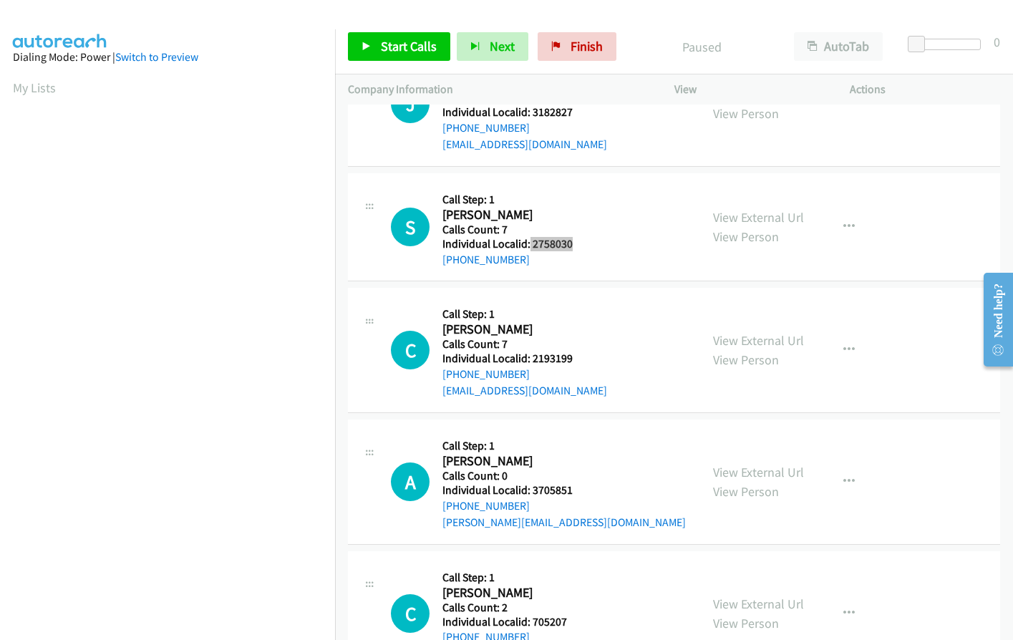
scroll to position [1647, 0]
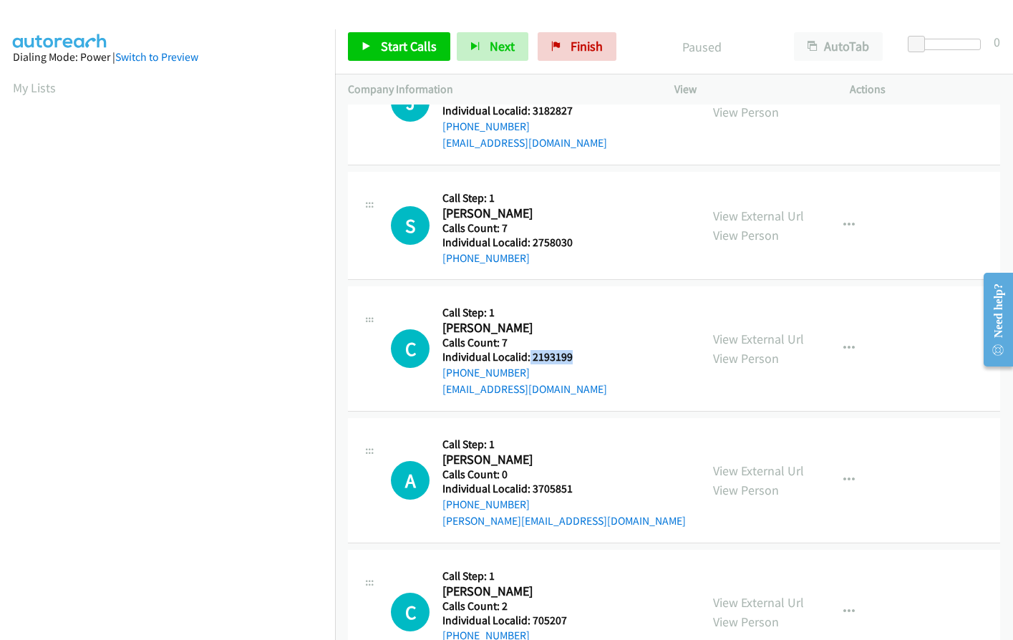
drag, startPoint x: 529, startPoint y: 355, endPoint x: 574, endPoint y: 355, distance: 45.8
click at [574, 355] on h5 "Individual Localid: 2193199" at bounding box center [525, 357] width 165 height 14
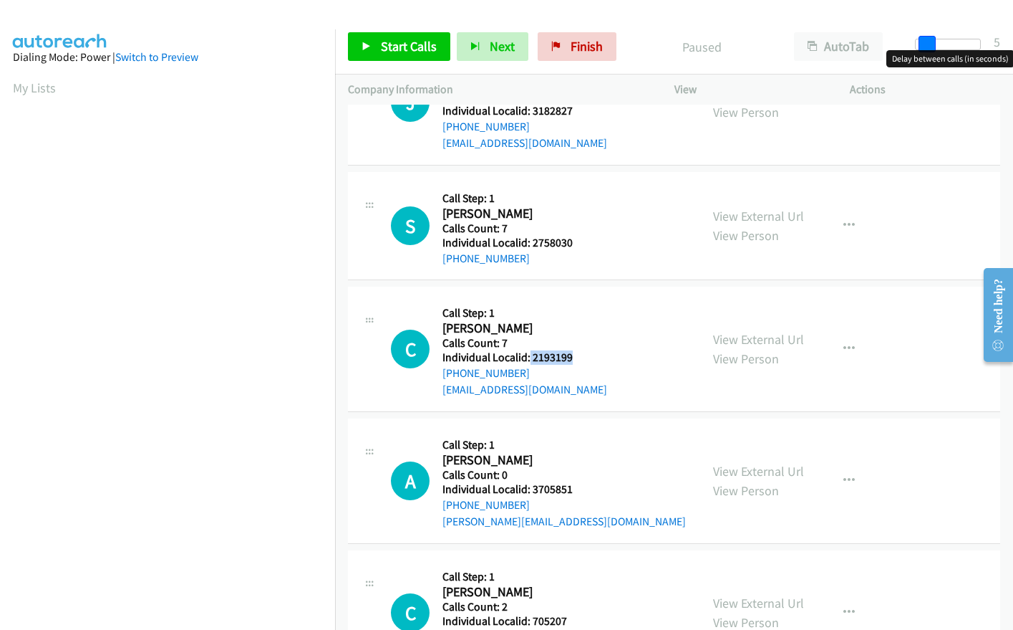
drag, startPoint x: 923, startPoint y: 44, endPoint x: 934, endPoint y: 42, distance: 11.0
click at [934, 42] on span at bounding box center [927, 44] width 17 height 17
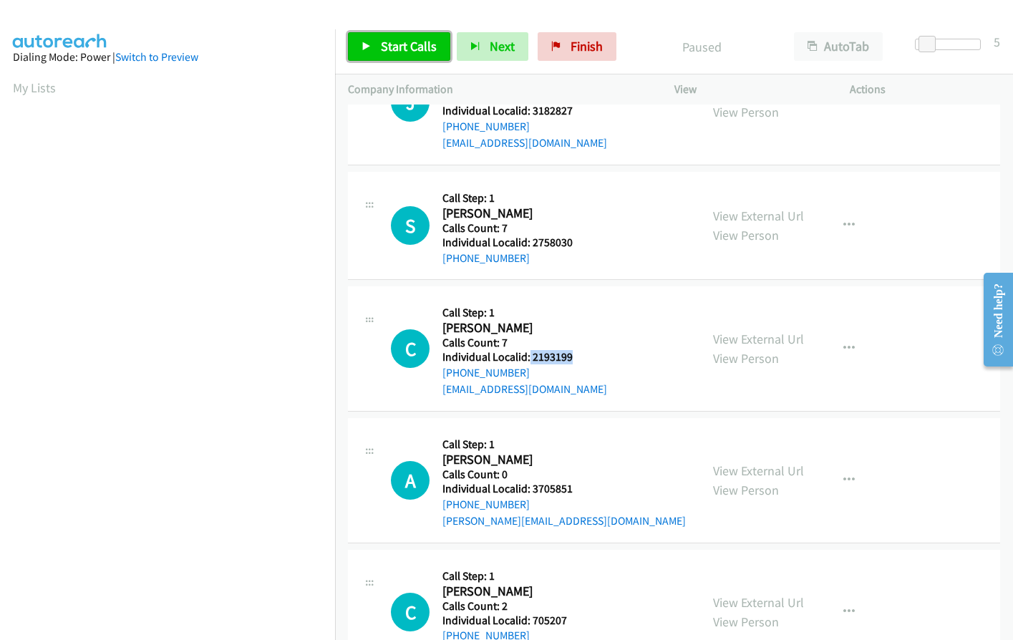
click at [416, 47] on span "Start Calls" at bounding box center [409, 46] width 56 height 16
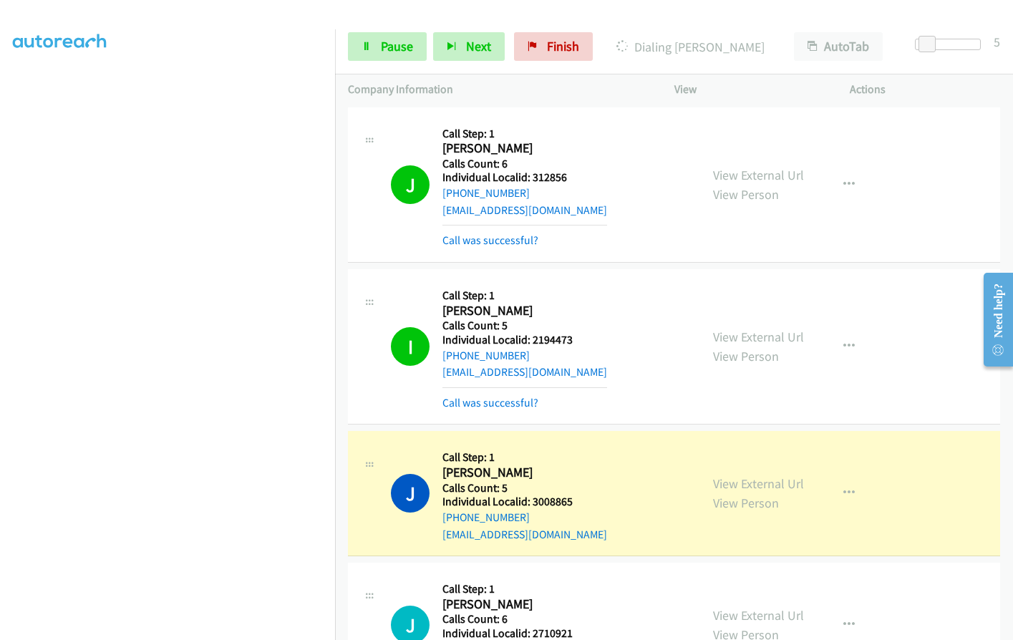
scroll to position [0, 0]
drag, startPoint x: 530, startPoint y: 178, endPoint x: 575, endPoint y: 177, distance: 45.1
click at [575, 177] on h5 "Individual Localid: 312856" at bounding box center [525, 178] width 165 height 14
drag, startPoint x: 532, startPoint y: 337, endPoint x: 576, endPoint y: 337, distance: 43.7
click at [576, 337] on h5 "Individual Localid: 2194473" at bounding box center [525, 341] width 165 height 14
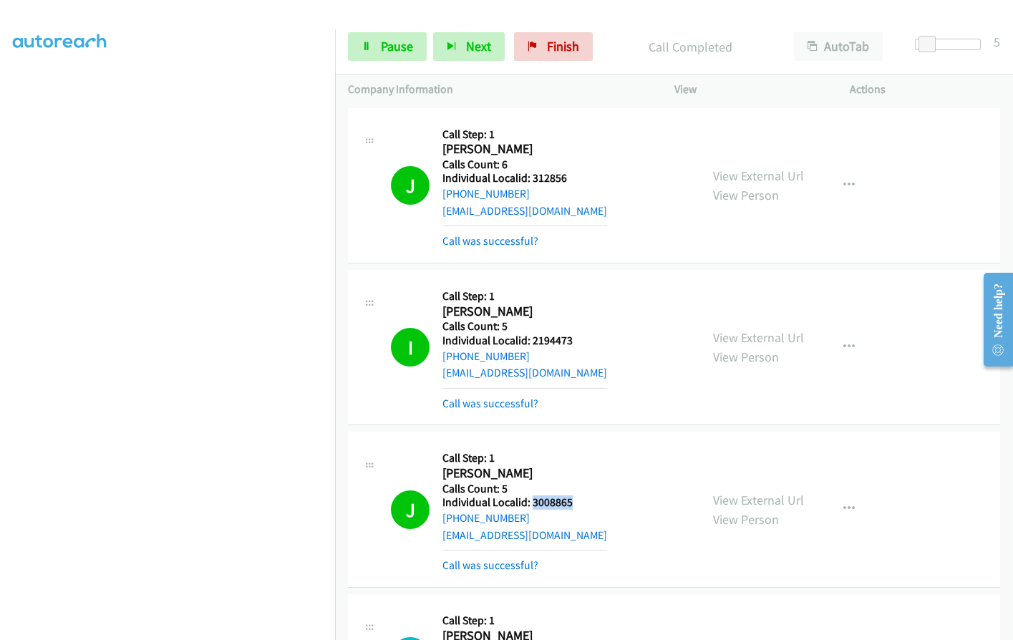
drag, startPoint x: 532, startPoint y: 504, endPoint x: 578, endPoint y: 503, distance: 45.9
click at [578, 503] on h5 "Individual Localid: 3008865" at bounding box center [525, 503] width 165 height 14
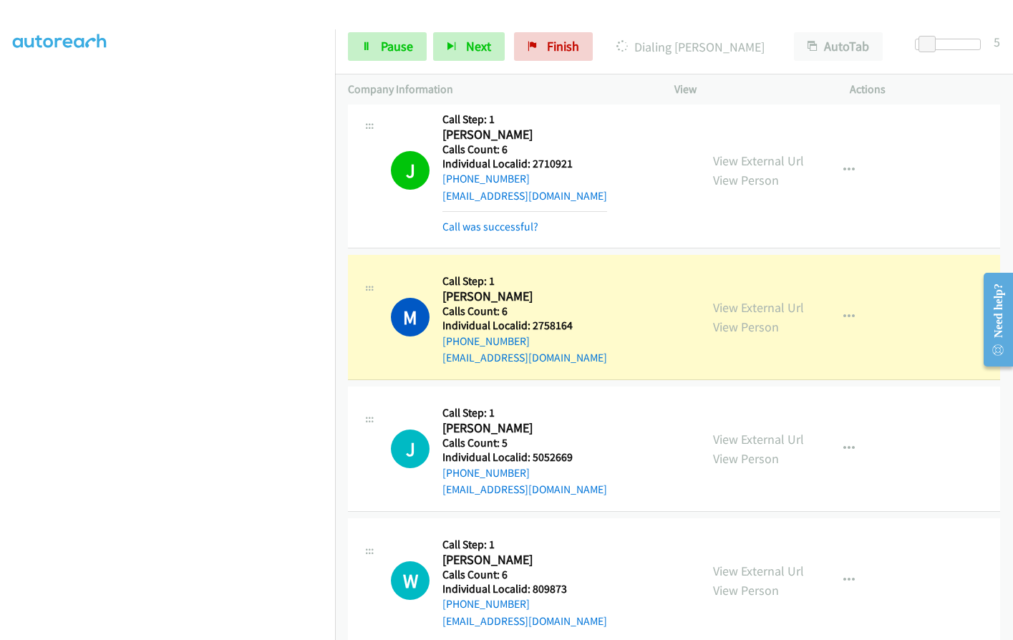
scroll to position [519, 0]
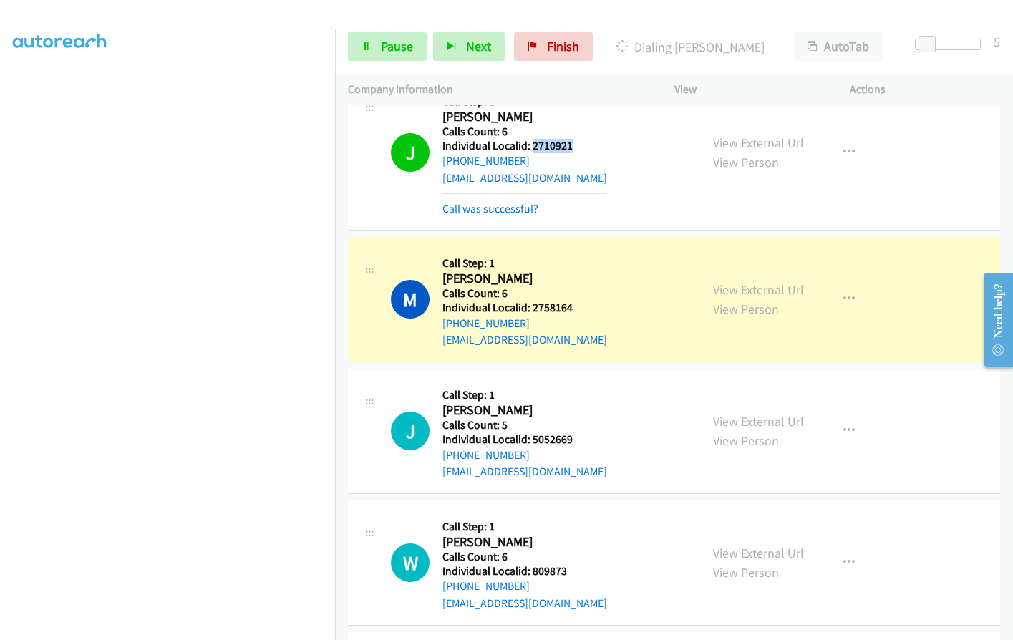
drag, startPoint x: 531, startPoint y: 146, endPoint x: 575, endPoint y: 146, distance: 44.4
click at [575, 146] on h5 "Individual Localid: 2710921" at bounding box center [525, 146] width 165 height 14
click at [402, 42] on span "Pause" at bounding box center [397, 46] width 32 height 16
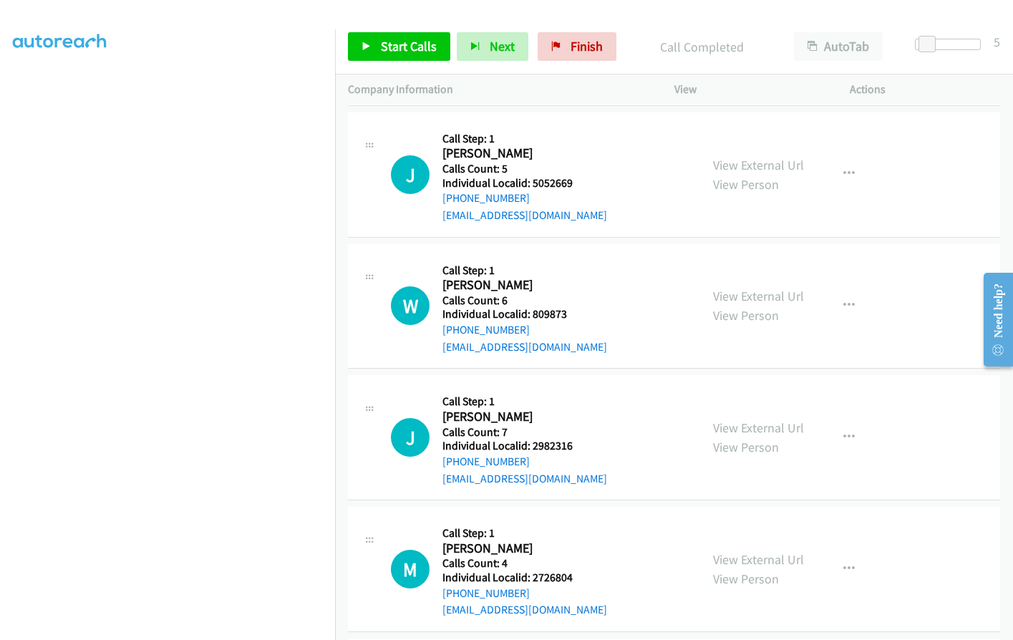
scroll to position [824, 0]
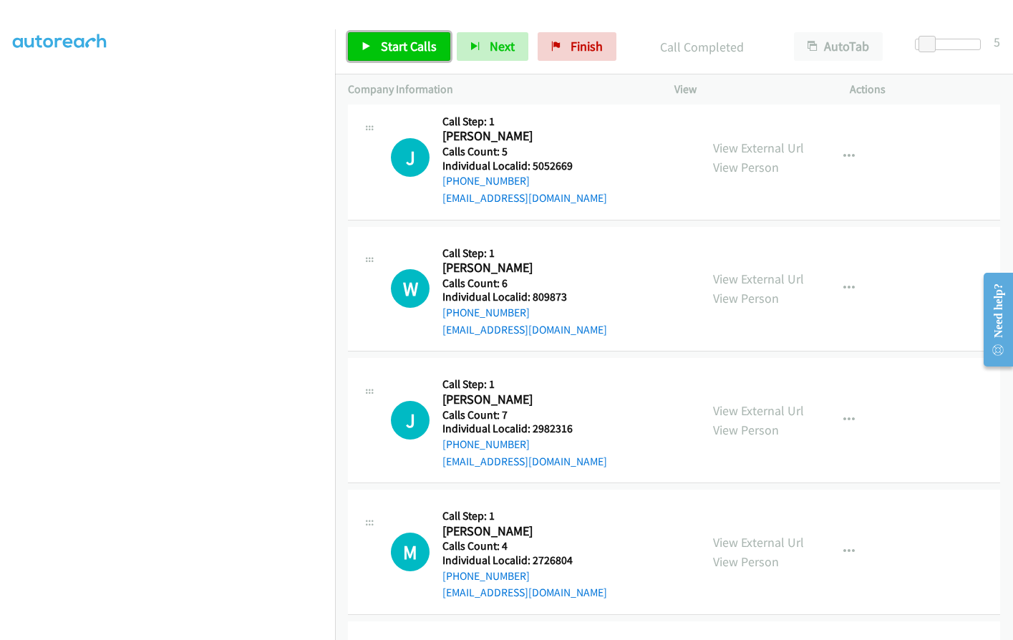
click at [381, 42] on span "Start Calls" at bounding box center [409, 46] width 56 height 16
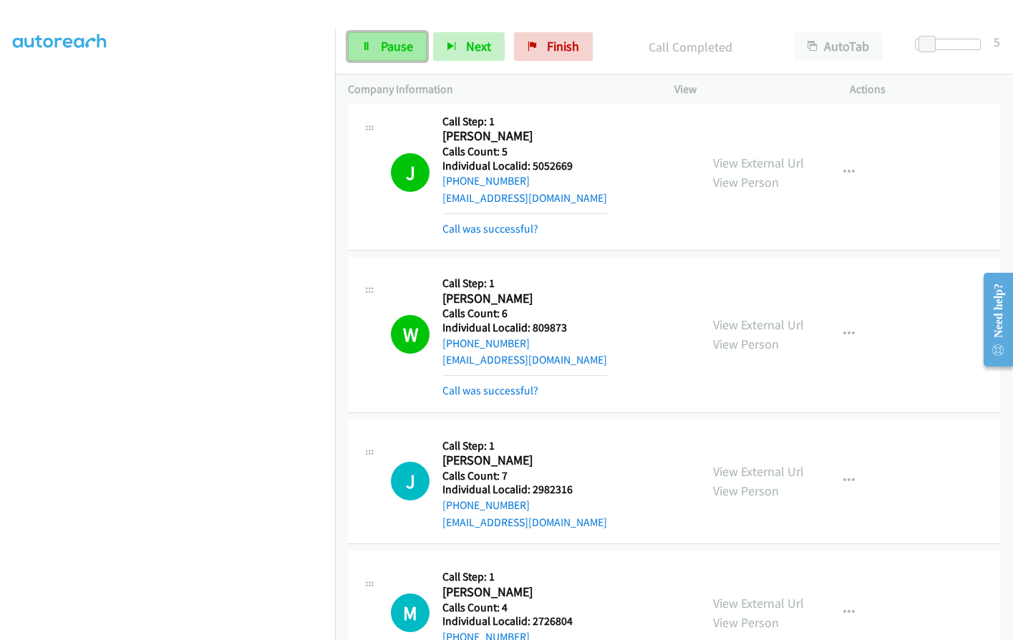
click at [376, 52] on link "Pause" at bounding box center [387, 46] width 79 height 29
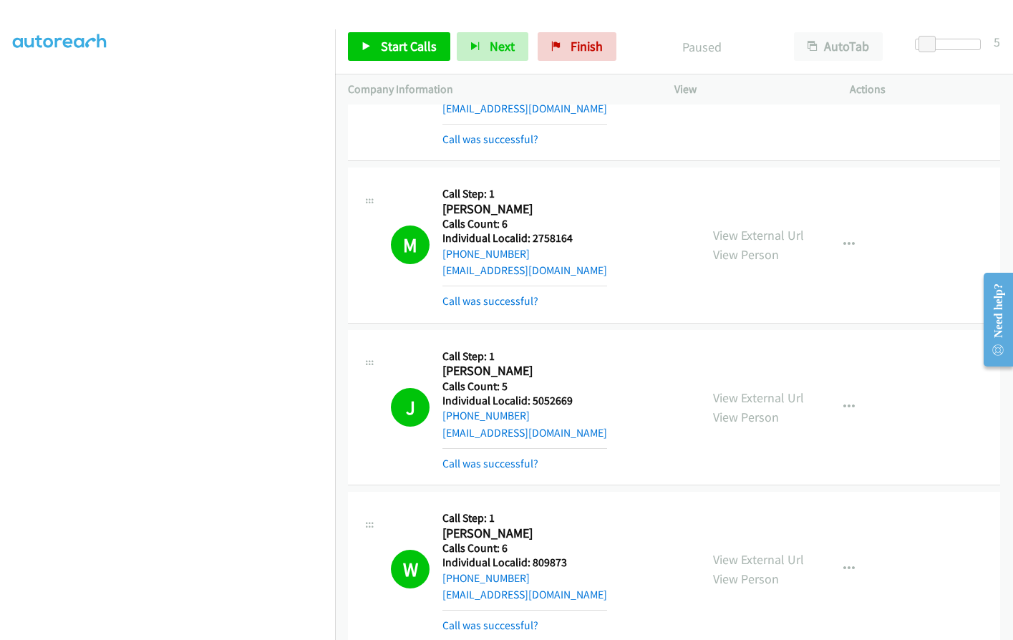
scroll to position [591, 0]
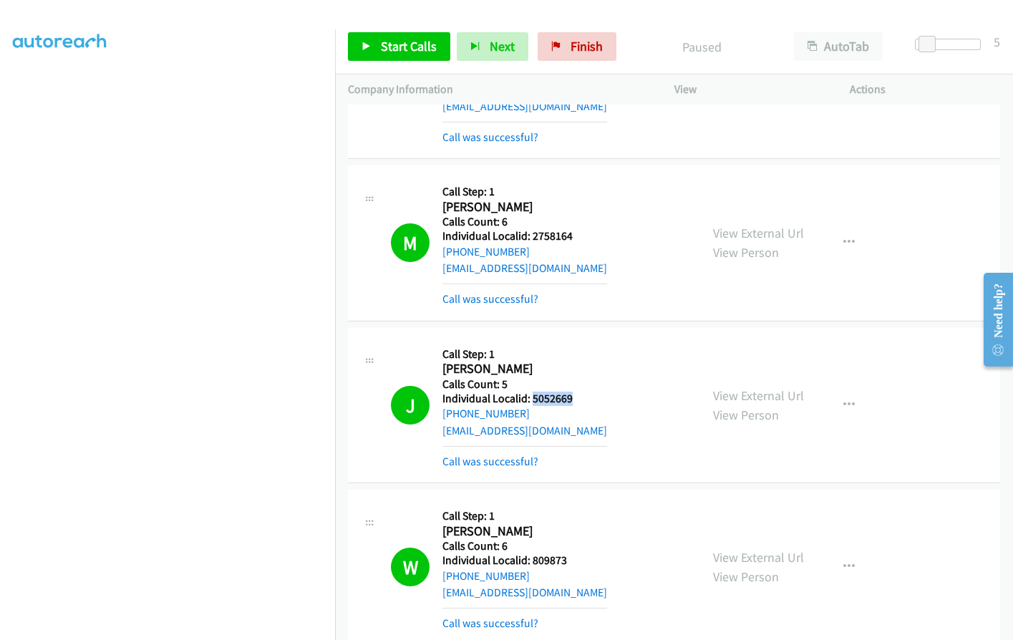
drag, startPoint x: 534, startPoint y: 398, endPoint x: 577, endPoint y: 398, distance: 43.0
click at [577, 398] on h5 "Individual Localid: 5052669" at bounding box center [525, 399] width 165 height 14
drag, startPoint x: 532, startPoint y: 562, endPoint x: 566, endPoint y: 560, distance: 33.7
click at [566, 560] on h5 "Individual Localid: 809873" at bounding box center [525, 561] width 165 height 14
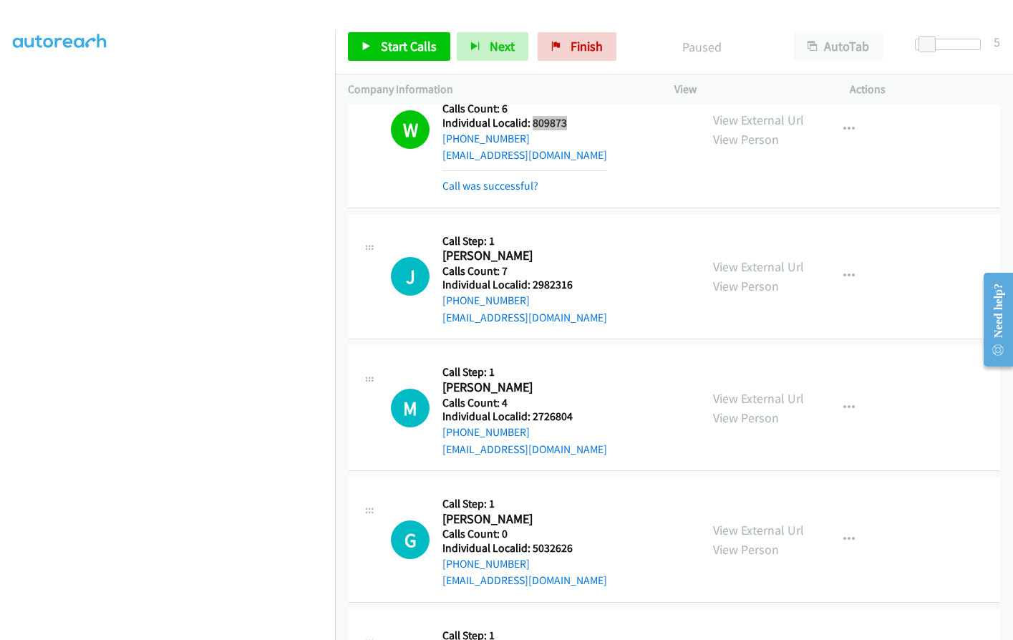
scroll to position [1074, 0]
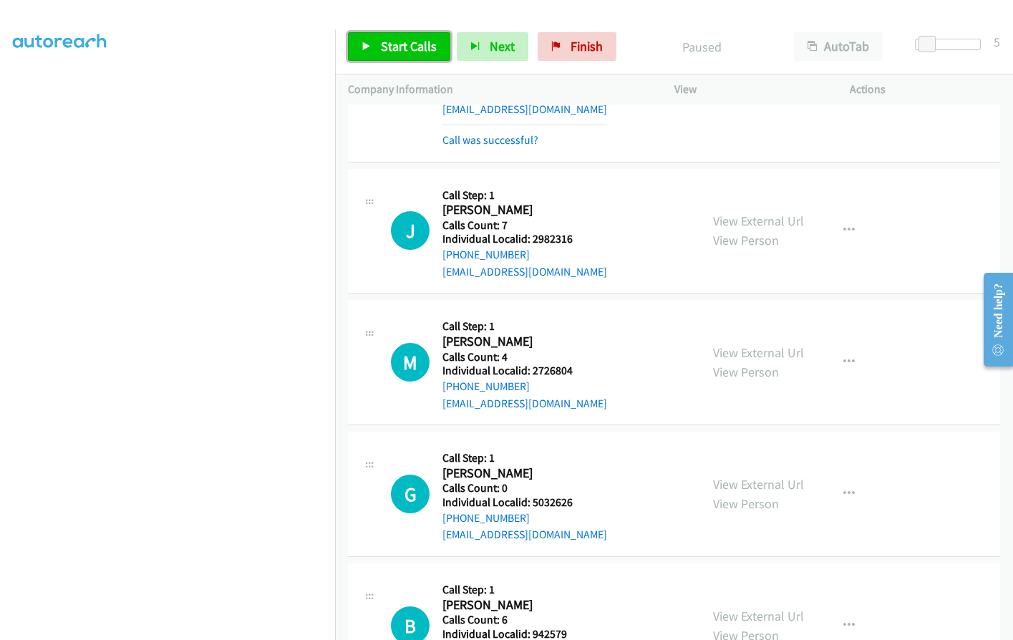
click at [385, 39] on span "Start Calls" at bounding box center [409, 46] width 56 height 16
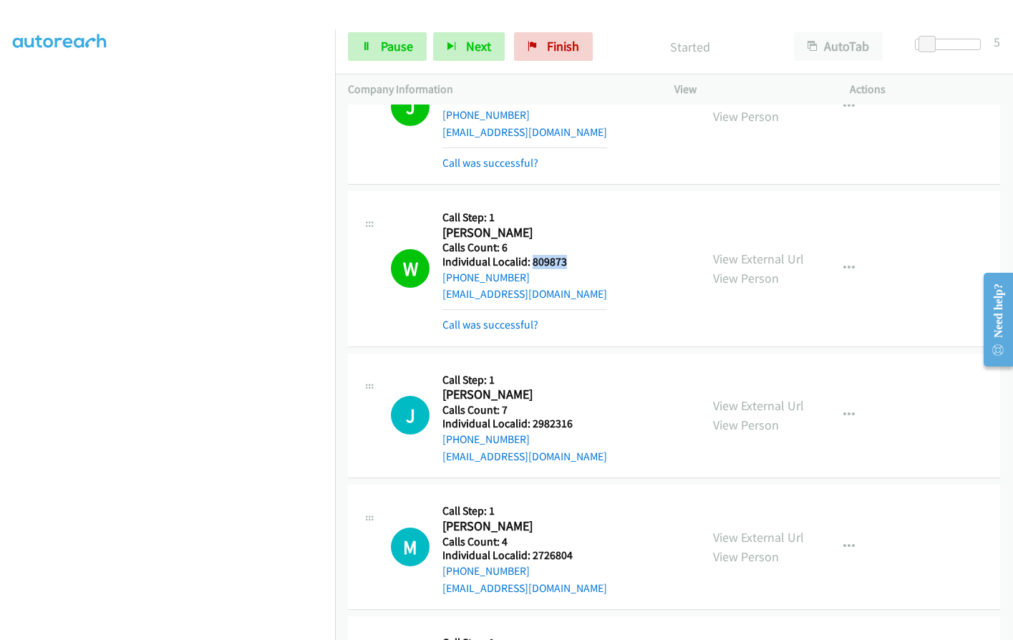
scroll to position [913, 0]
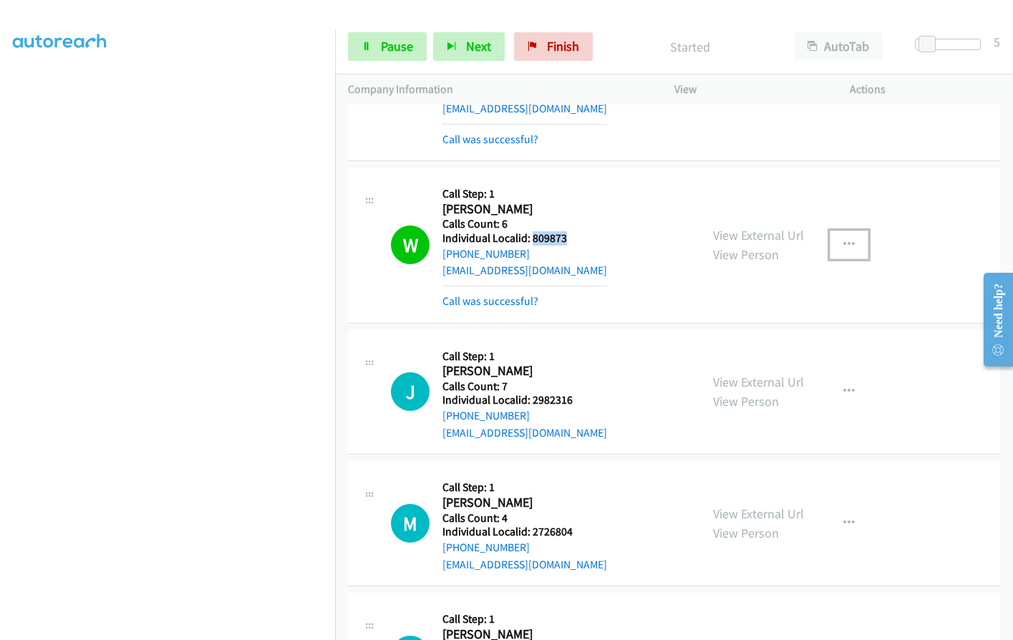
click at [837, 248] on button "button" at bounding box center [849, 245] width 39 height 29
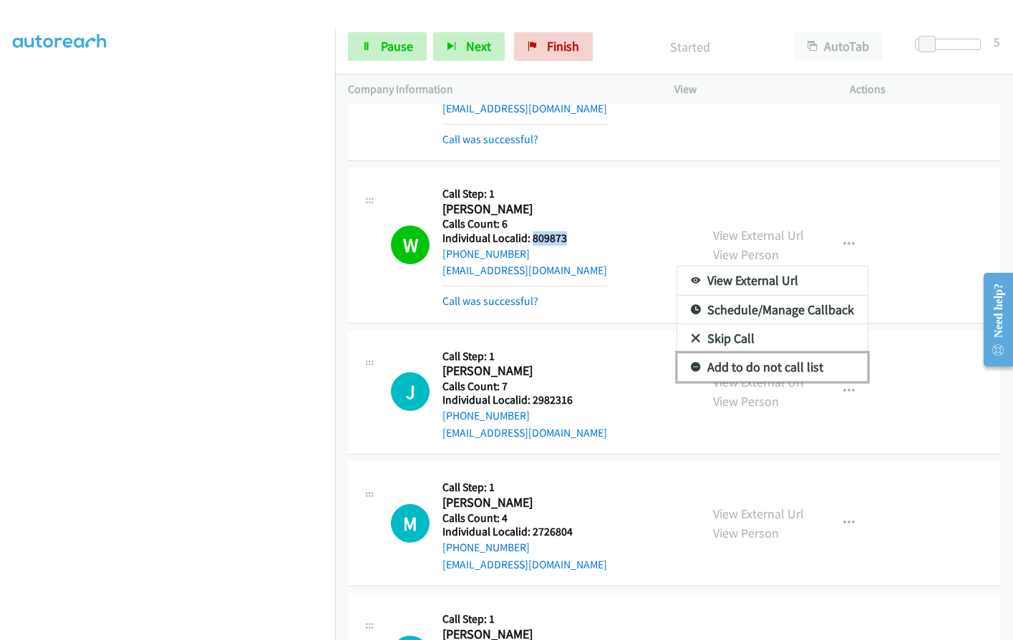
click at [691, 368] on icon at bounding box center [696, 368] width 10 height 10
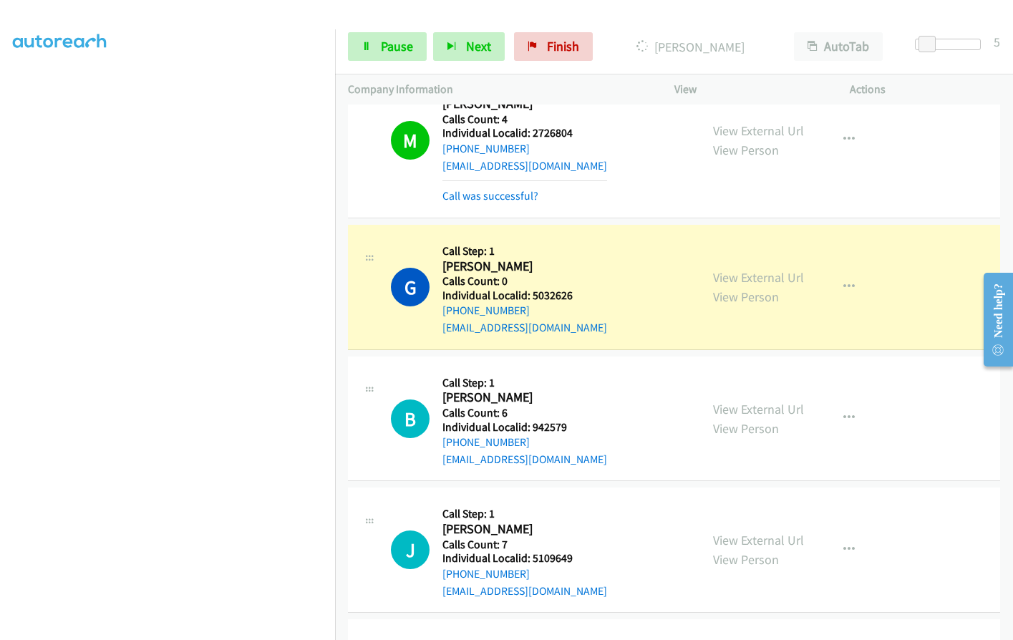
scroll to position [1343, 0]
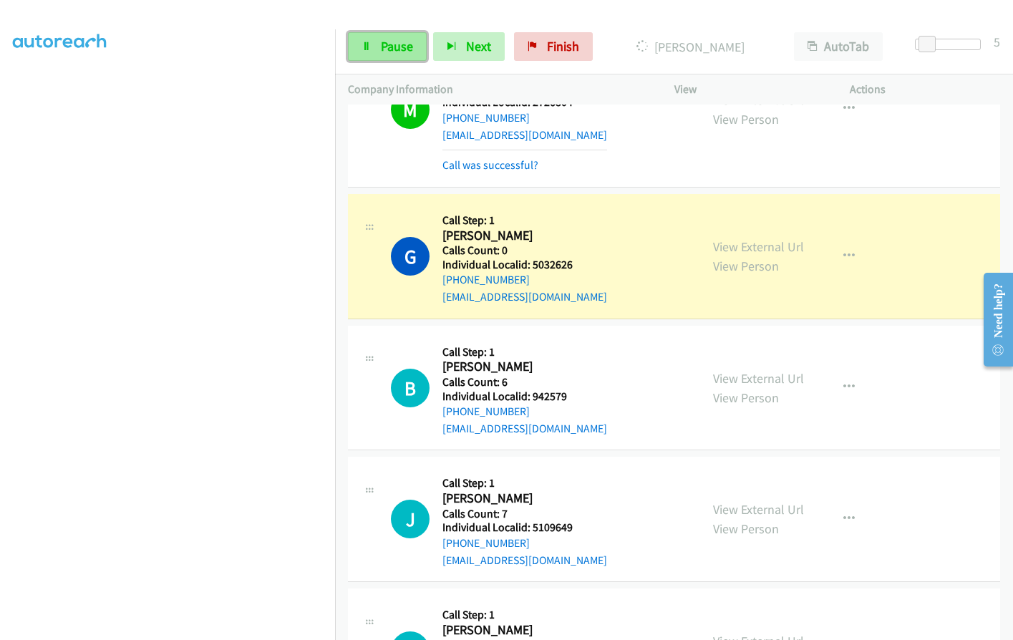
click at [389, 47] on span "Pause" at bounding box center [397, 46] width 32 height 16
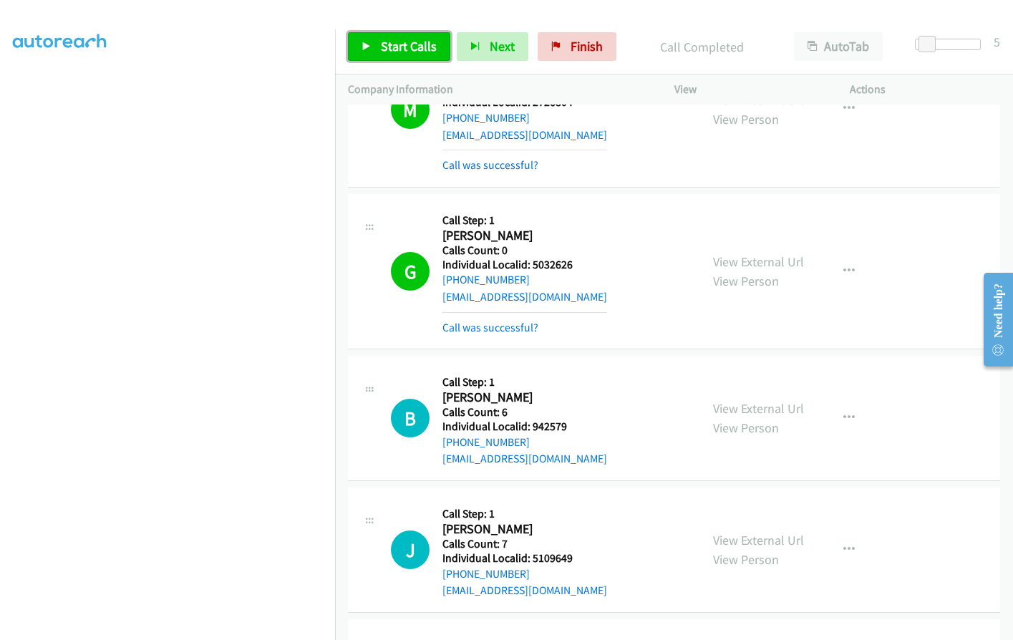
click at [405, 44] on span "Start Calls" at bounding box center [409, 46] width 56 height 16
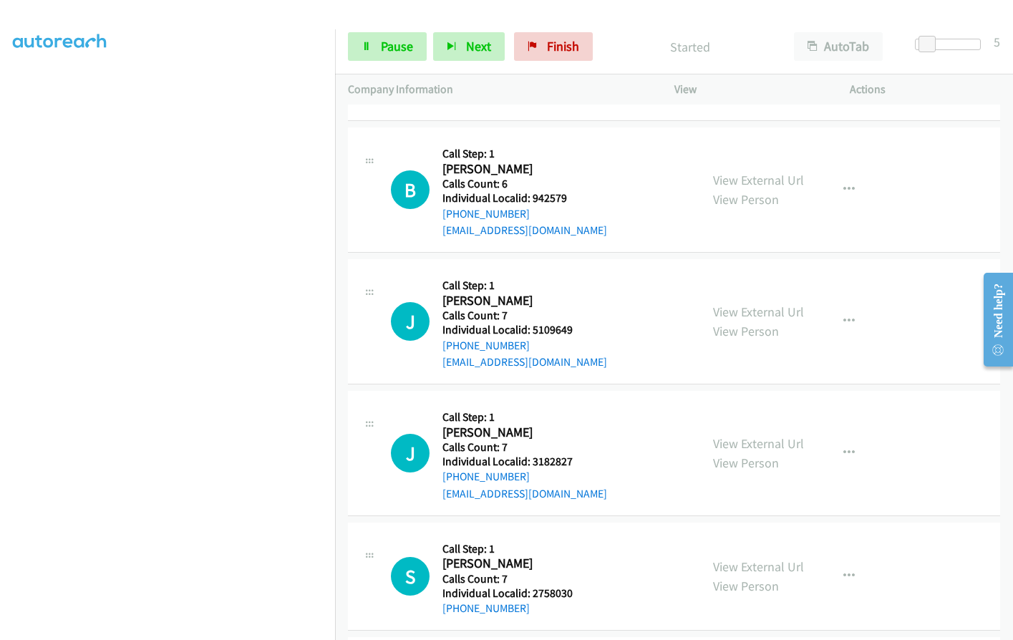
scroll to position [1576, 0]
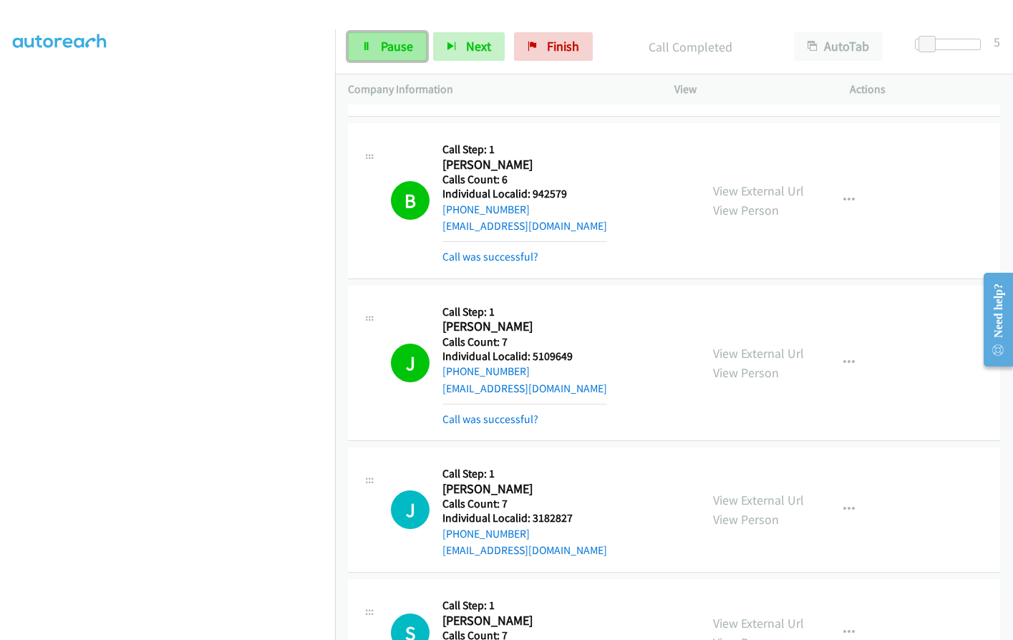
click at [393, 34] on link "Pause" at bounding box center [387, 46] width 79 height 29
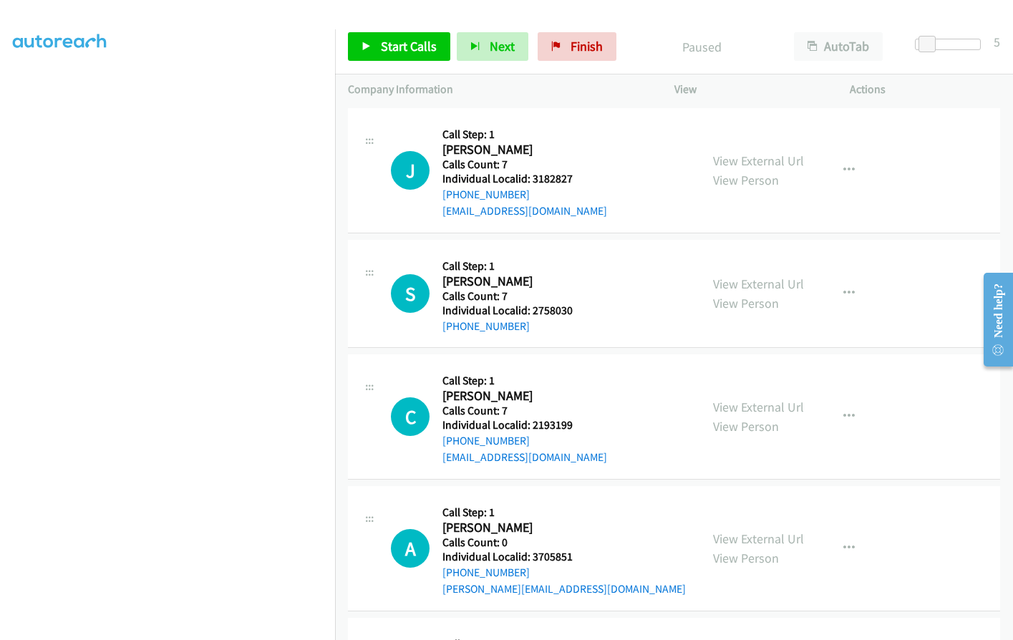
scroll to position [1916, 0]
click at [393, 48] on span "Start Calls" at bounding box center [409, 46] width 56 height 16
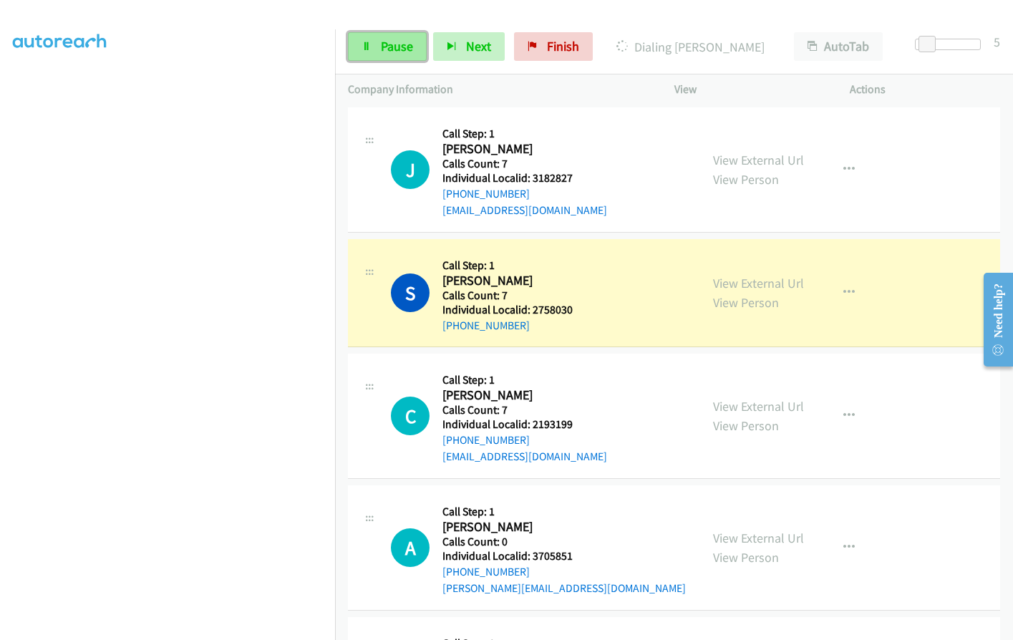
click at [376, 48] on link "Pause" at bounding box center [387, 46] width 79 height 29
